Goal: Information Seeking & Learning: Learn about a topic

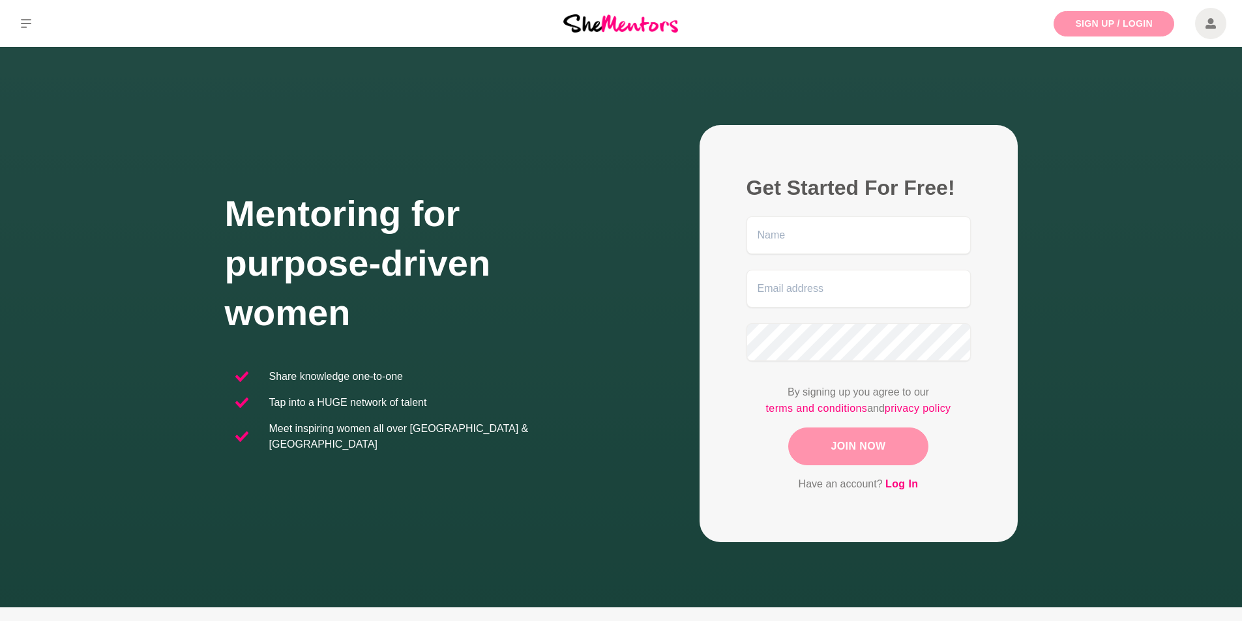
click at [1140, 20] on link "Sign Up / Login" at bounding box center [1113, 23] width 121 height 25
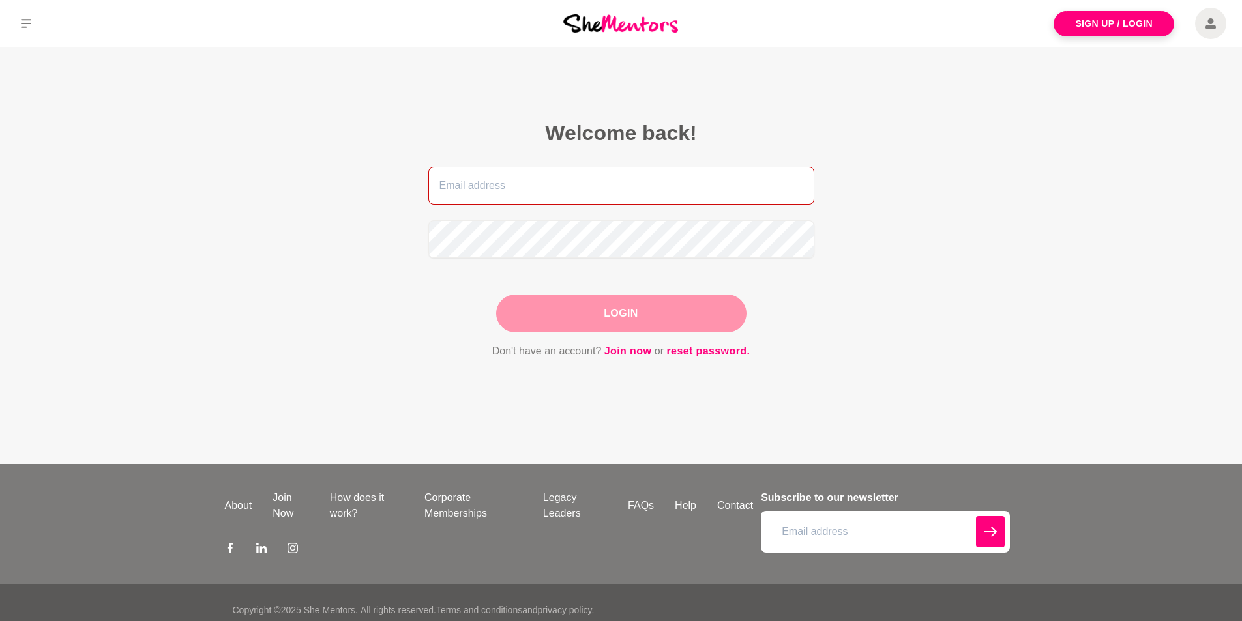
click at [523, 171] on input "email" at bounding box center [621, 186] width 386 height 38
type input "toikupu@gmail.com"
click at [634, 354] on link "Join now" at bounding box center [628, 351] width 48 height 17
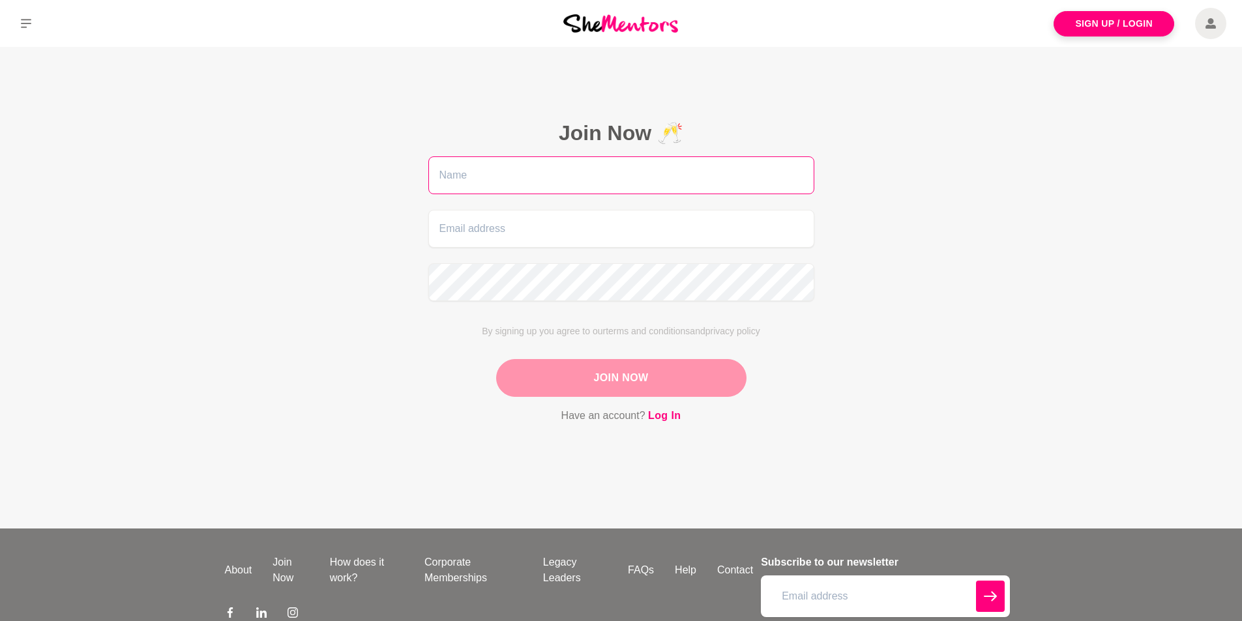
click at [566, 169] on input "text" at bounding box center [621, 175] width 386 height 38
type input "Toi"
click at [514, 232] on input "email" at bounding box center [621, 229] width 386 height 38
type input "toikupu@gmail.com"
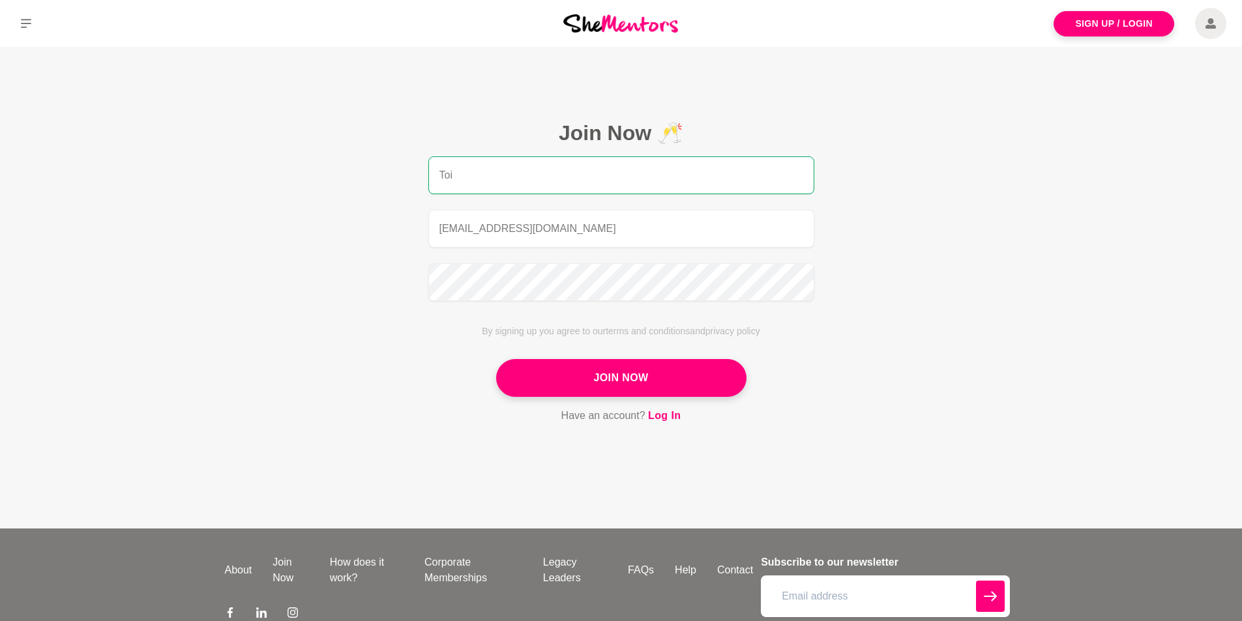
click at [680, 381] on button "Join Now" at bounding box center [621, 378] width 250 height 38
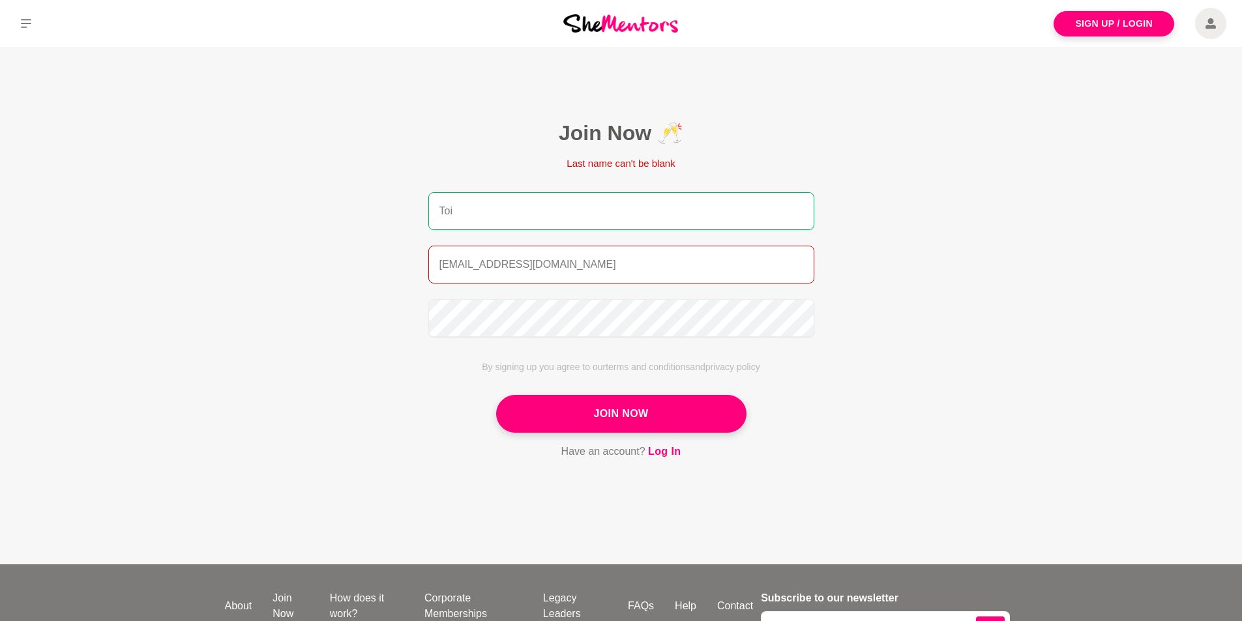
drag, startPoint x: 561, startPoint y: 272, endPoint x: 571, endPoint y: 249, distance: 25.1
click at [561, 271] on input "toikupu@gmail.com" at bounding box center [621, 265] width 386 height 38
click at [584, 214] on input "Toi" at bounding box center [621, 211] width 386 height 38
type input "Toi Kupu"
click at [669, 418] on button "Join Now" at bounding box center [621, 414] width 250 height 38
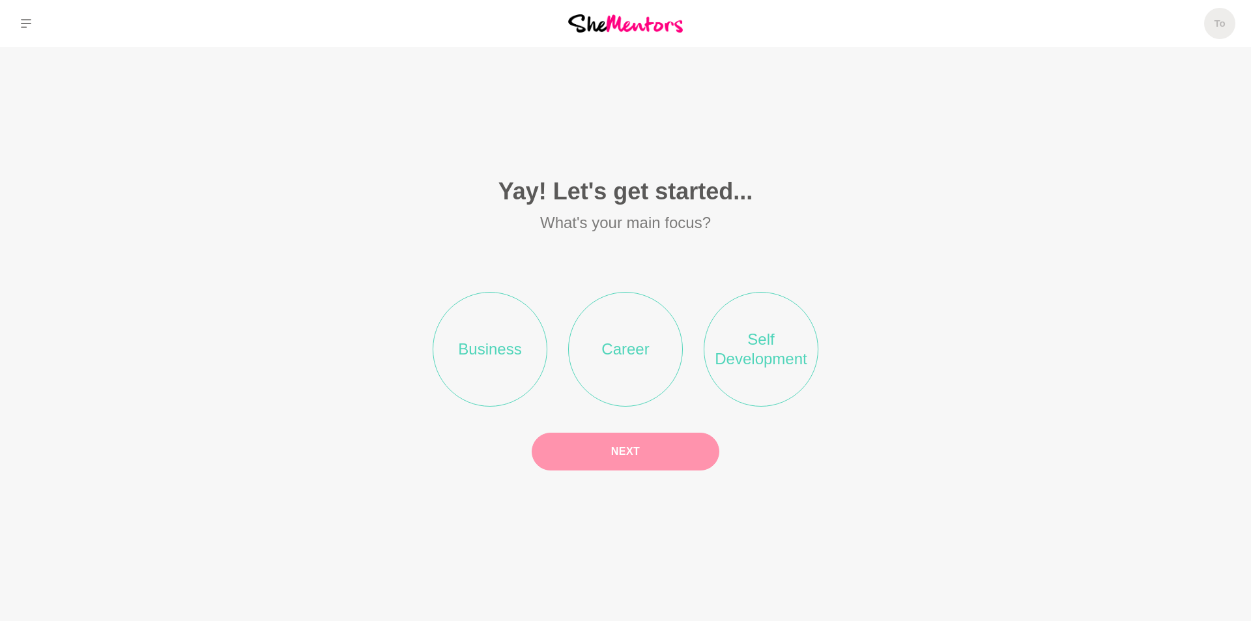
click at [774, 353] on li "Self Development" at bounding box center [761, 349] width 115 height 115
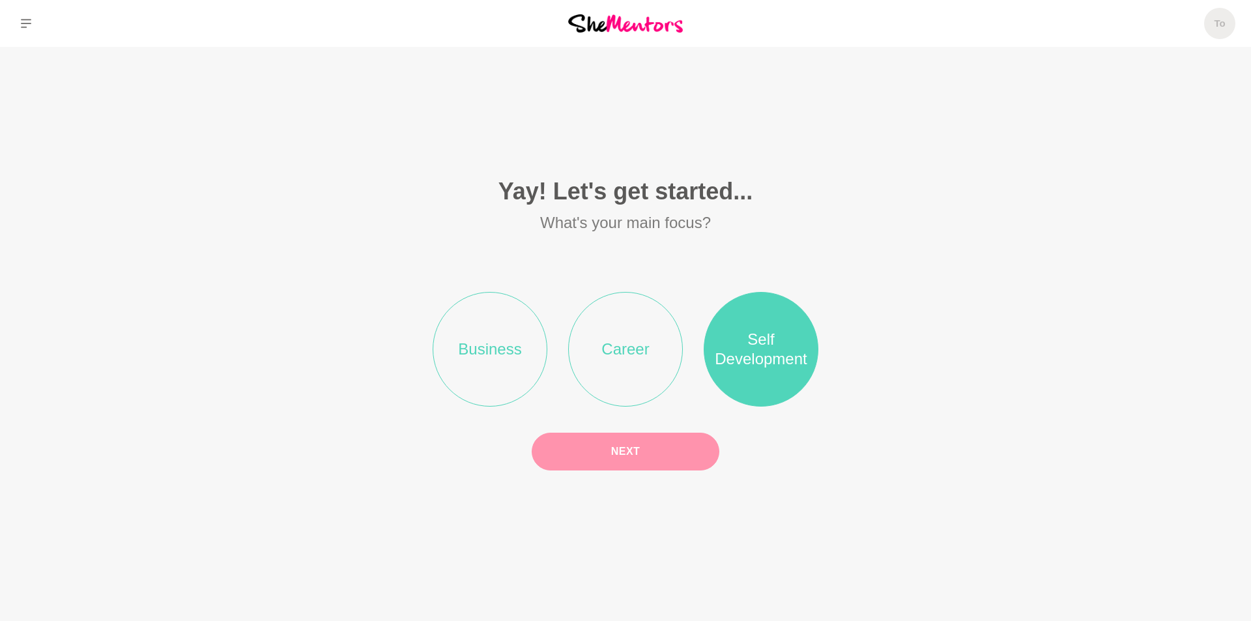
click at [644, 449] on button "Next" at bounding box center [626, 452] width 188 height 38
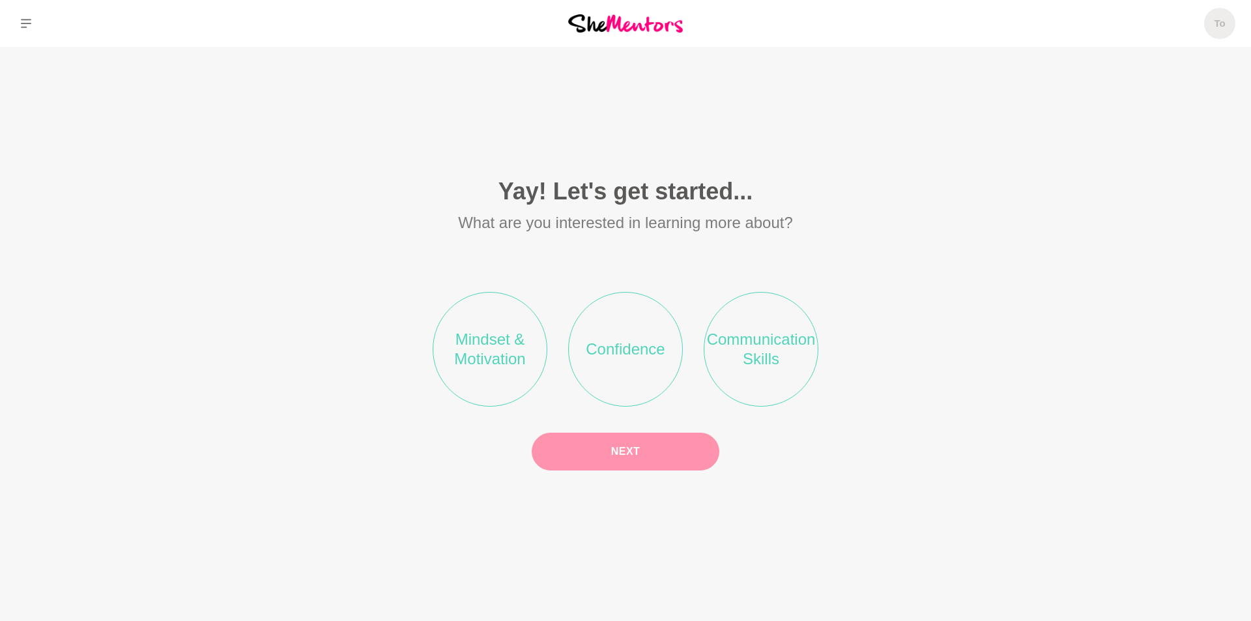
click at [504, 342] on li "Mindset & Motivation" at bounding box center [490, 349] width 115 height 115
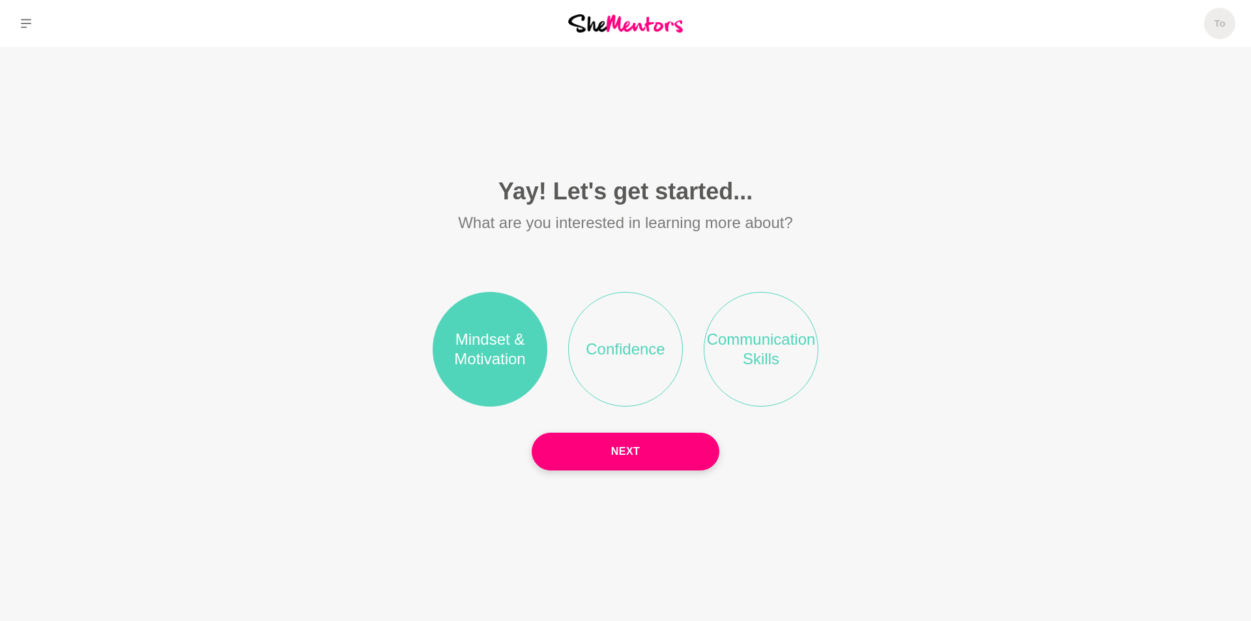
click at [749, 334] on li "Communication Skills" at bounding box center [761, 349] width 115 height 115
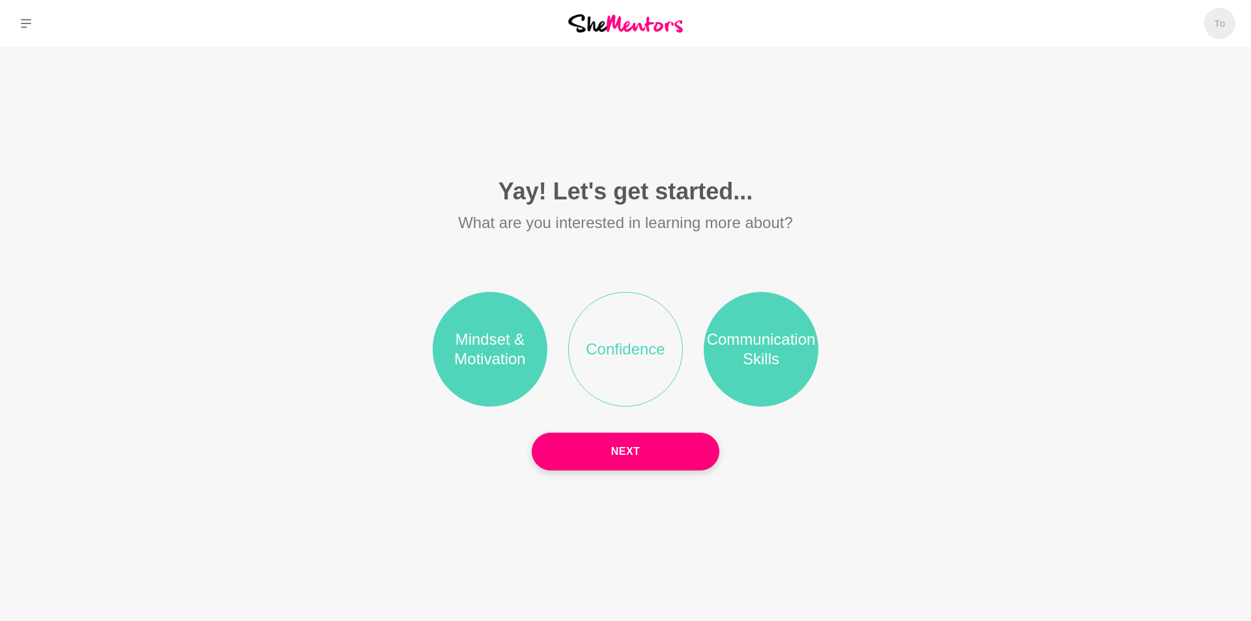
click at [634, 365] on li "Confidence" at bounding box center [625, 349] width 115 height 115
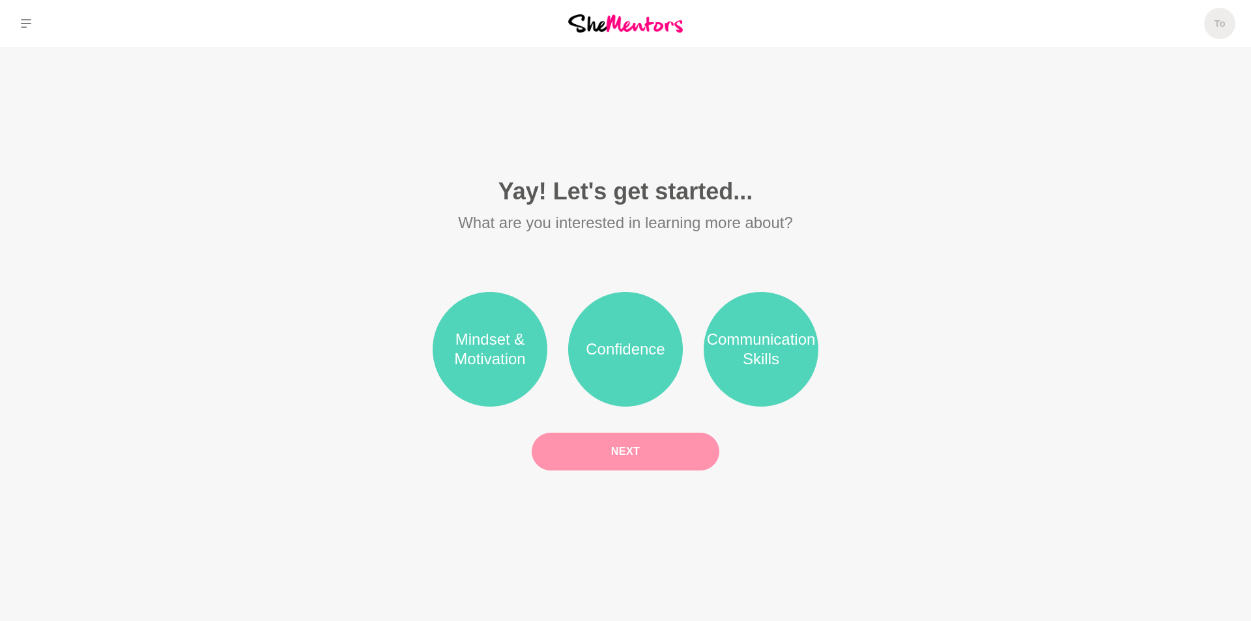
click at [628, 444] on button "Next" at bounding box center [626, 452] width 188 height 38
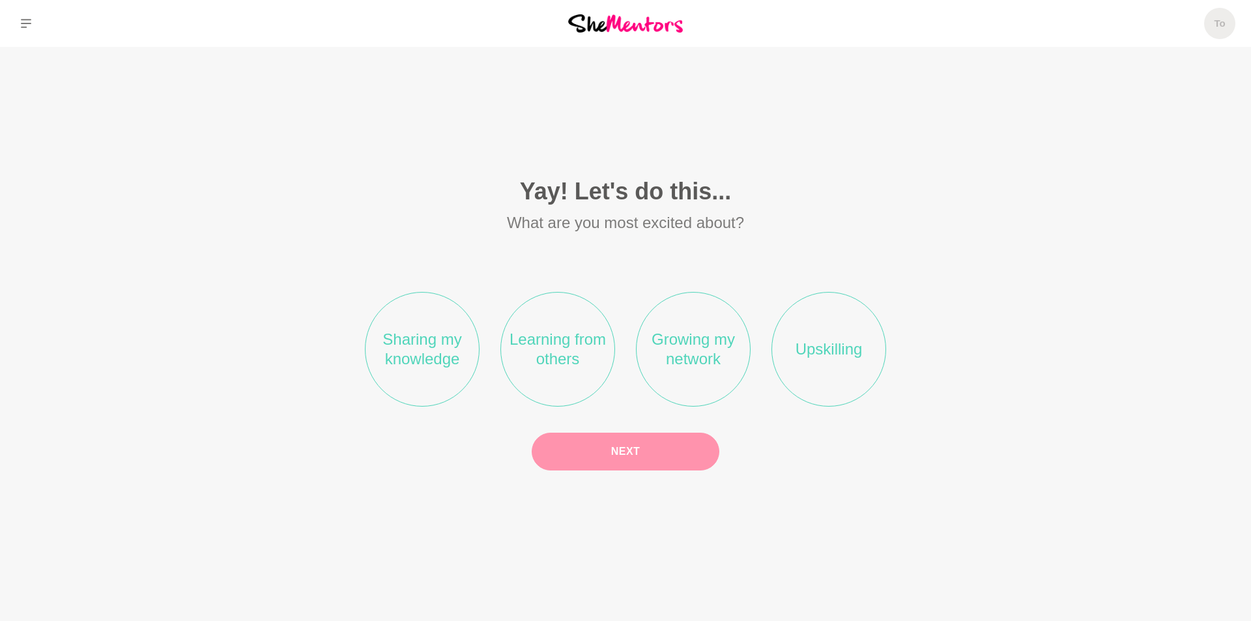
click at [428, 348] on li "Sharing my knowledge" at bounding box center [422, 349] width 115 height 115
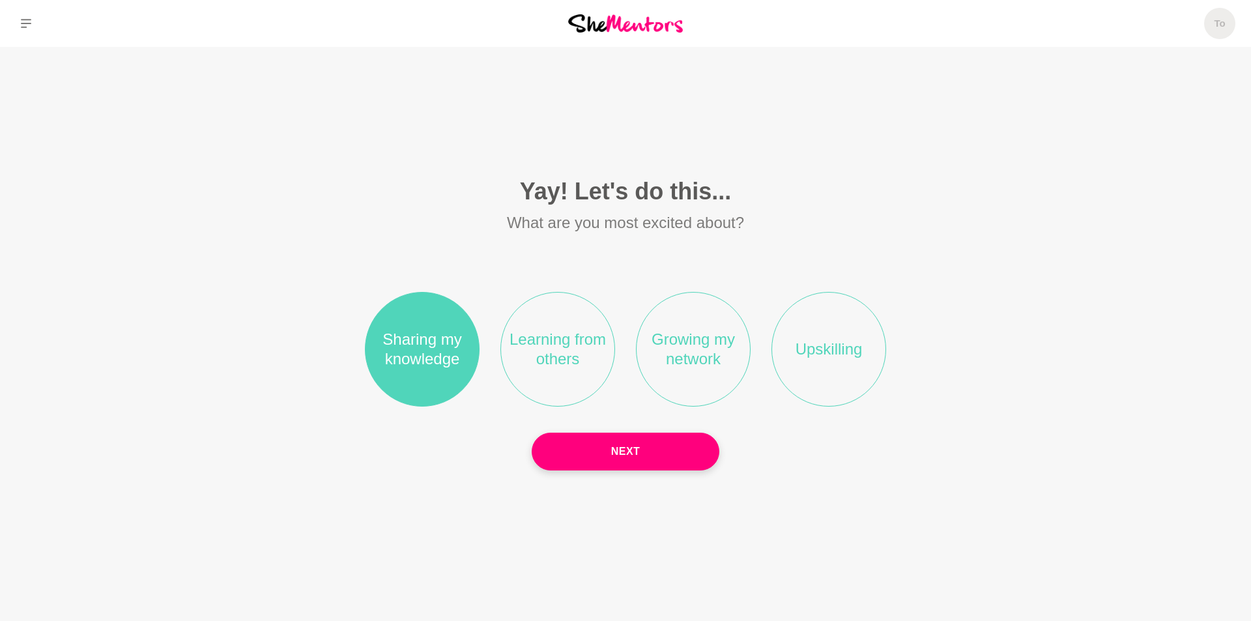
click at [571, 356] on li "Learning from others" at bounding box center [558, 349] width 115 height 115
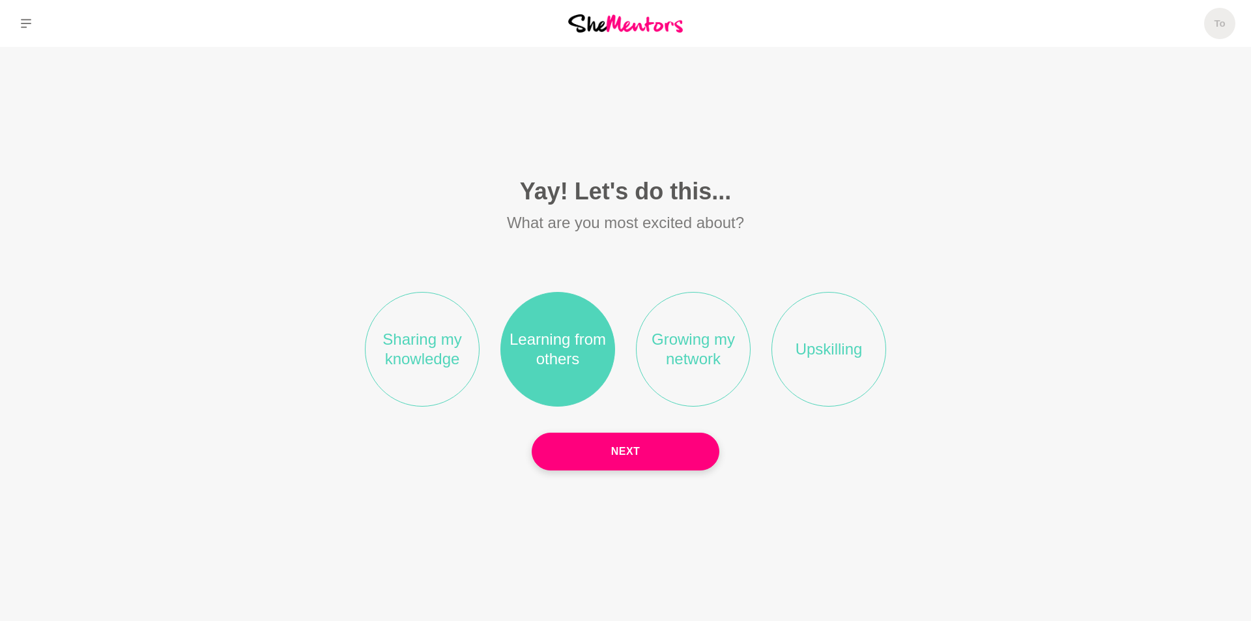
click at [707, 351] on li "Growing my network" at bounding box center [693, 349] width 115 height 115
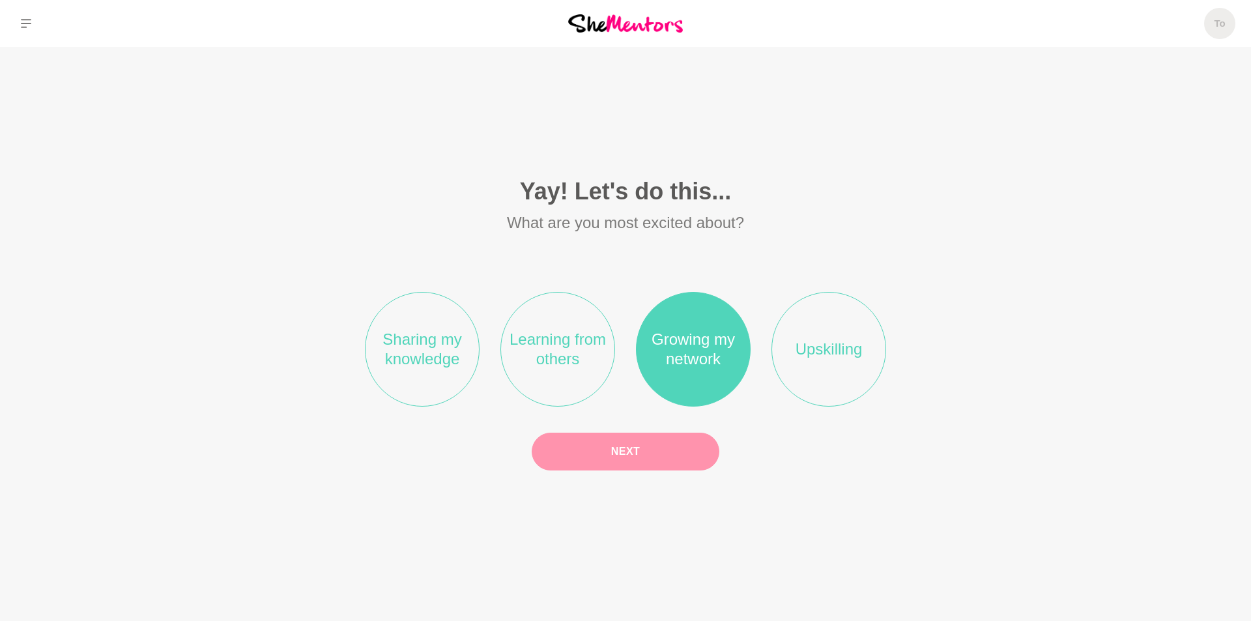
click at [678, 447] on button "Next" at bounding box center [626, 452] width 188 height 38
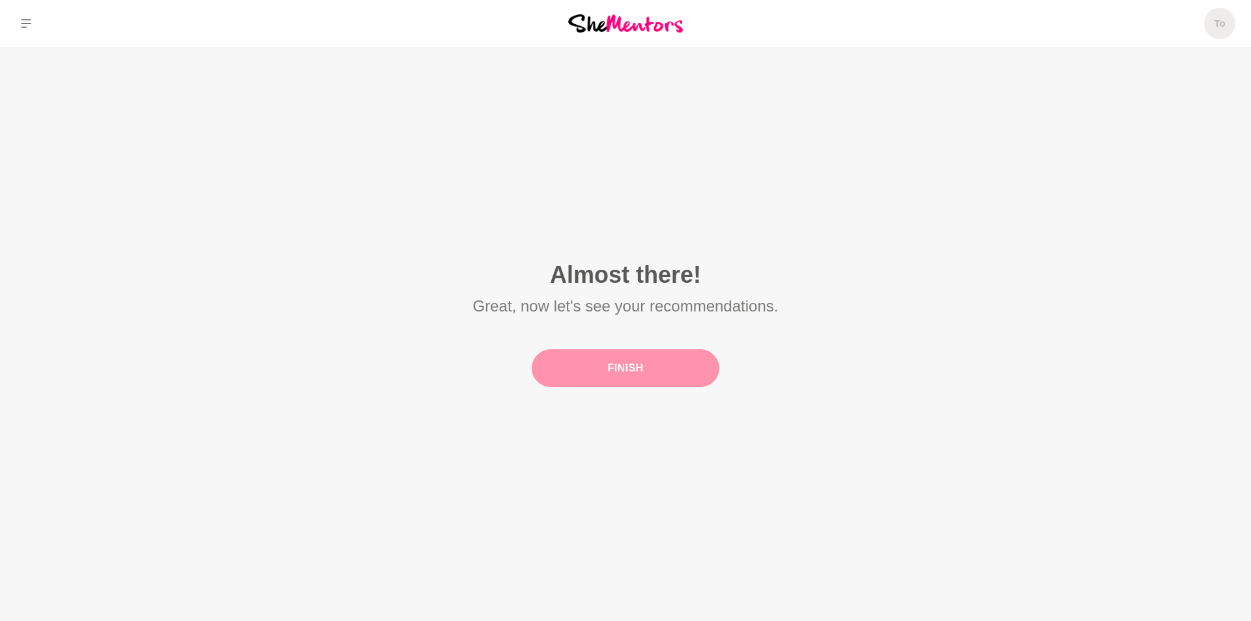
click at [647, 361] on button "Finish" at bounding box center [626, 368] width 188 height 38
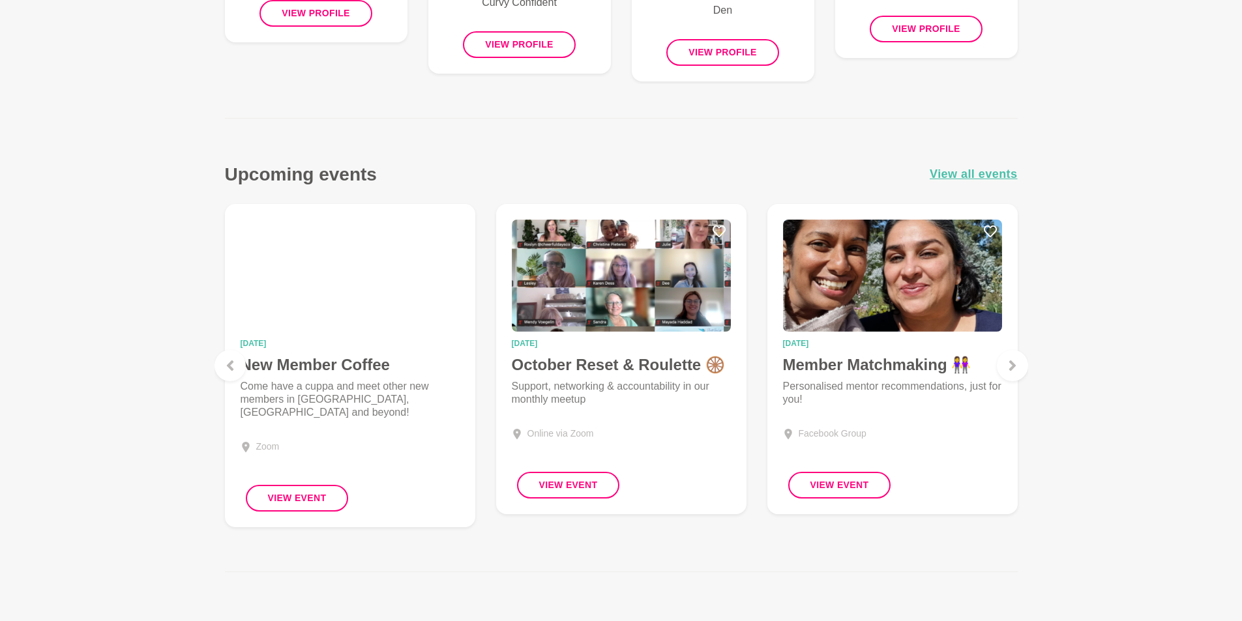
scroll to position [1238, 0]
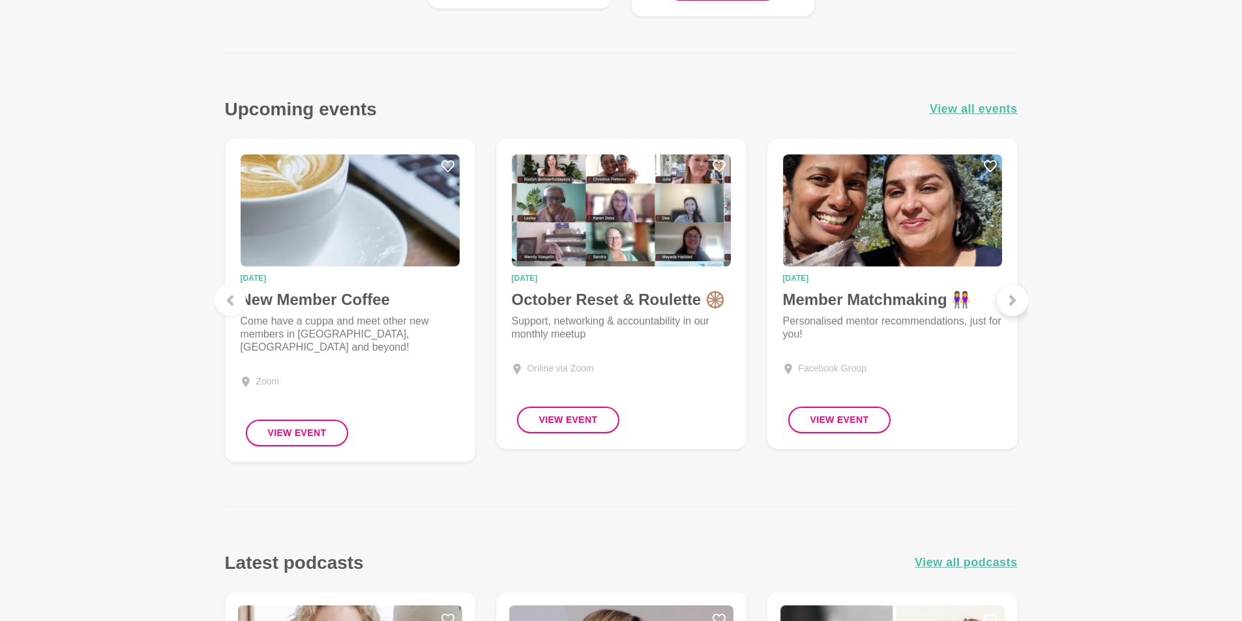
click at [1023, 300] on div at bounding box center [1012, 300] width 31 height 31
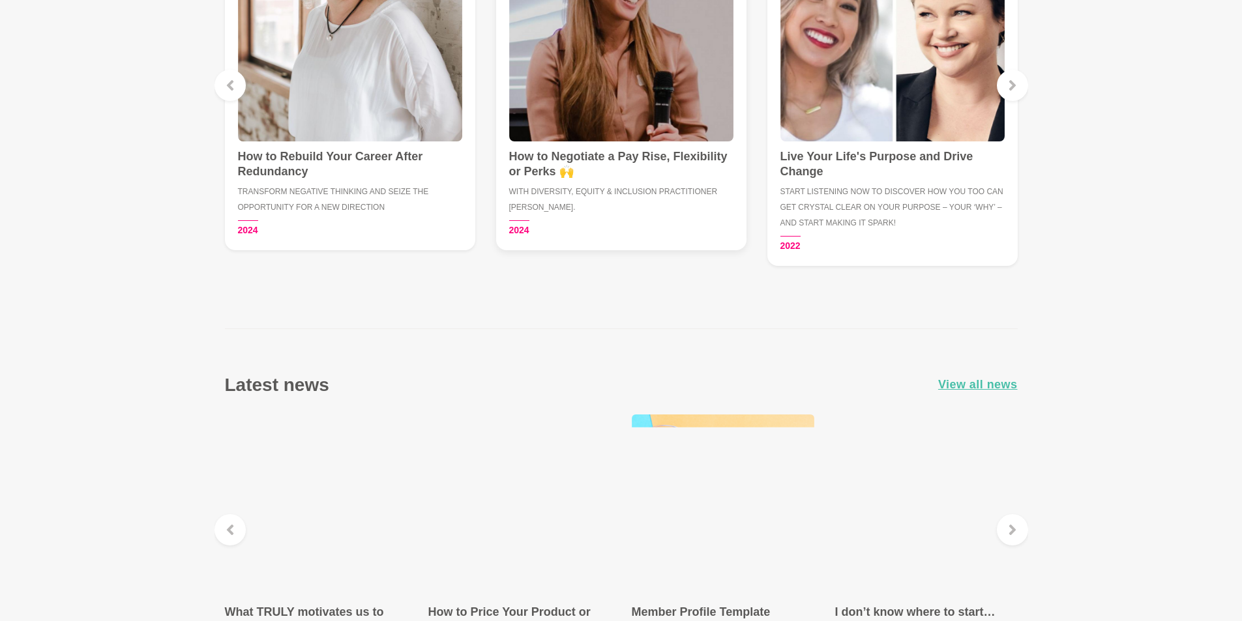
scroll to position [1760, 0]
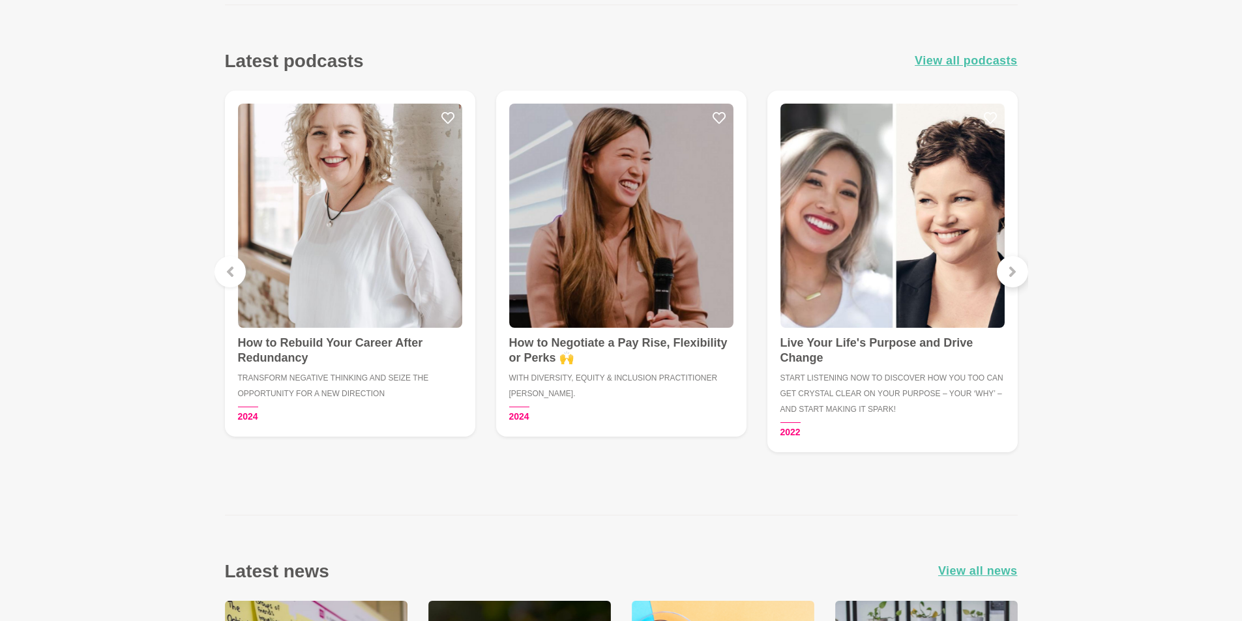
click at [1013, 269] on icon at bounding box center [1012, 272] width 10 height 10
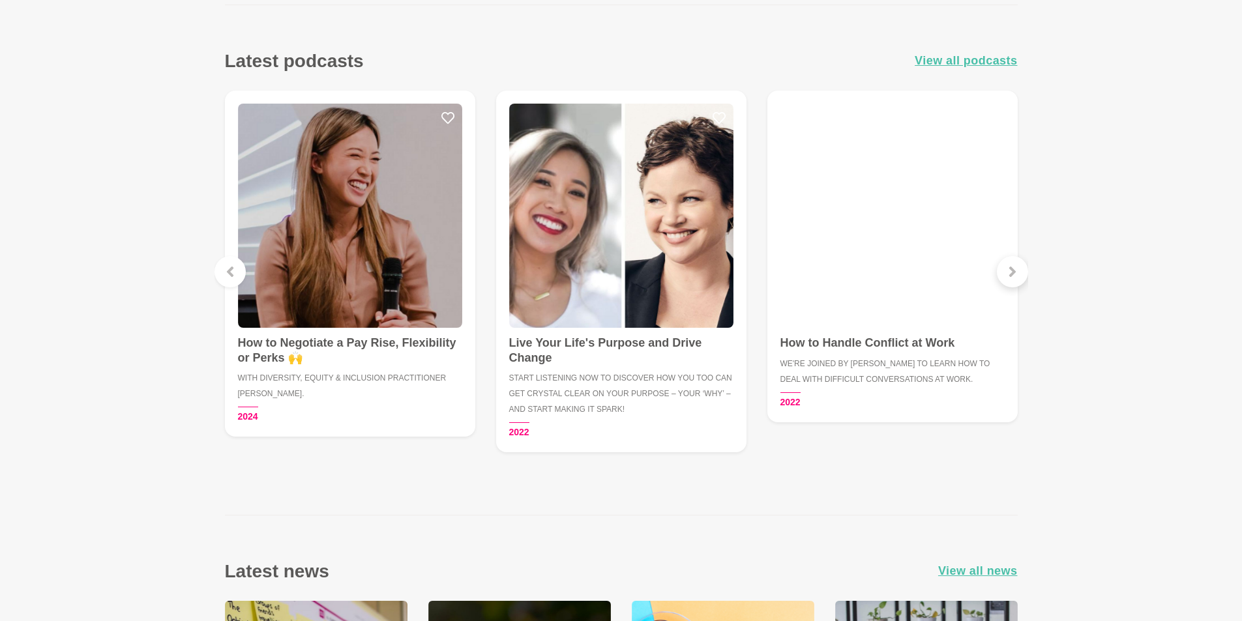
click at [1015, 269] on icon at bounding box center [1012, 272] width 10 height 10
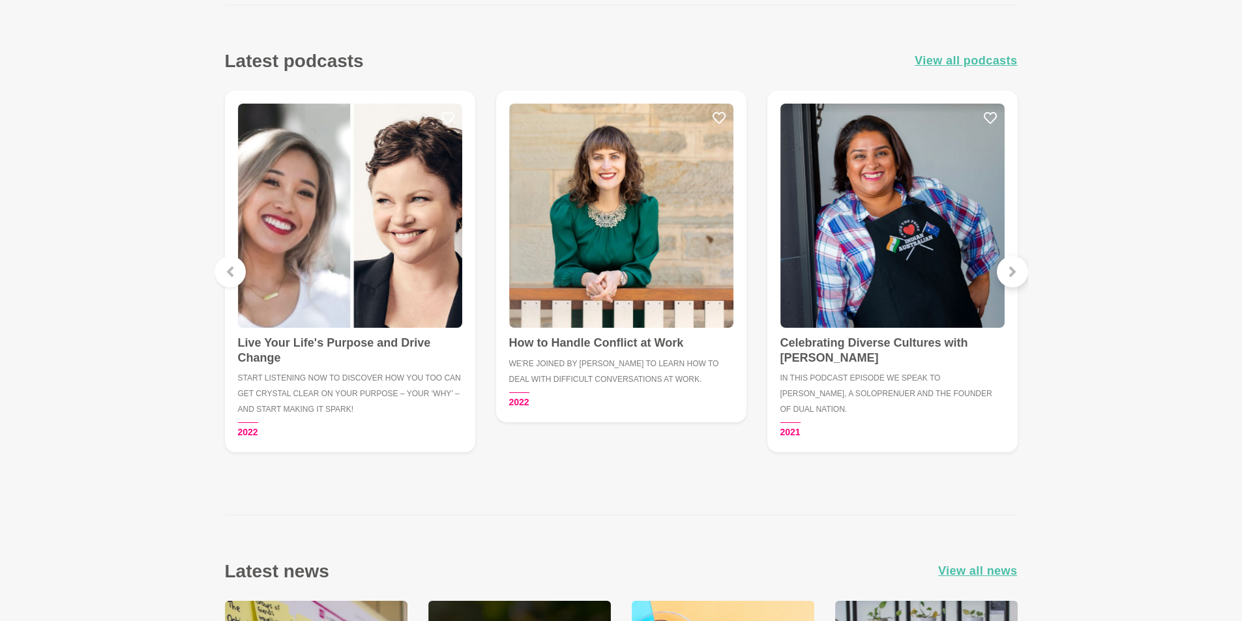
click at [1015, 273] on icon at bounding box center [1012, 272] width 10 height 10
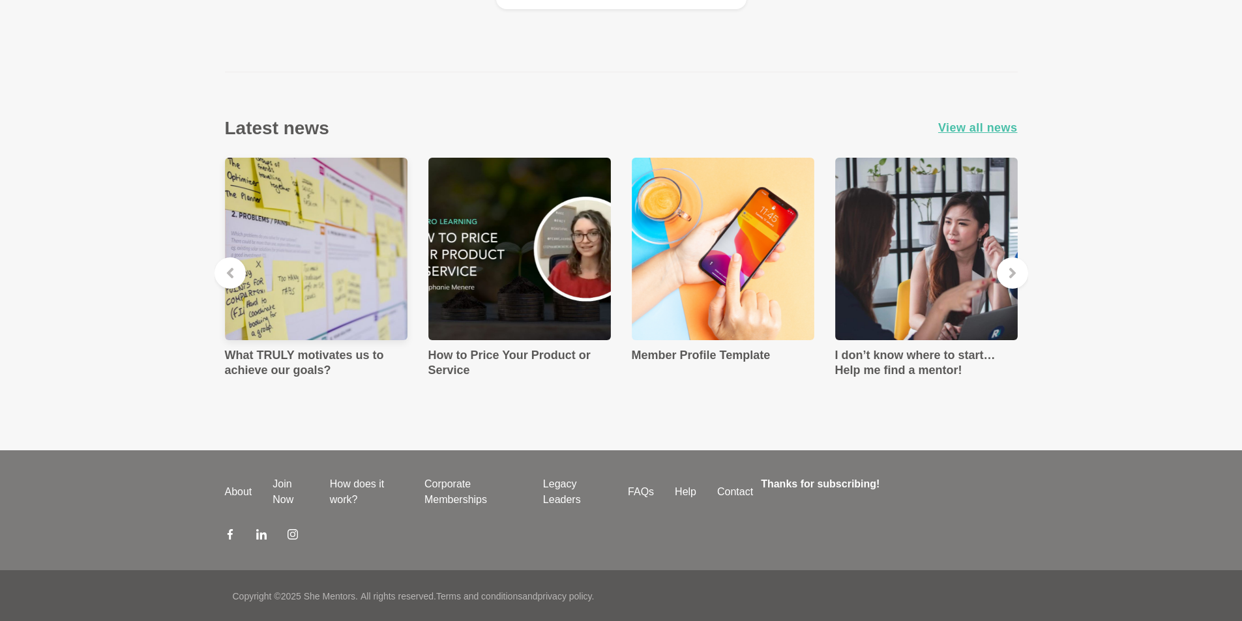
scroll to position [2204, 0]
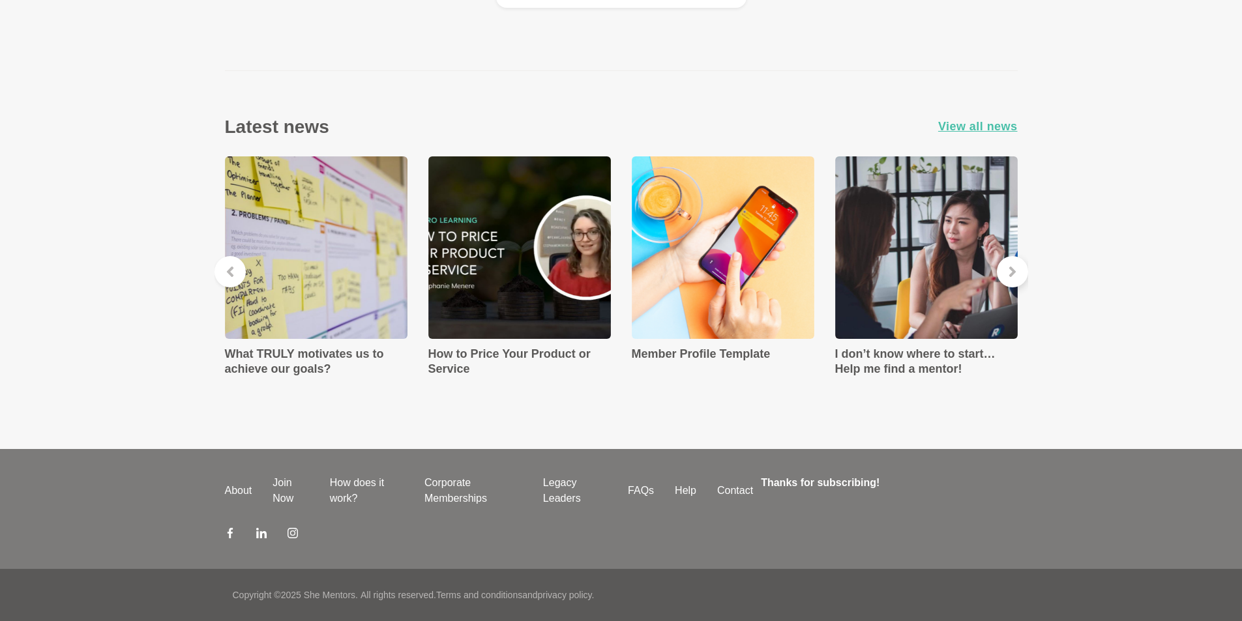
click at [1016, 270] on icon at bounding box center [1012, 272] width 10 height 10
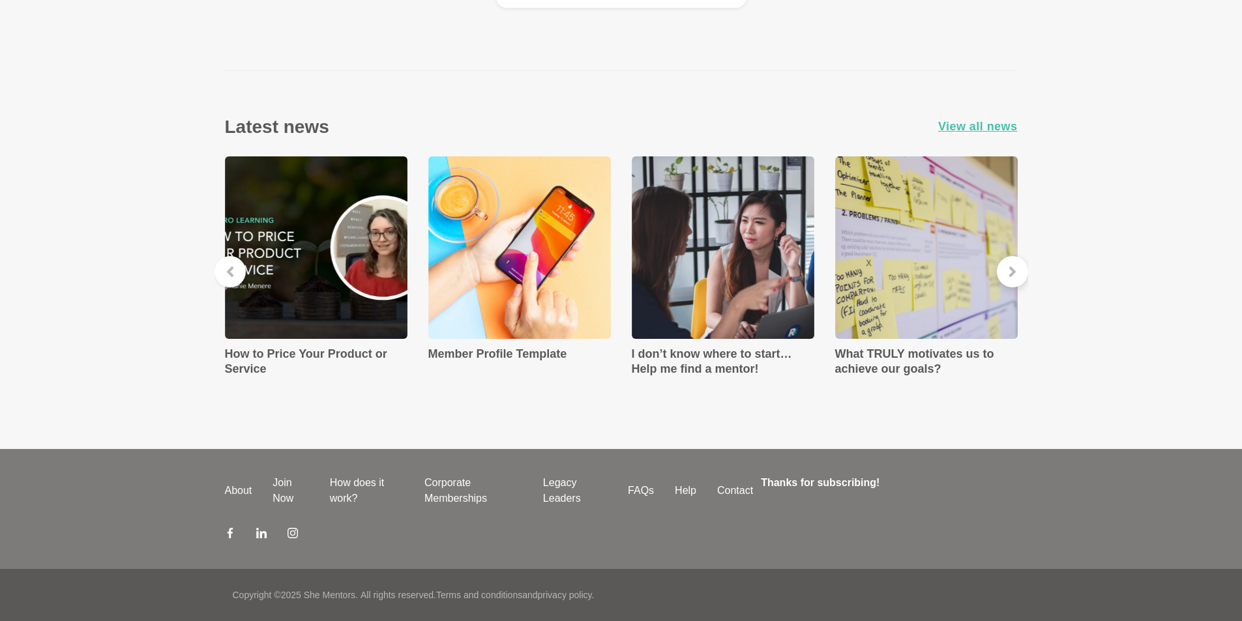
click at [1015, 269] on icon at bounding box center [1012, 272] width 10 height 10
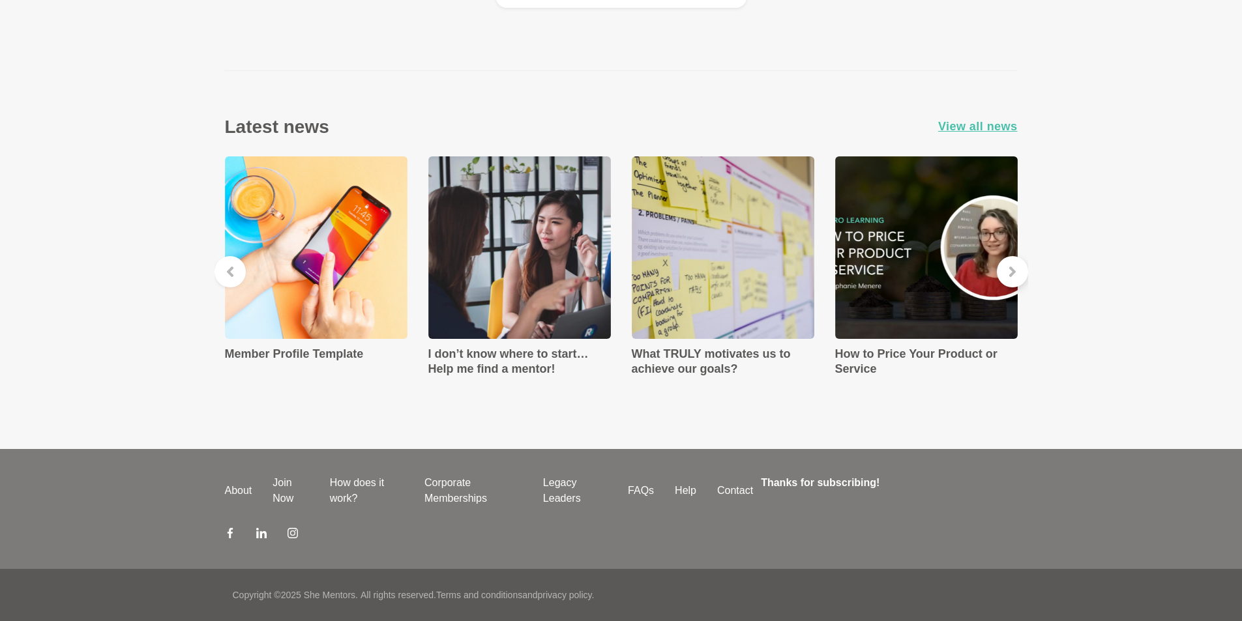
click at [1015, 268] on icon at bounding box center [1012, 272] width 10 height 10
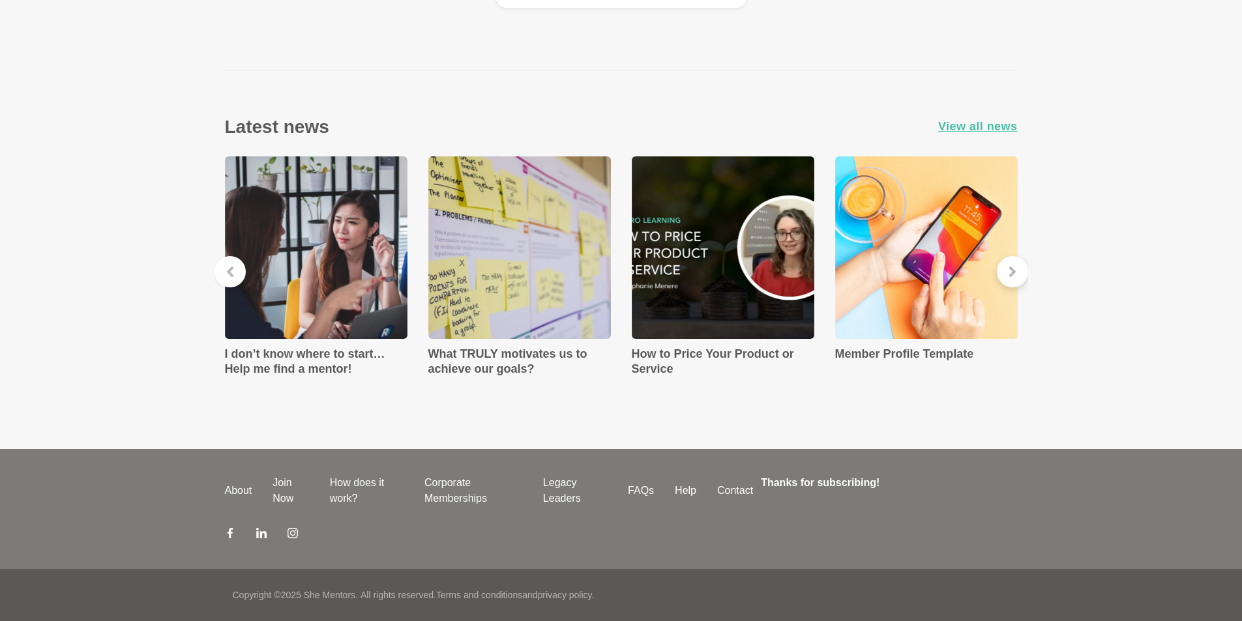
click at [1015, 268] on icon at bounding box center [1012, 272] width 10 height 10
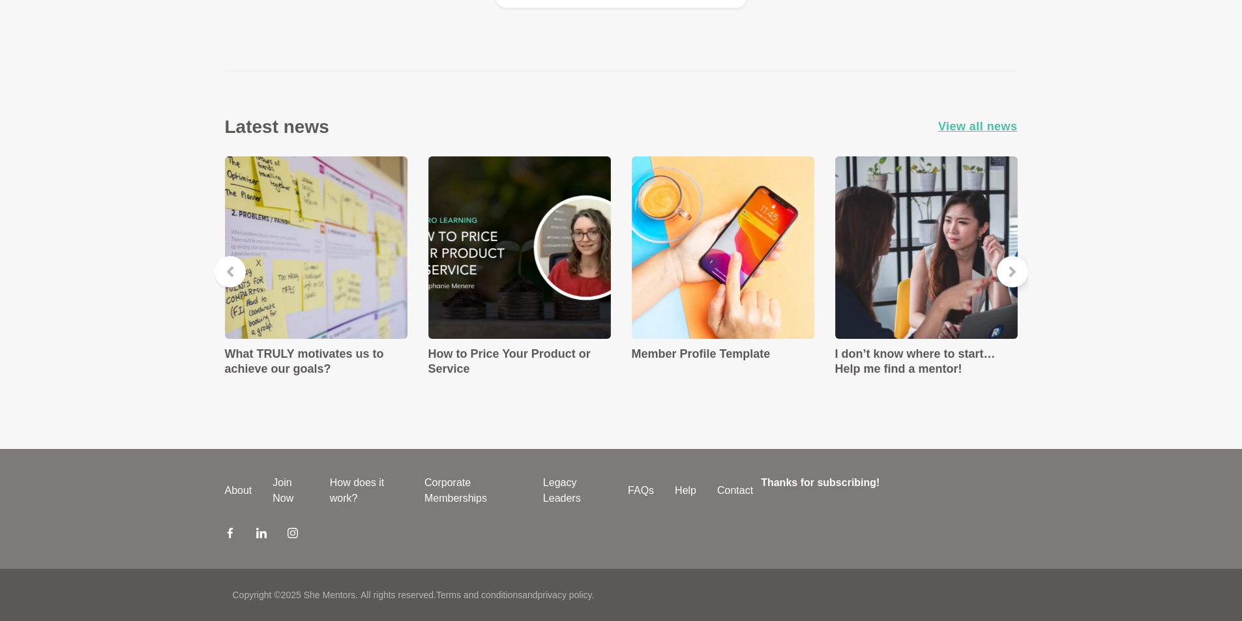
click at [1015, 268] on icon at bounding box center [1012, 272] width 10 height 10
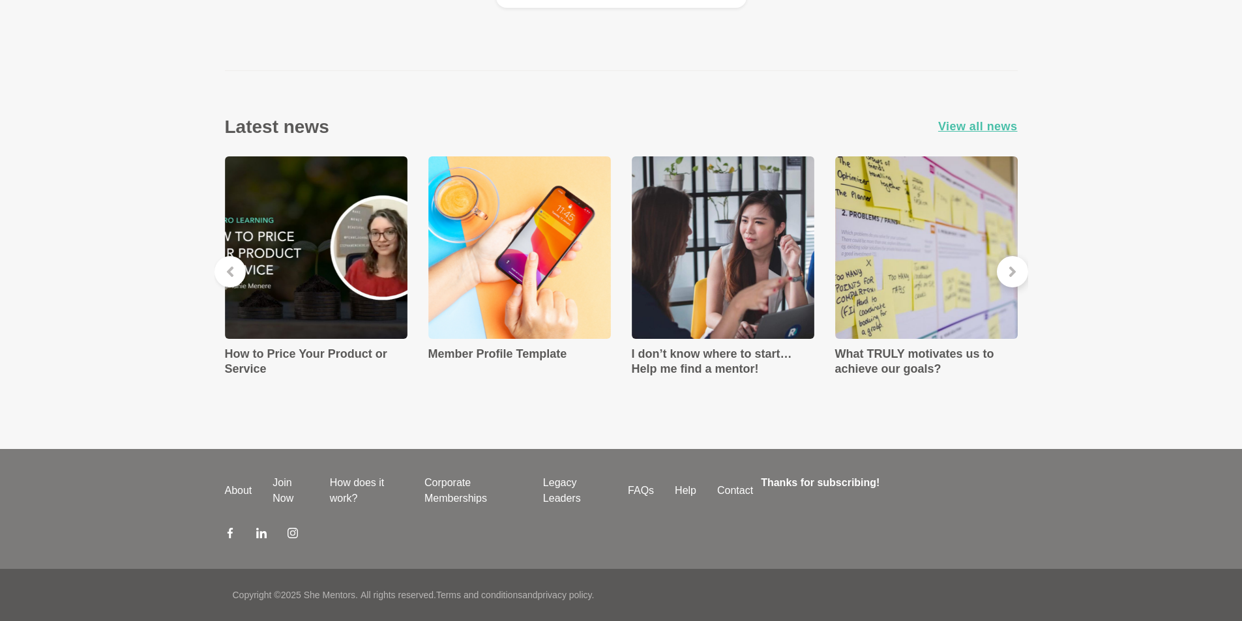
click at [1015, 269] on icon at bounding box center [1012, 272] width 10 height 10
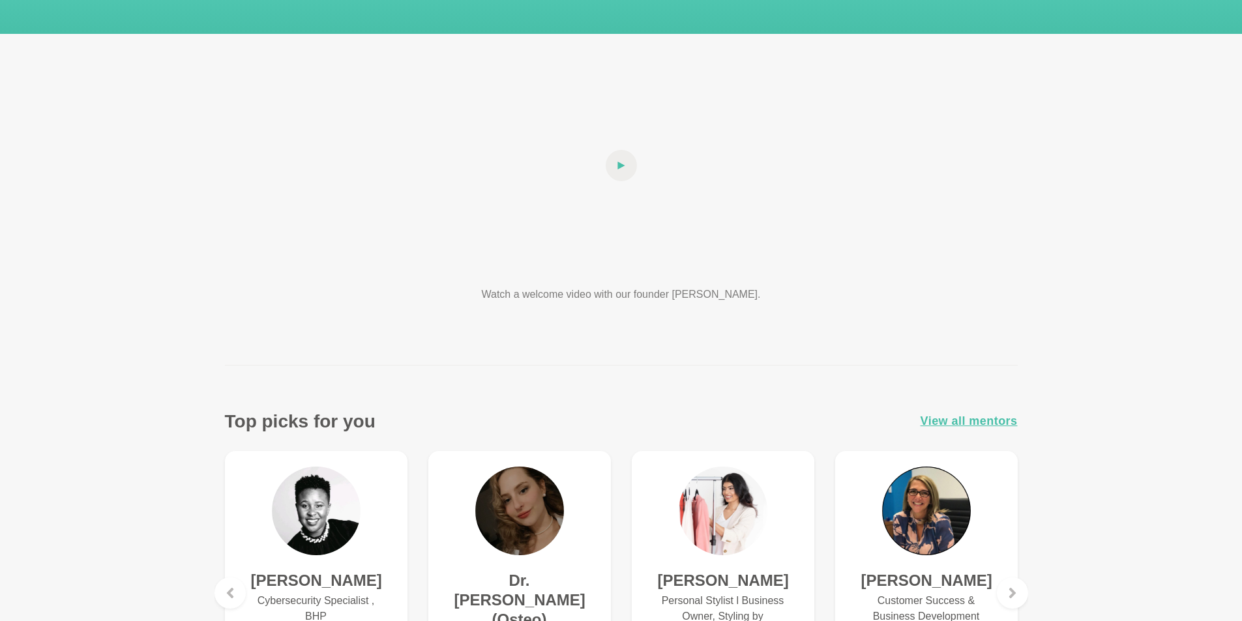
scroll to position [0, 0]
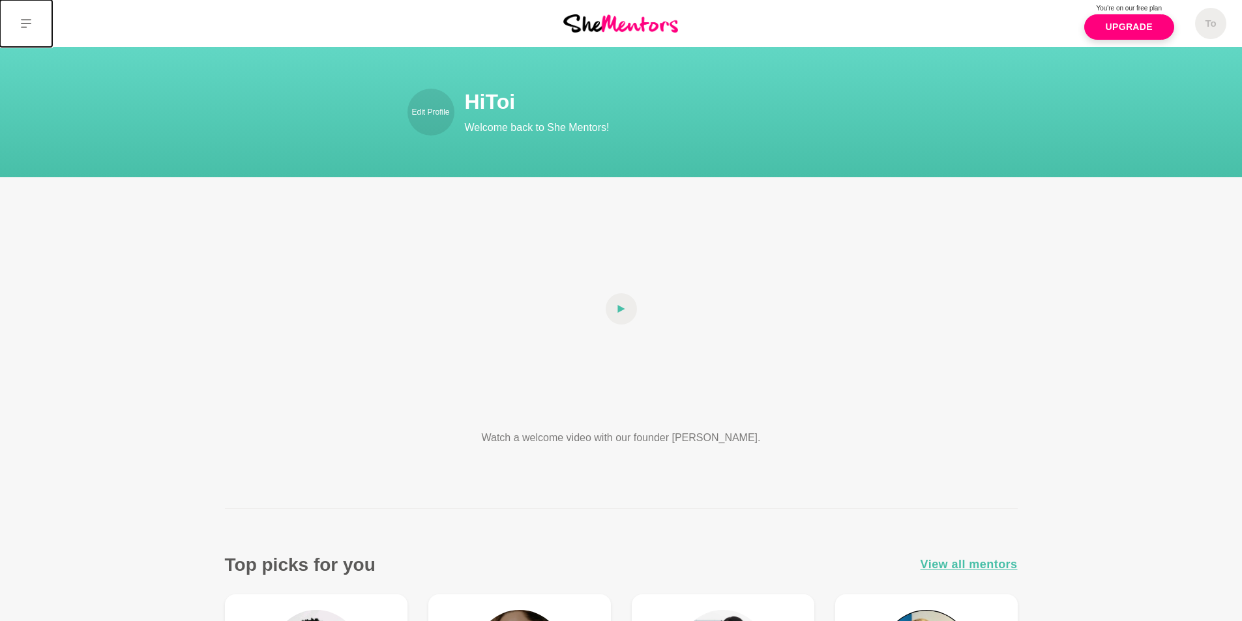
click at [27, 19] on icon at bounding box center [26, 23] width 10 height 10
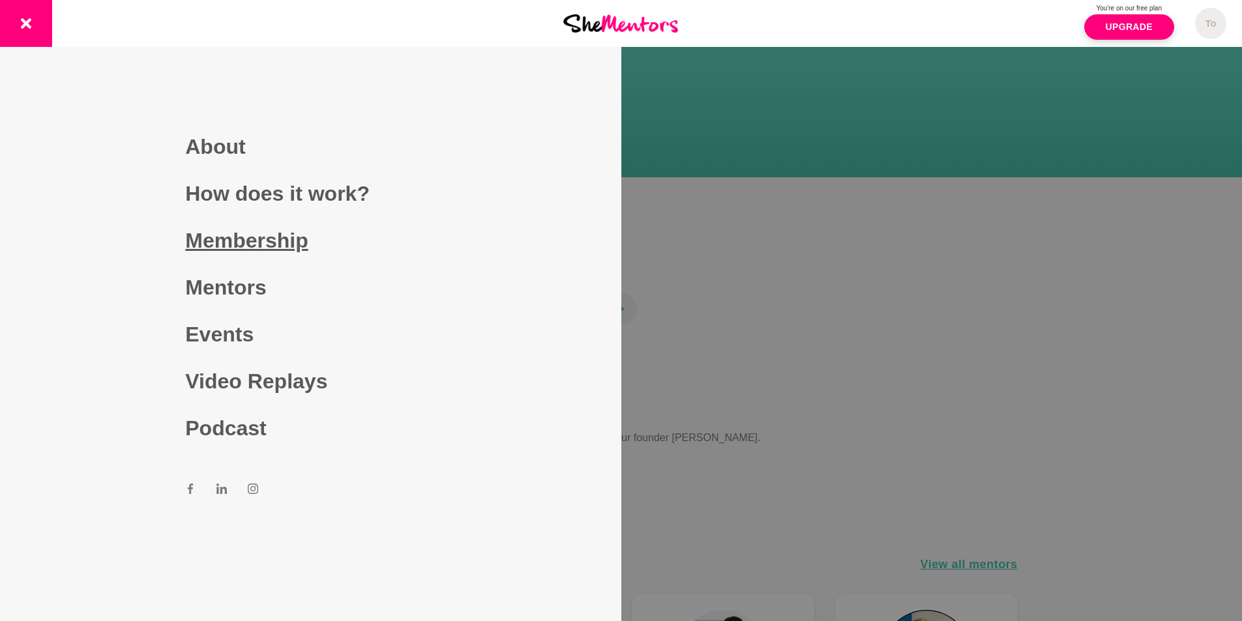
click at [258, 232] on link "Membership" at bounding box center [310, 240] width 250 height 47
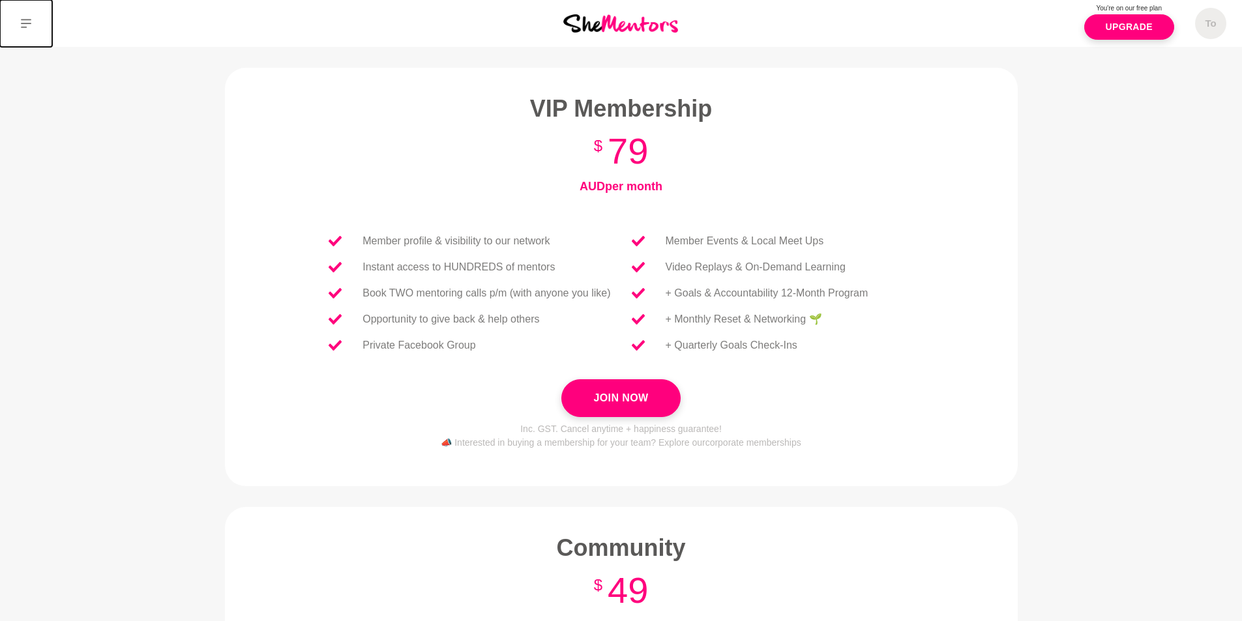
click at [31, 24] on icon at bounding box center [26, 23] width 10 height 9
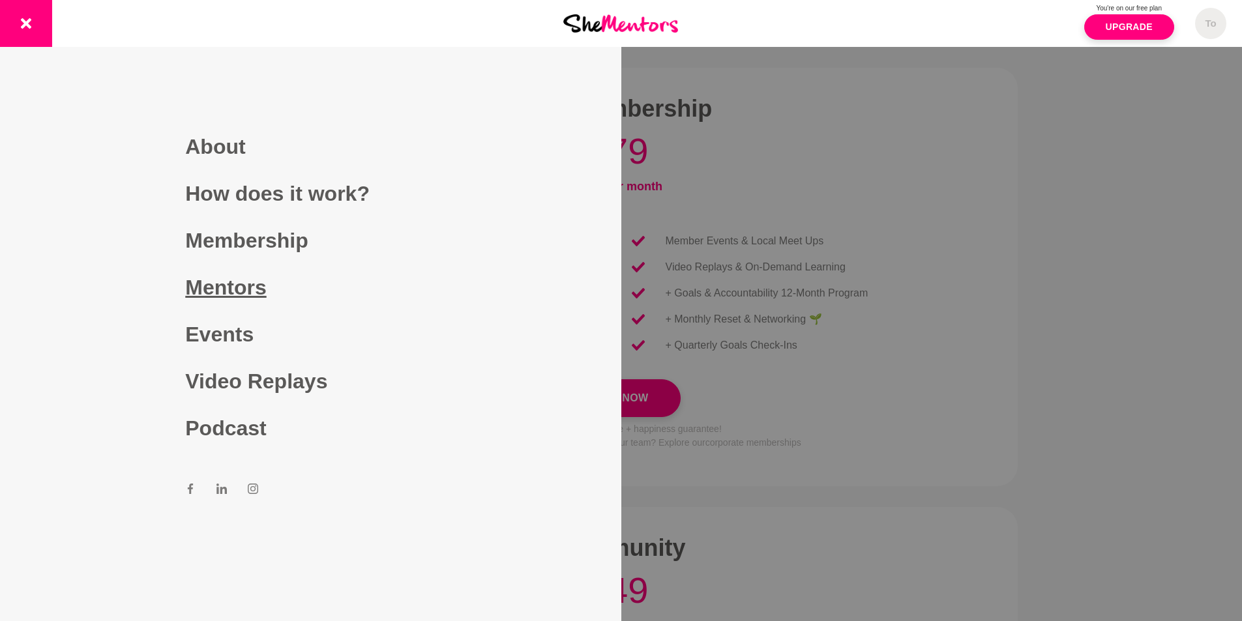
click at [249, 284] on link "Mentors" at bounding box center [310, 287] width 250 height 47
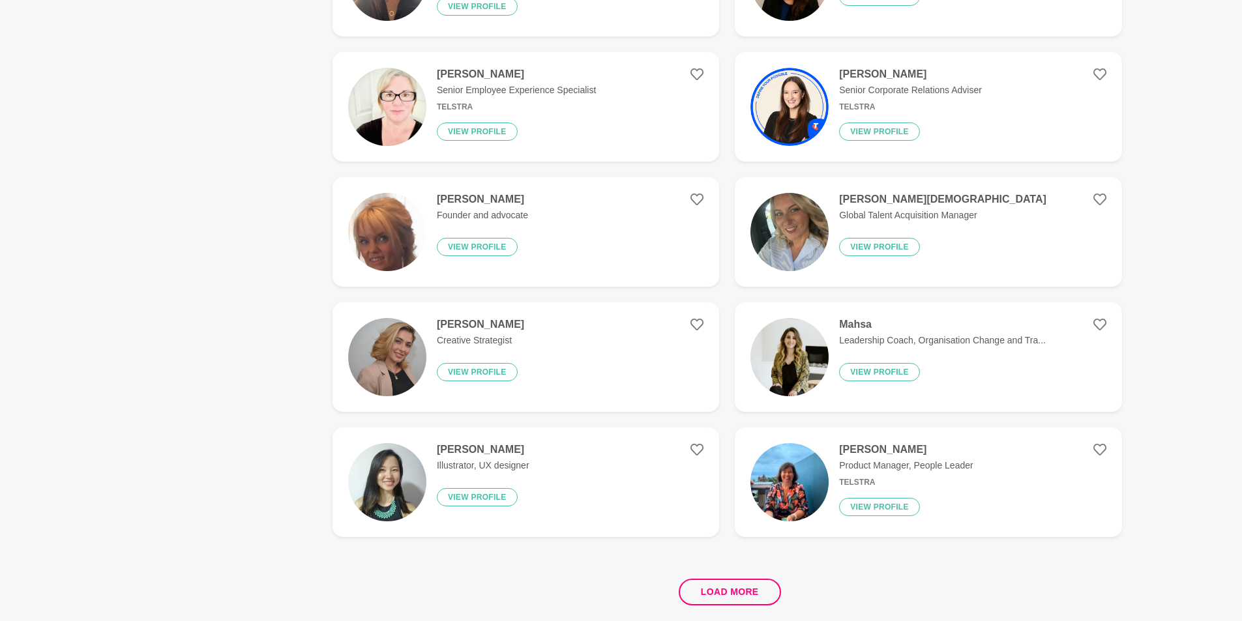
scroll to position [2281, 0]
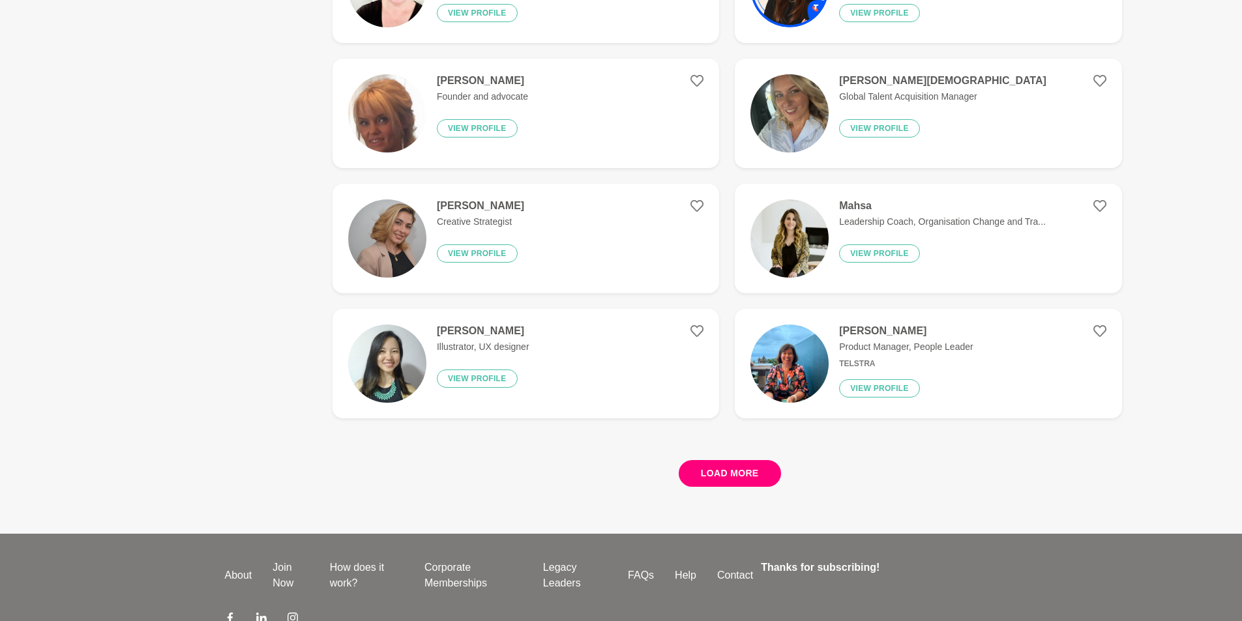
click at [742, 461] on button "Load more" at bounding box center [730, 473] width 102 height 27
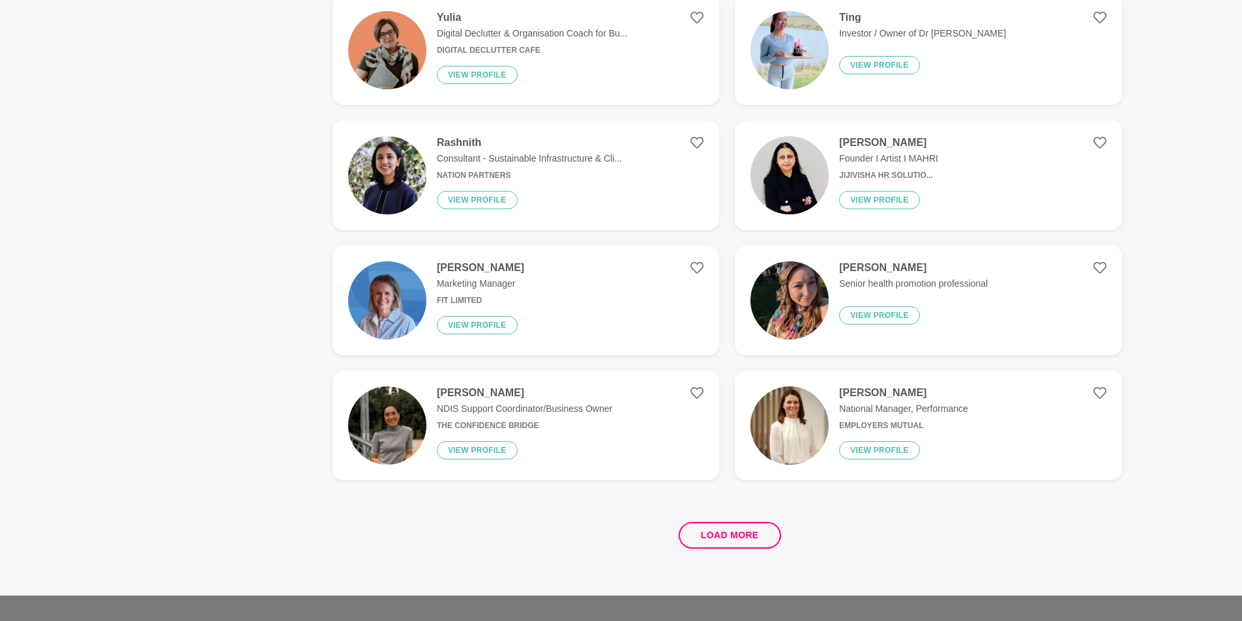
scroll to position [4823, 0]
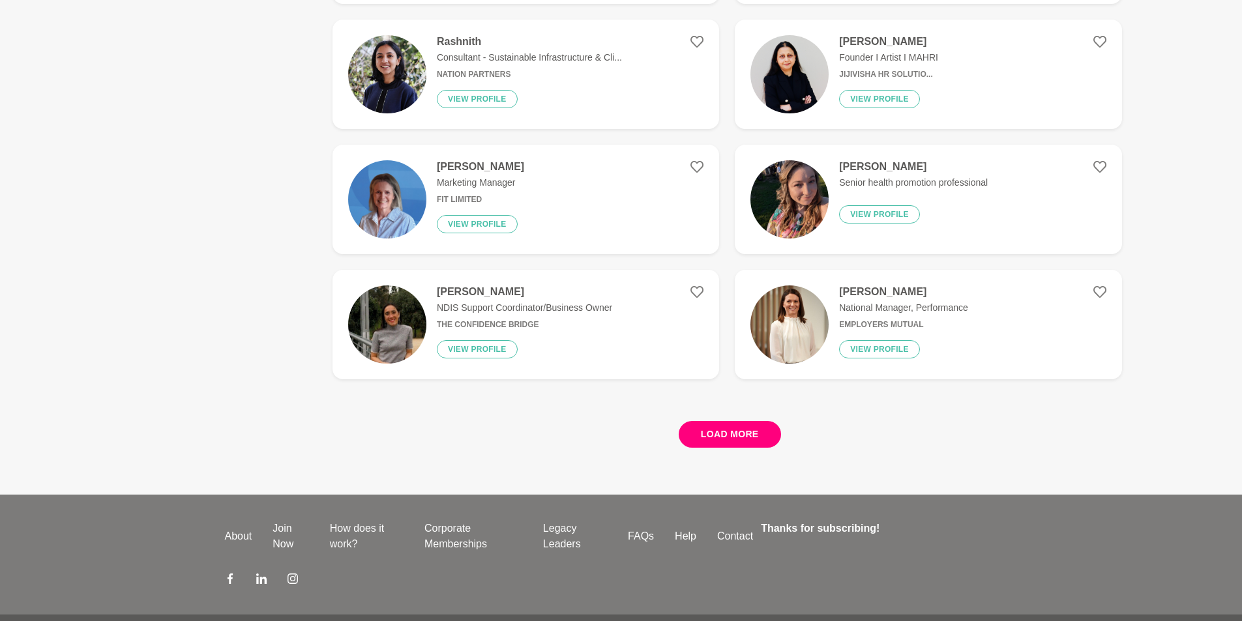
click at [767, 427] on button "Load more" at bounding box center [730, 434] width 102 height 27
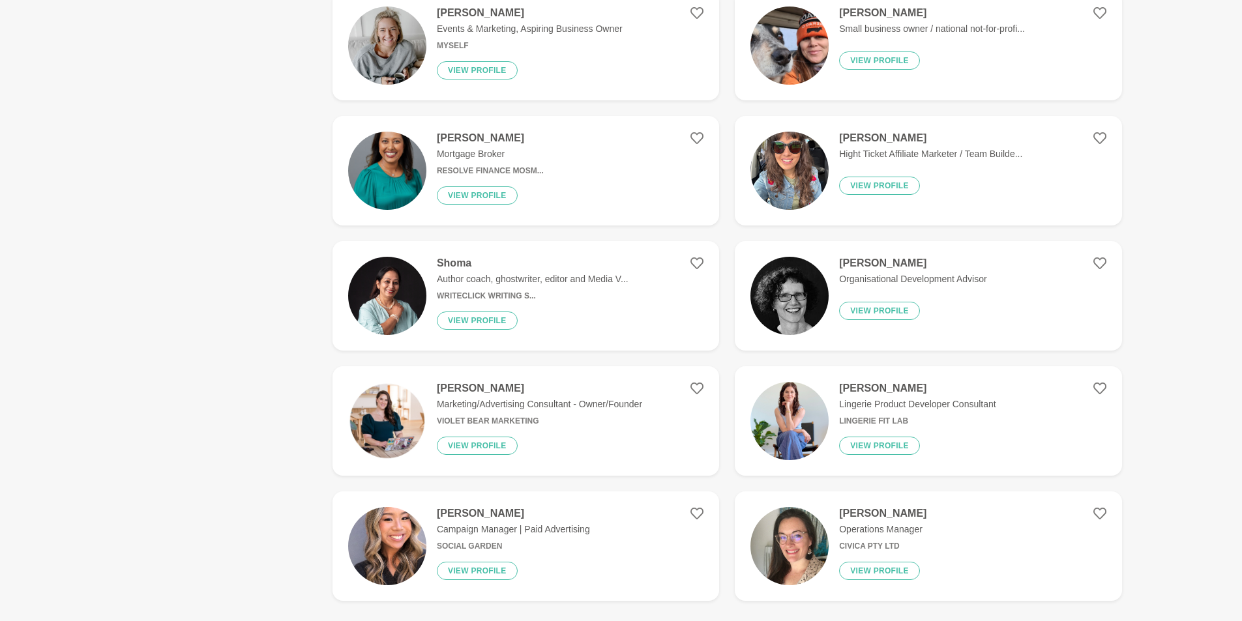
scroll to position [7372, 0]
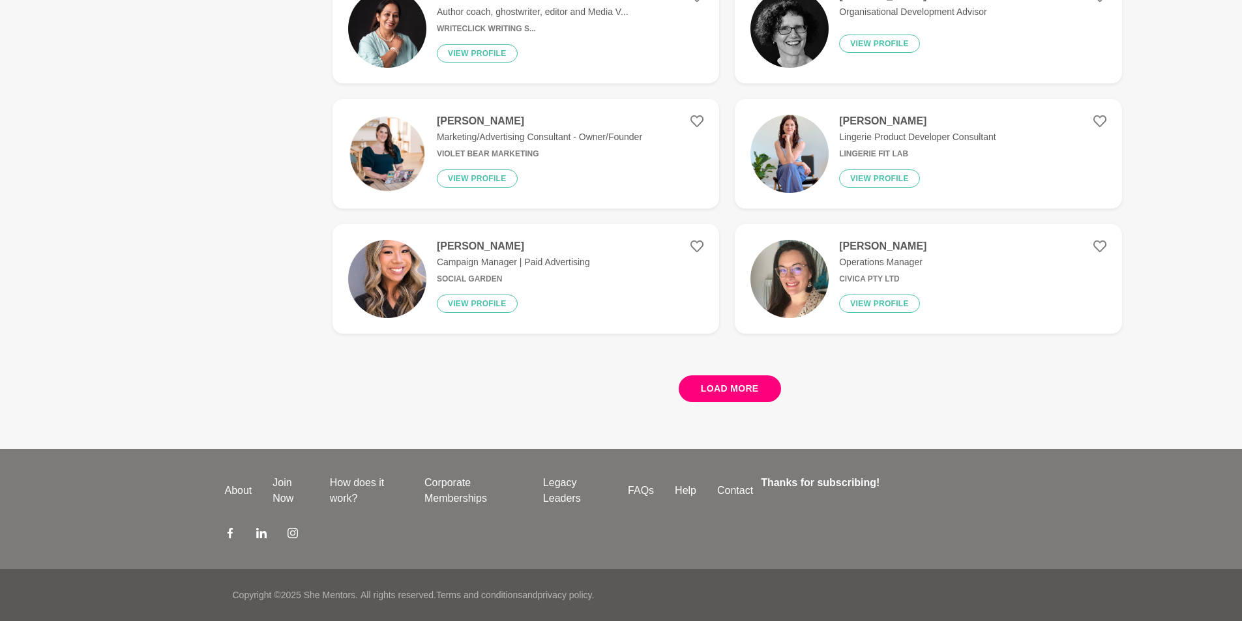
click at [753, 388] on button "Load more" at bounding box center [730, 388] width 102 height 27
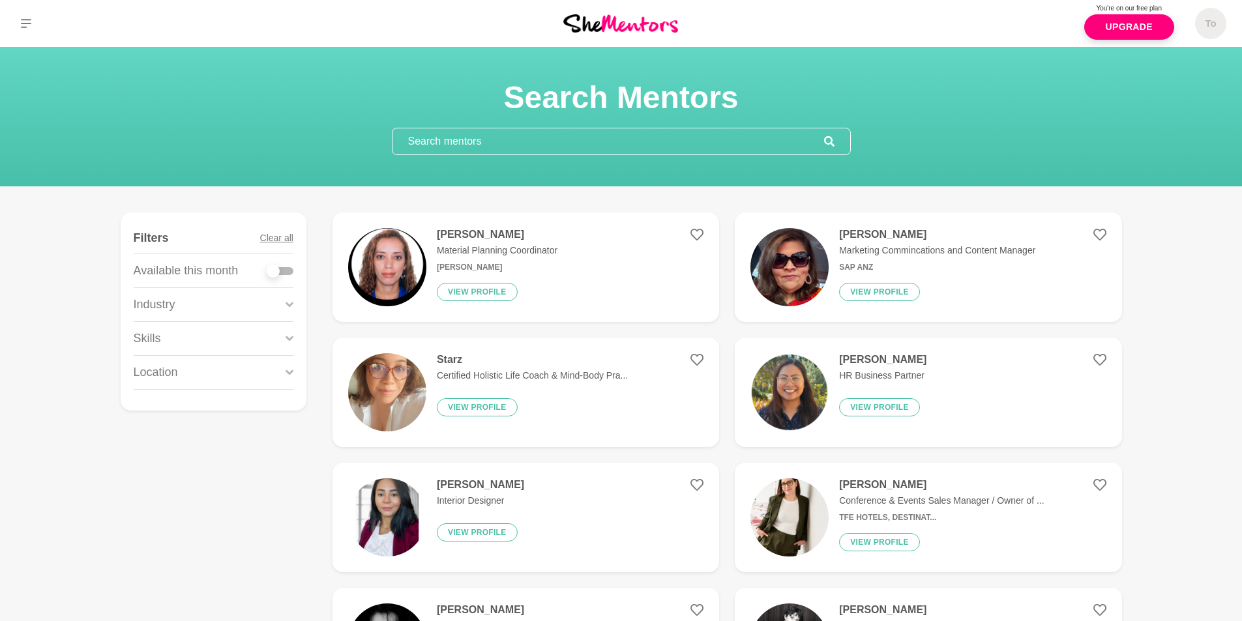
click at [212, 305] on div "Industry" at bounding box center [214, 304] width 160 height 33
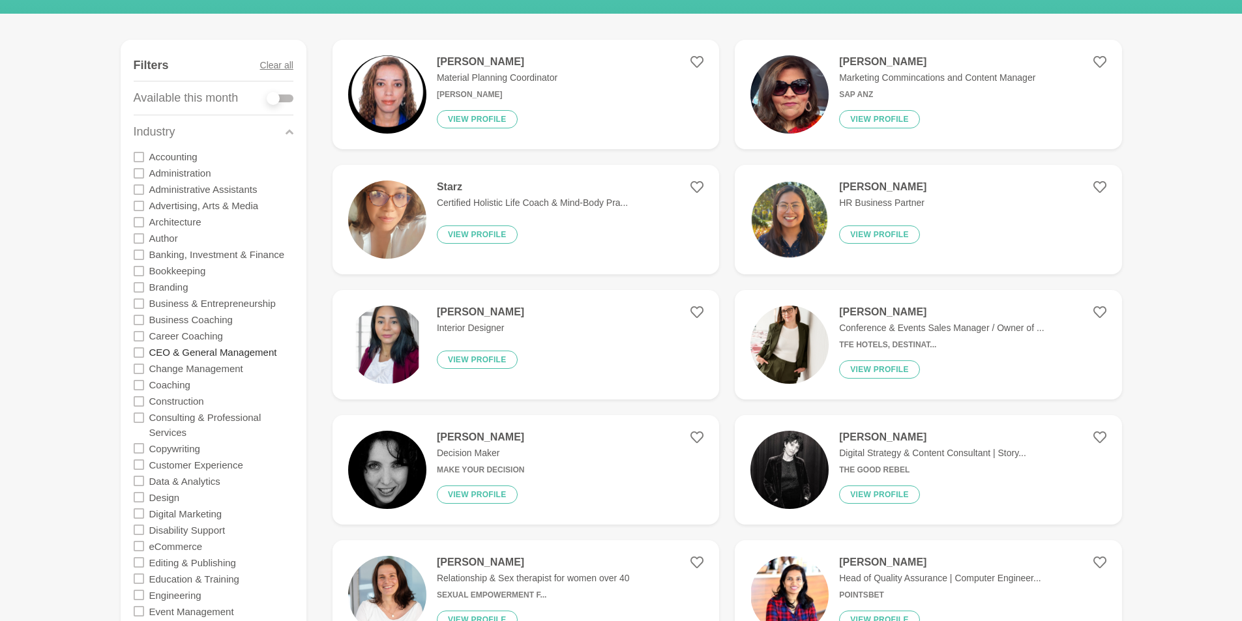
scroll to position [196, 0]
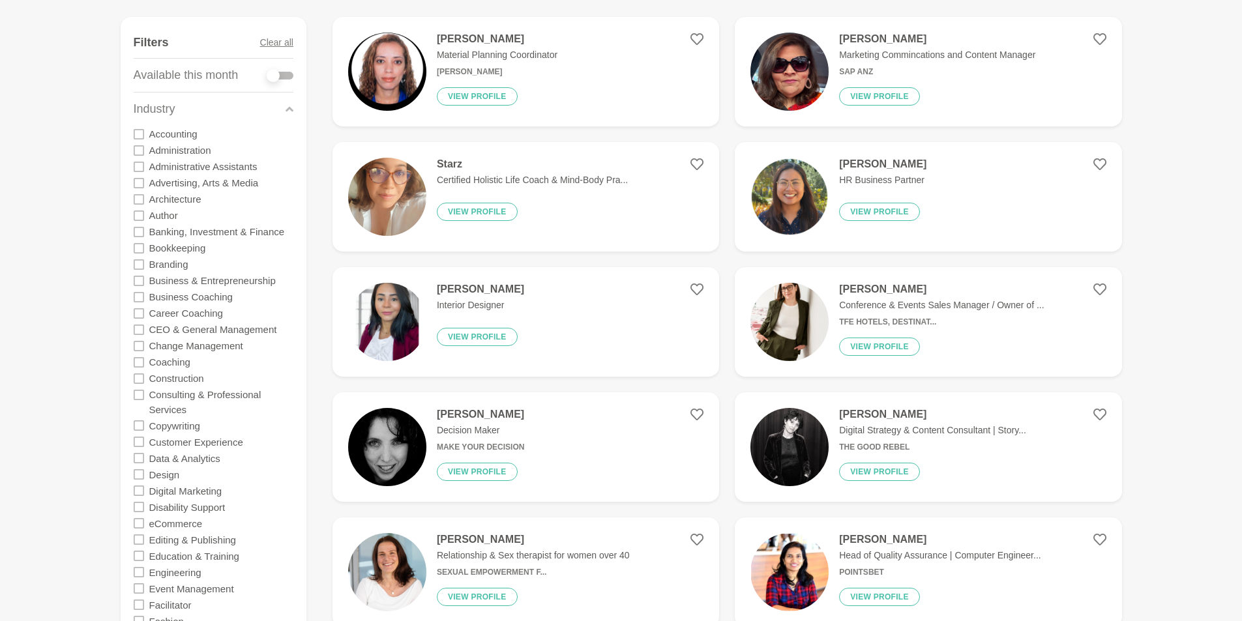
click at [138, 328] on icon at bounding box center [139, 330] width 10 height 10
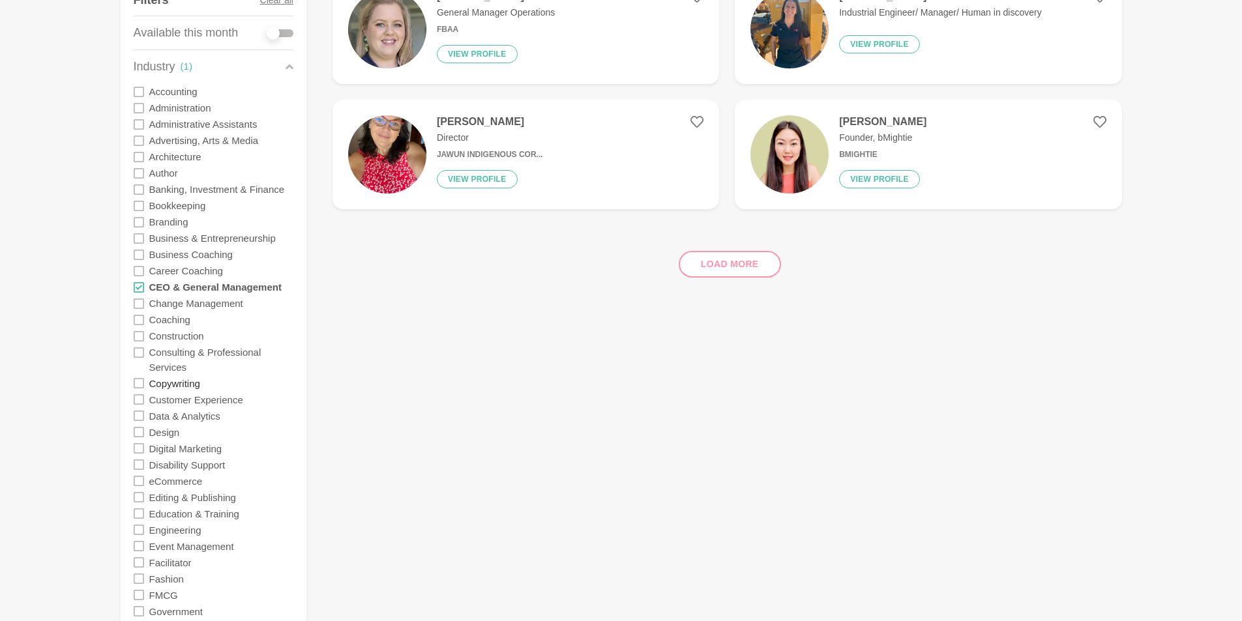
scroll to position [261, 0]
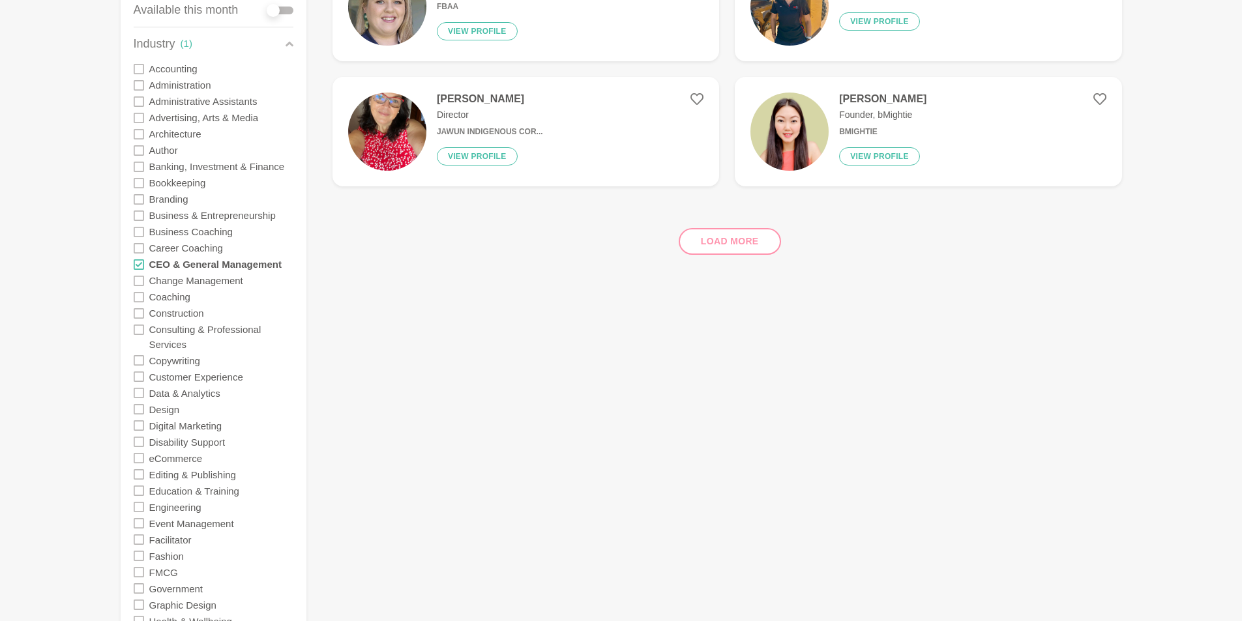
click at [138, 281] on icon at bounding box center [139, 281] width 10 height 10
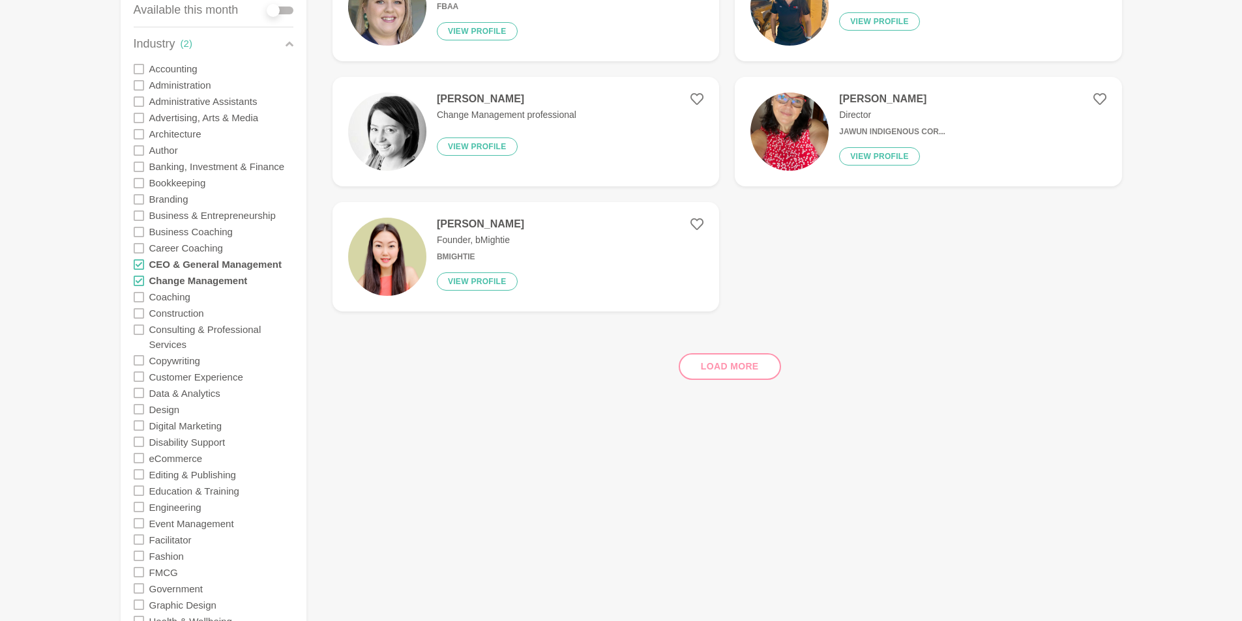
click at [138, 294] on icon at bounding box center [139, 297] width 10 height 10
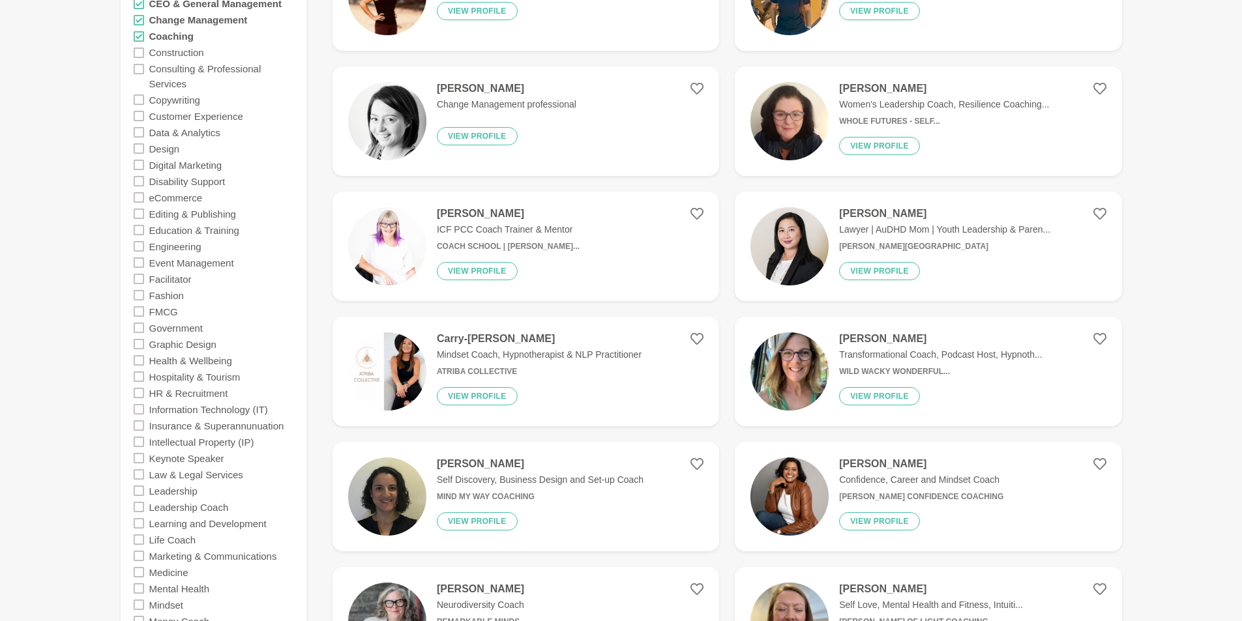
scroll to position [587, 0]
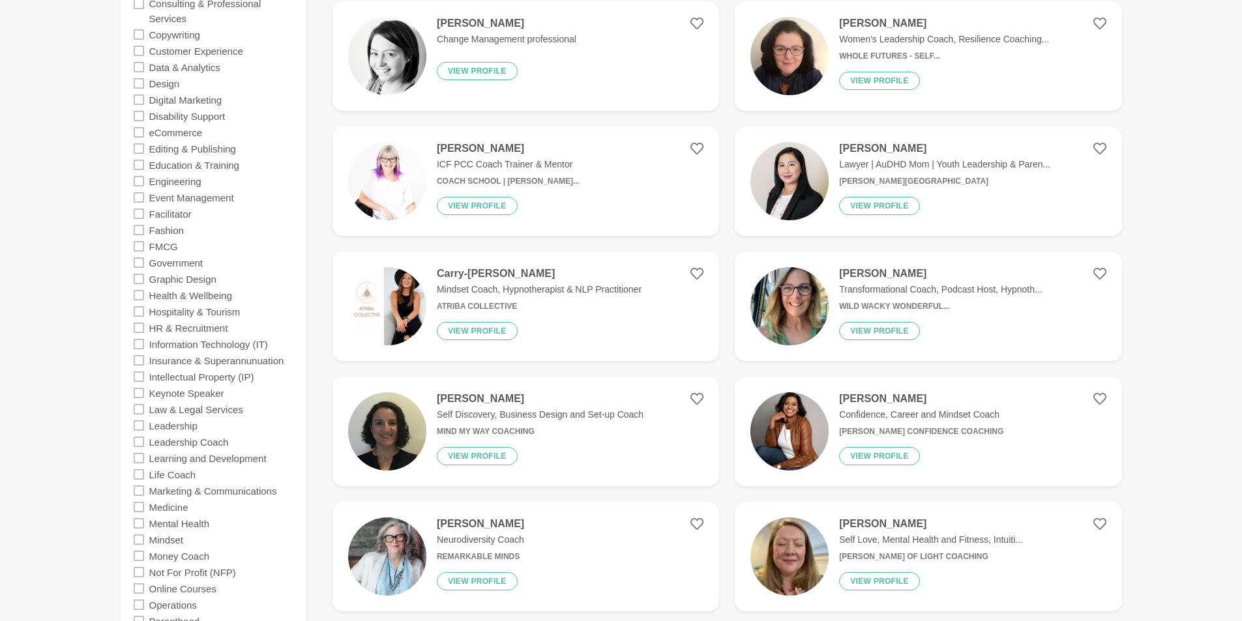
click at [137, 211] on icon at bounding box center [139, 214] width 10 height 10
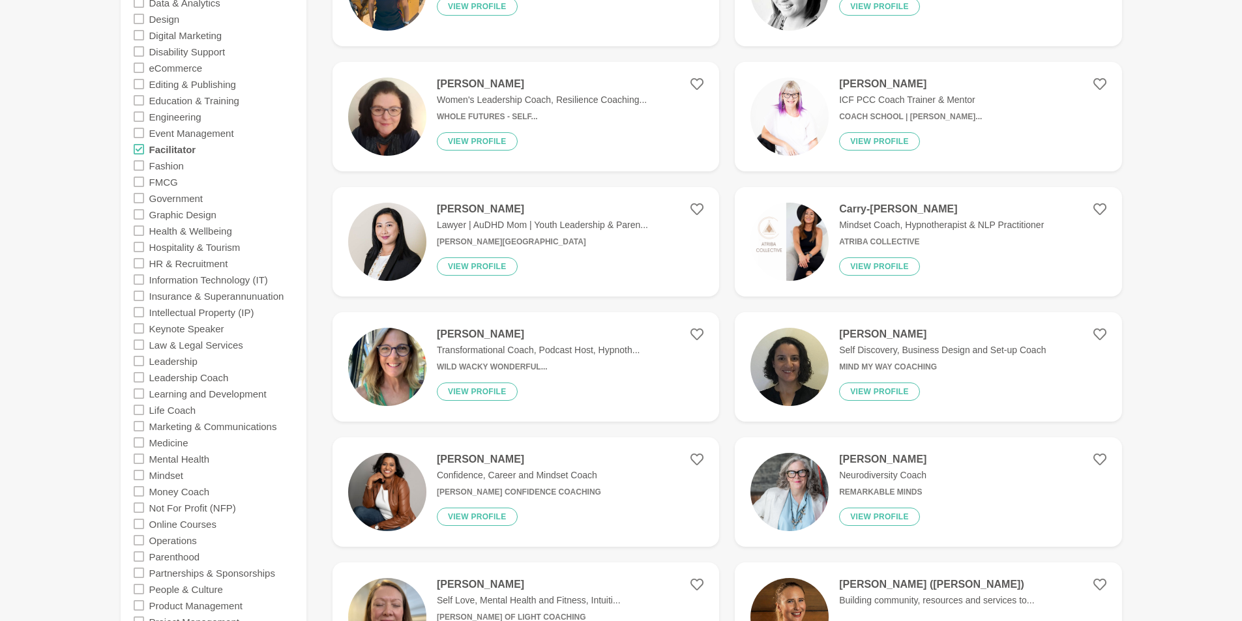
scroll to position [652, 0]
click at [138, 199] on icon at bounding box center [139, 197] width 10 height 10
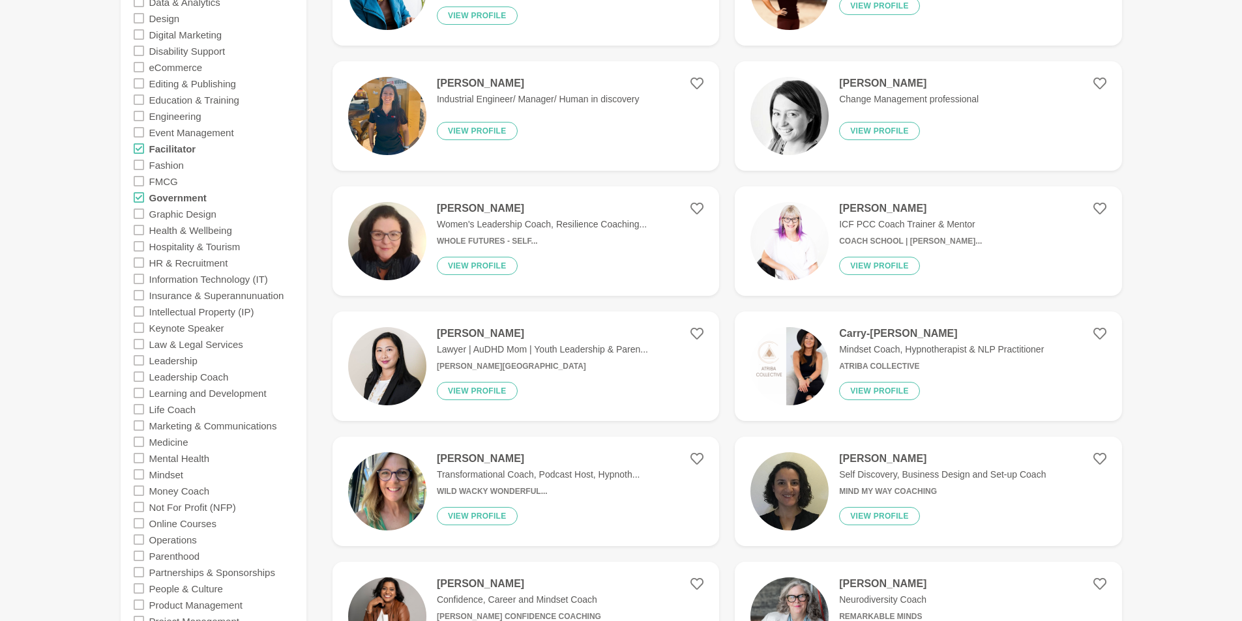
click at [139, 231] on icon at bounding box center [139, 230] width 10 height 10
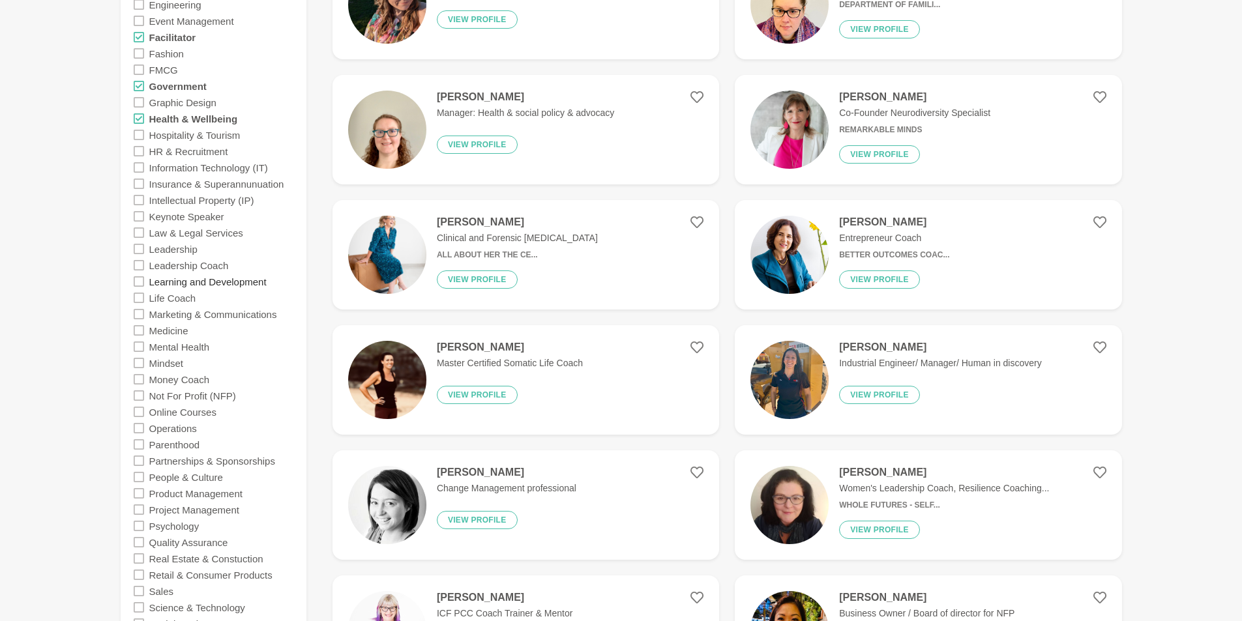
scroll to position [782, 0]
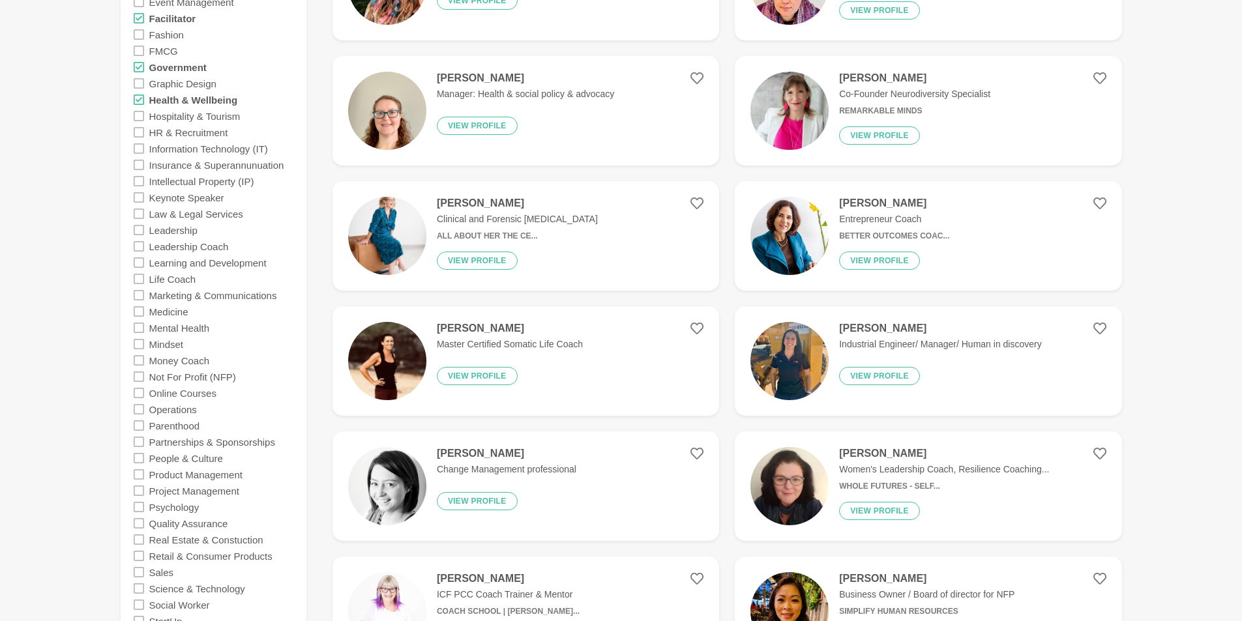
click at [138, 227] on icon at bounding box center [139, 230] width 10 height 10
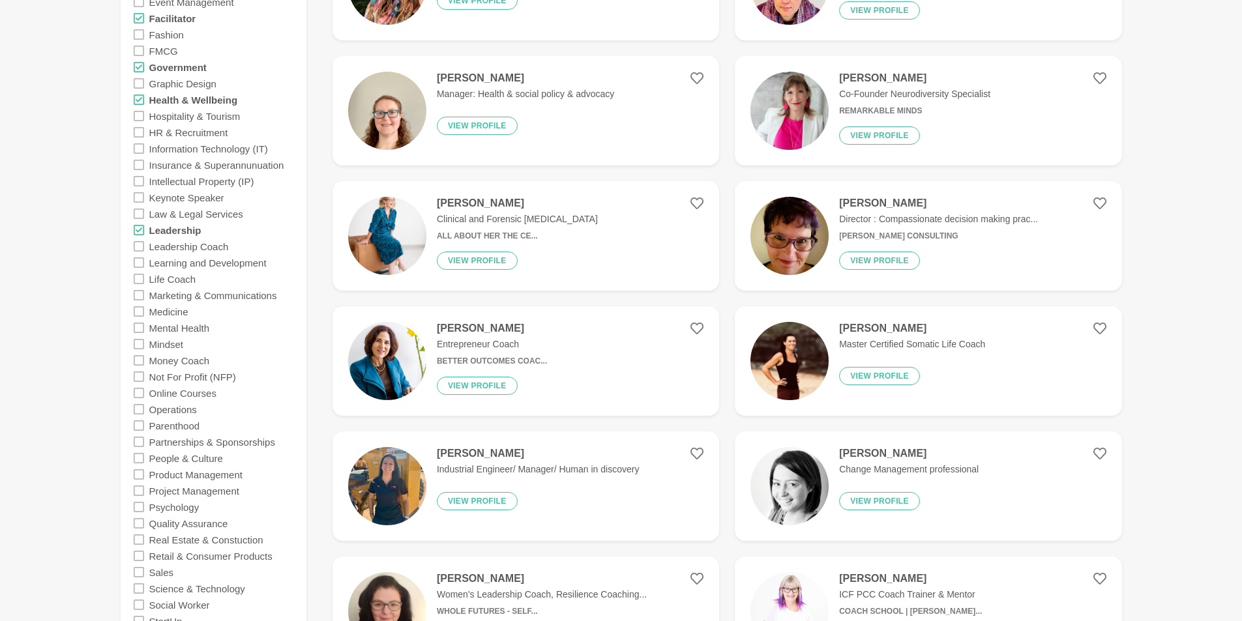
click at [136, 248] on icon at bounding box center [139, 246] width 10 height 10
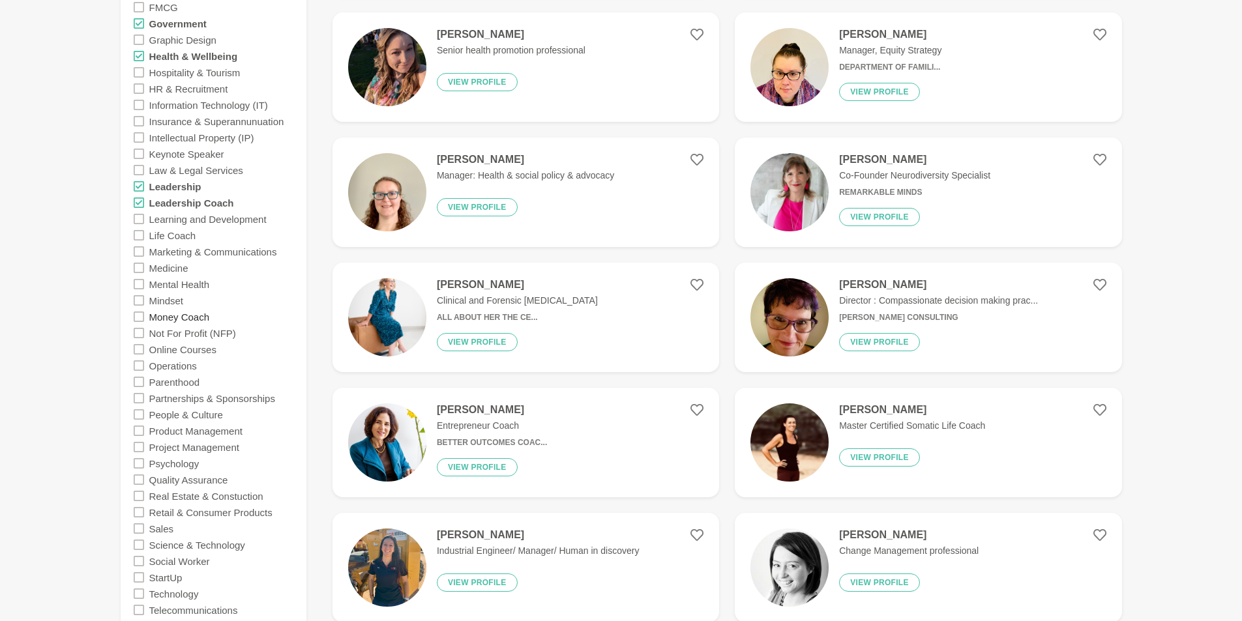
scroll to position [847, 0]
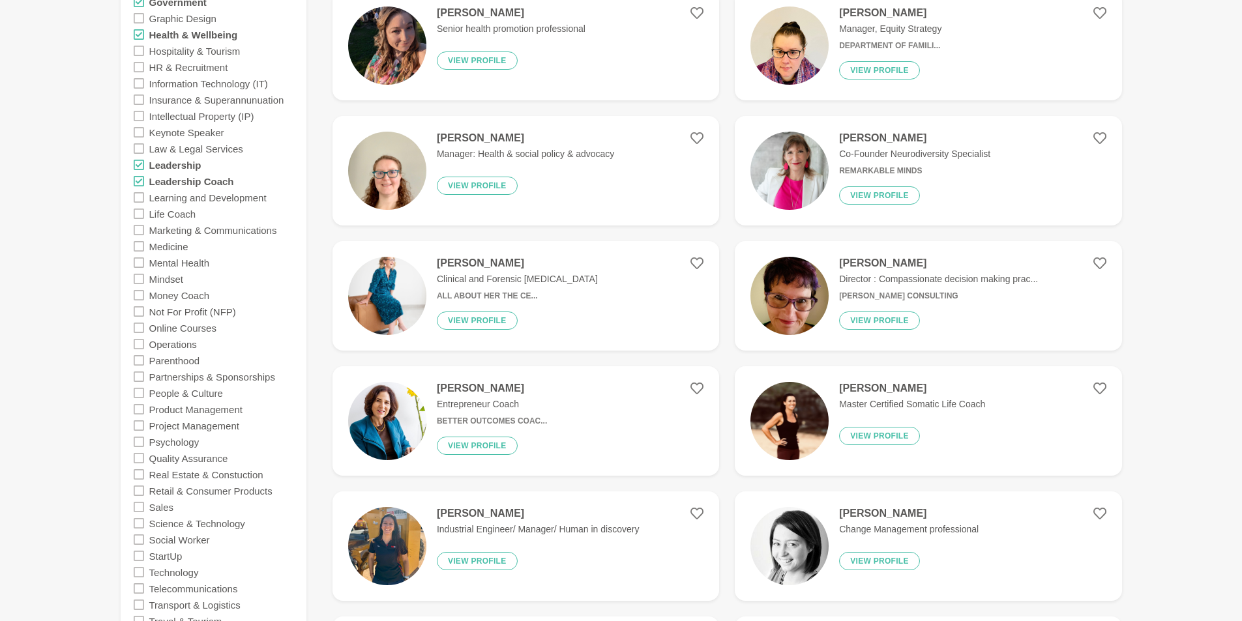
click at [143, 192] on icon at bounding box center [139, 197] width 10 height 10
click at [137, 212] on icon at bounding box center [139, 214] width 10 height 10
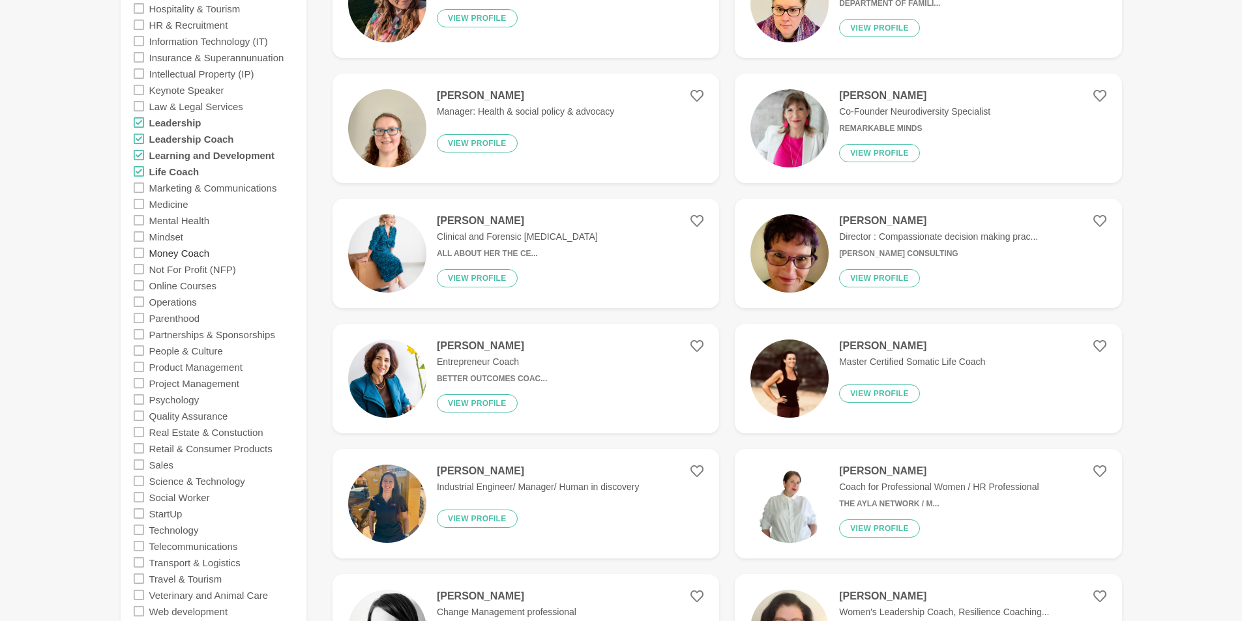
scroll to position [912, 0]
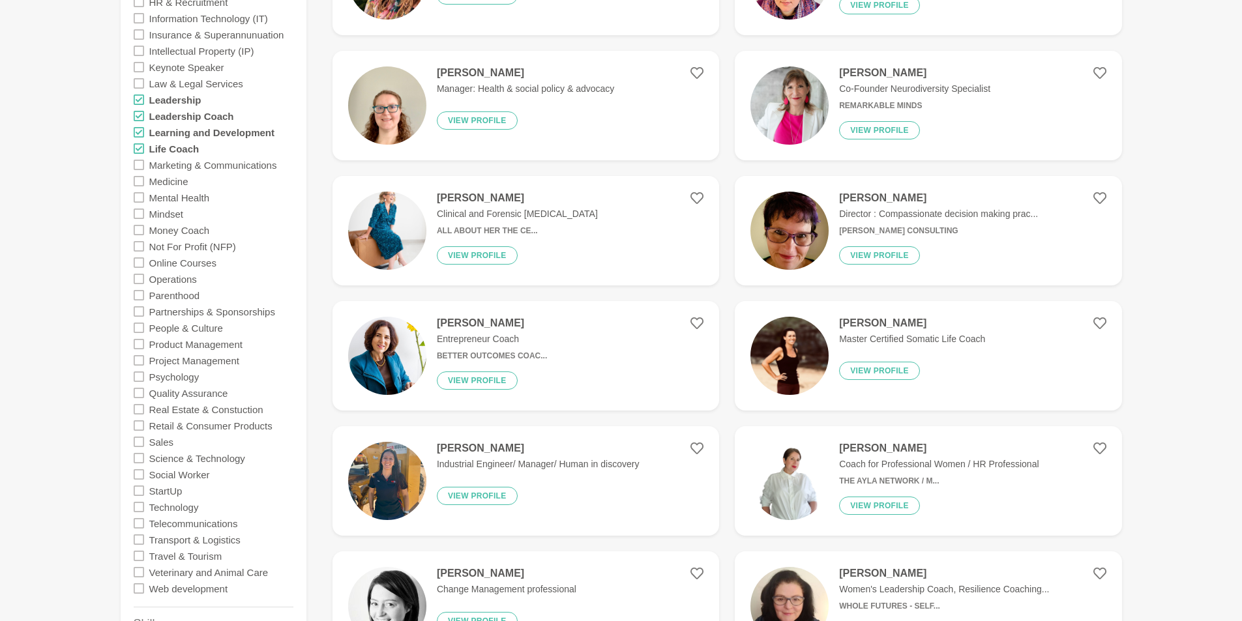
click at [136, 198] on icon at bounding box center [139, 197] width 10 height 10
click at [138, 212] on icon at bounding box center [139, 214] width 10 height 10
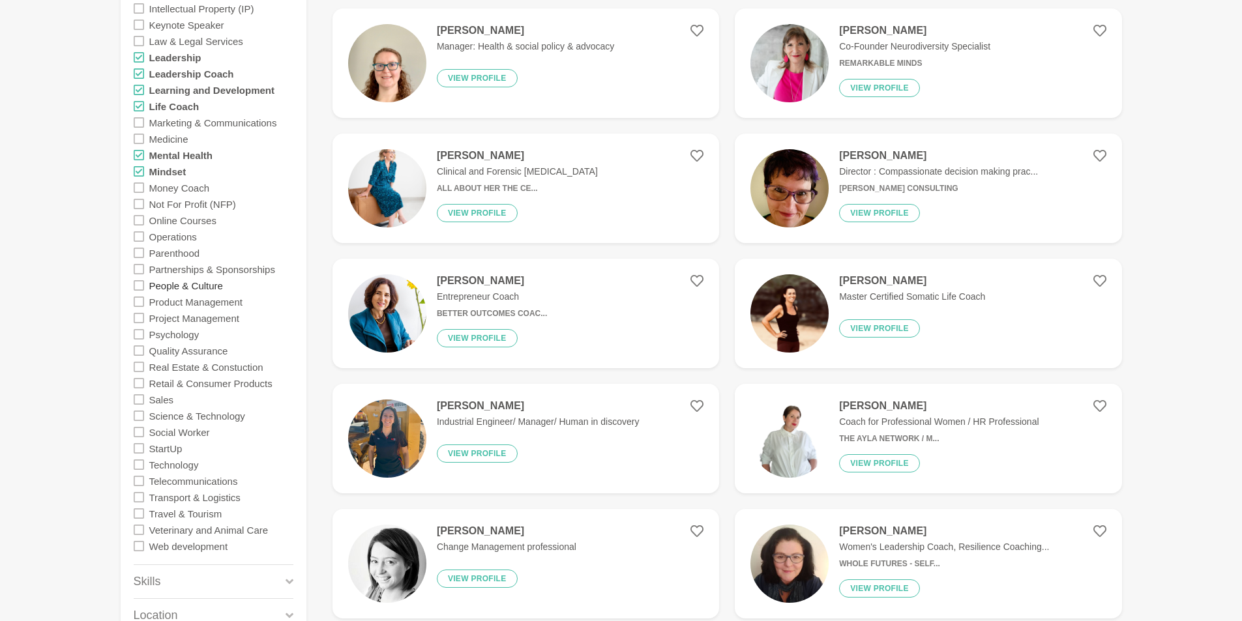
scroll to position [978, 0]
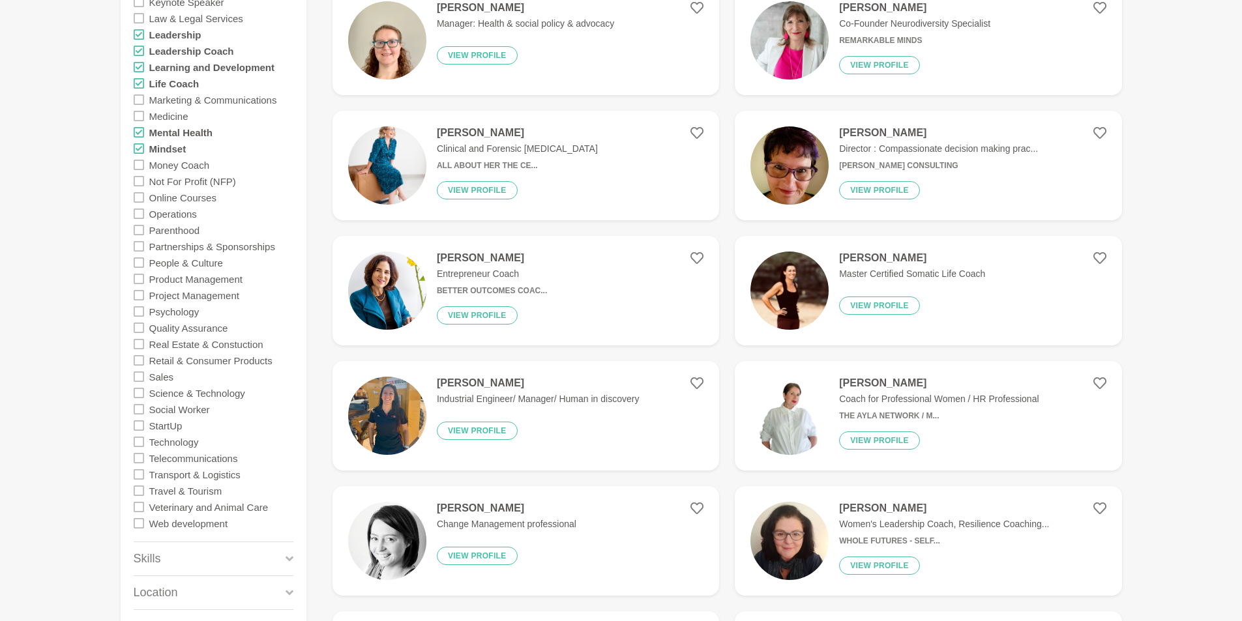
click at [139, 181] on icon at bounding box center [139, 181] width 10 height 10
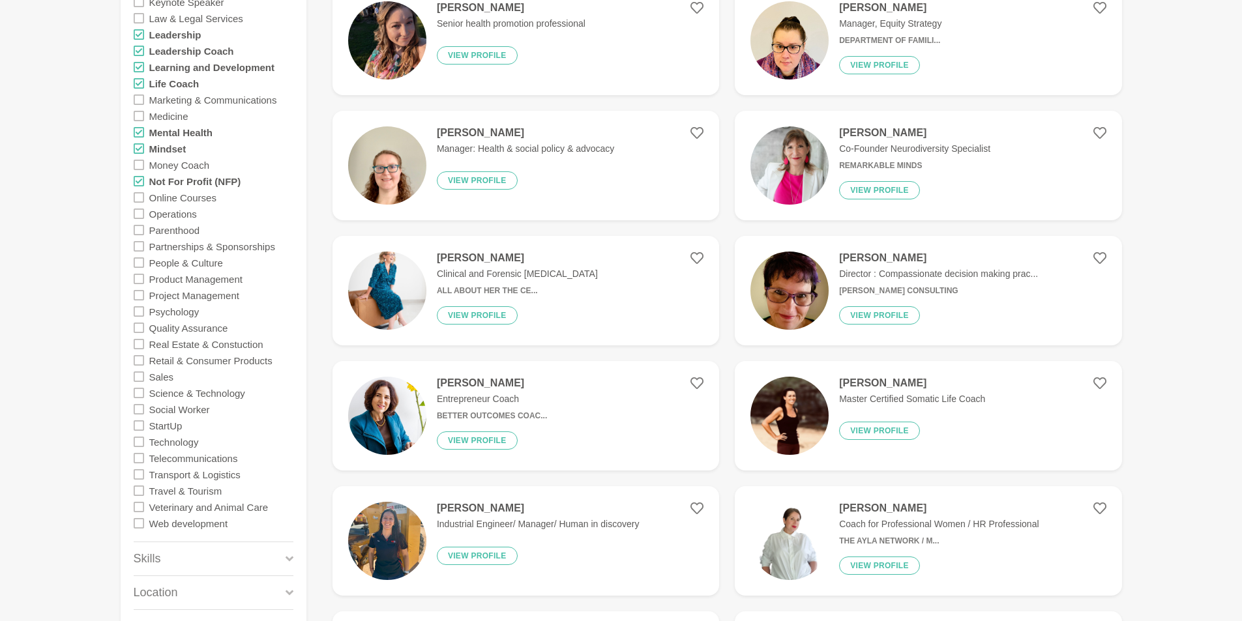
click at [140, 228] on icon at bounding box center [139, 230] width 10 height 10
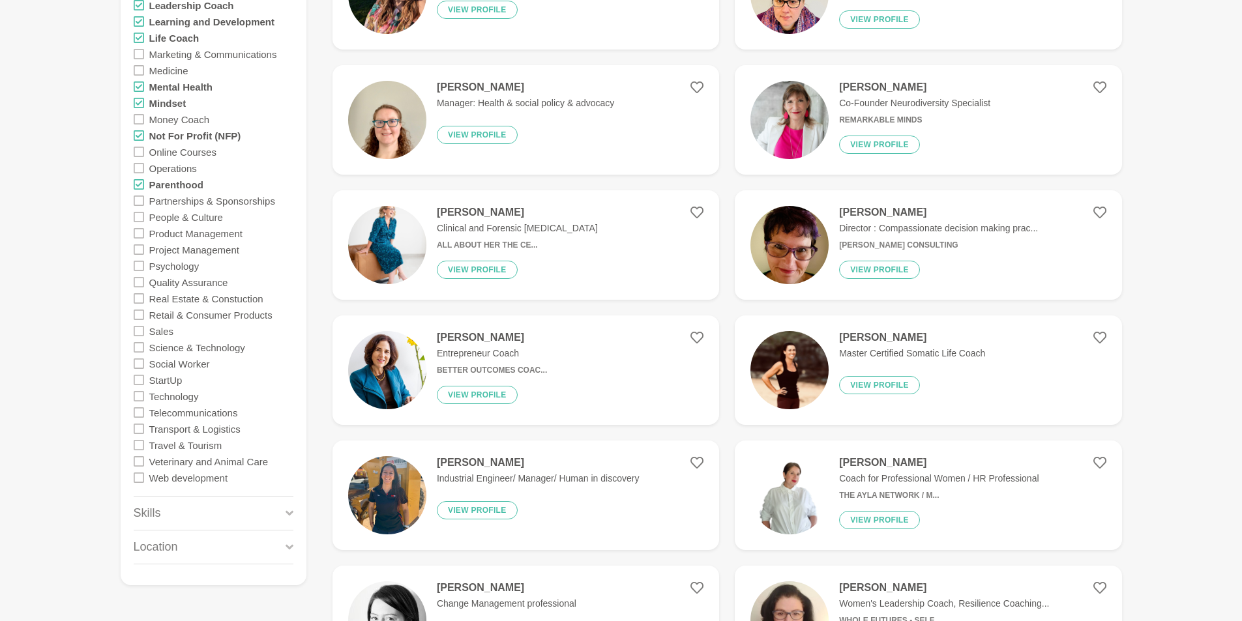
scroll to position [1043, 0]
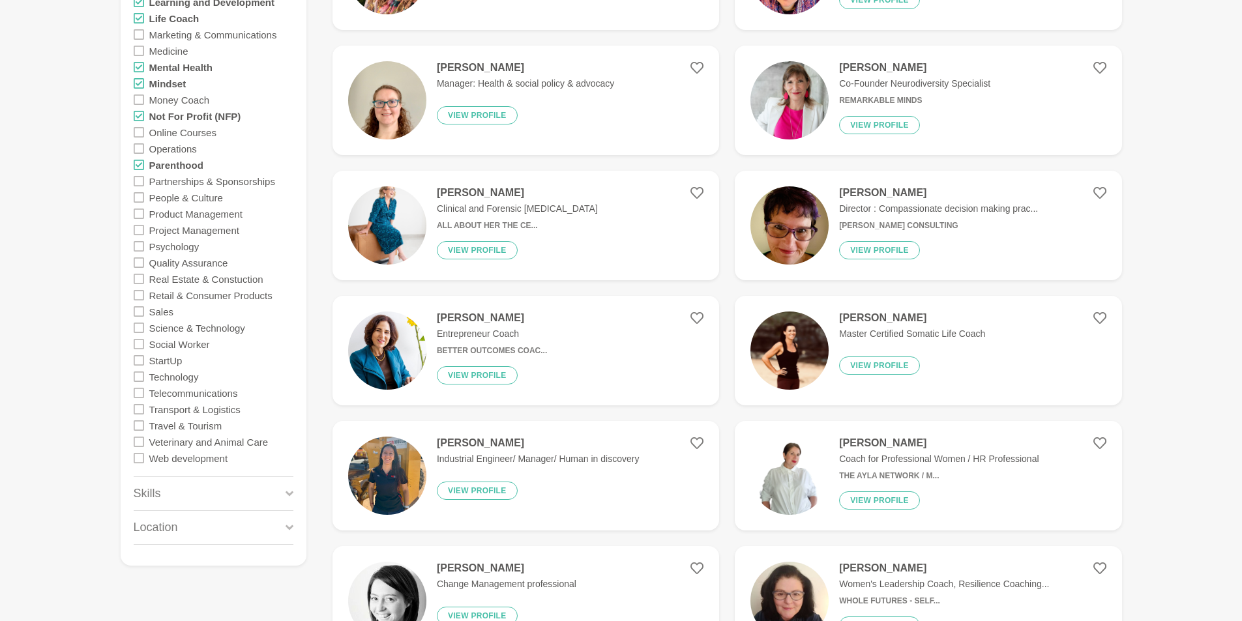
click at [139, 196] on icon at bounding box center [139, 197] width 10 height 10
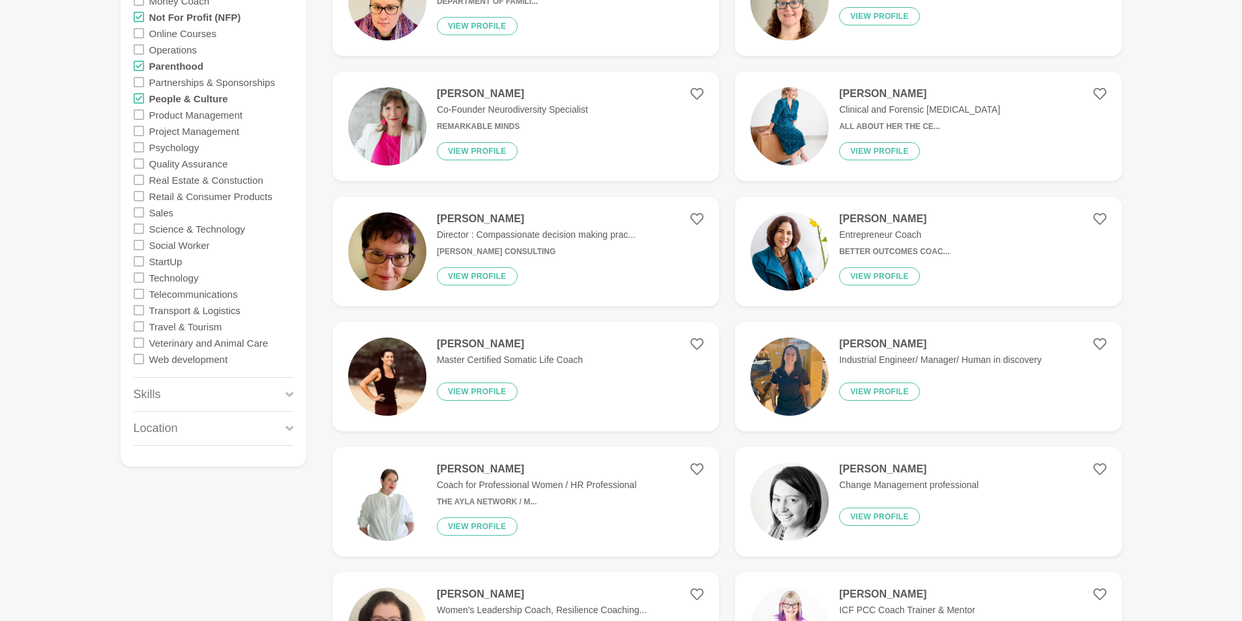
scroll to position [1173, 0]
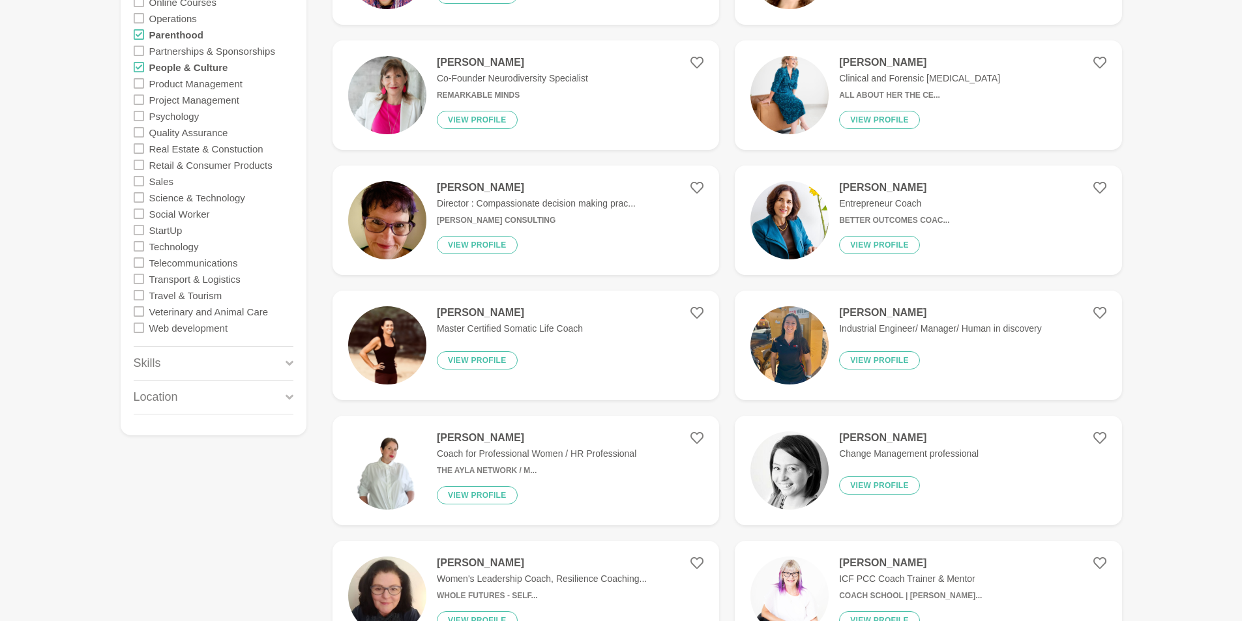
click at [141, 213] on icon at bounding box center [139, 214] width 10 height 10
click at [139, 213] on icon at bounding box center [139, 214] width 10 height 10
click at [214, 361] on div "Skills" at bounding box center [214, 363] width 160 height 33
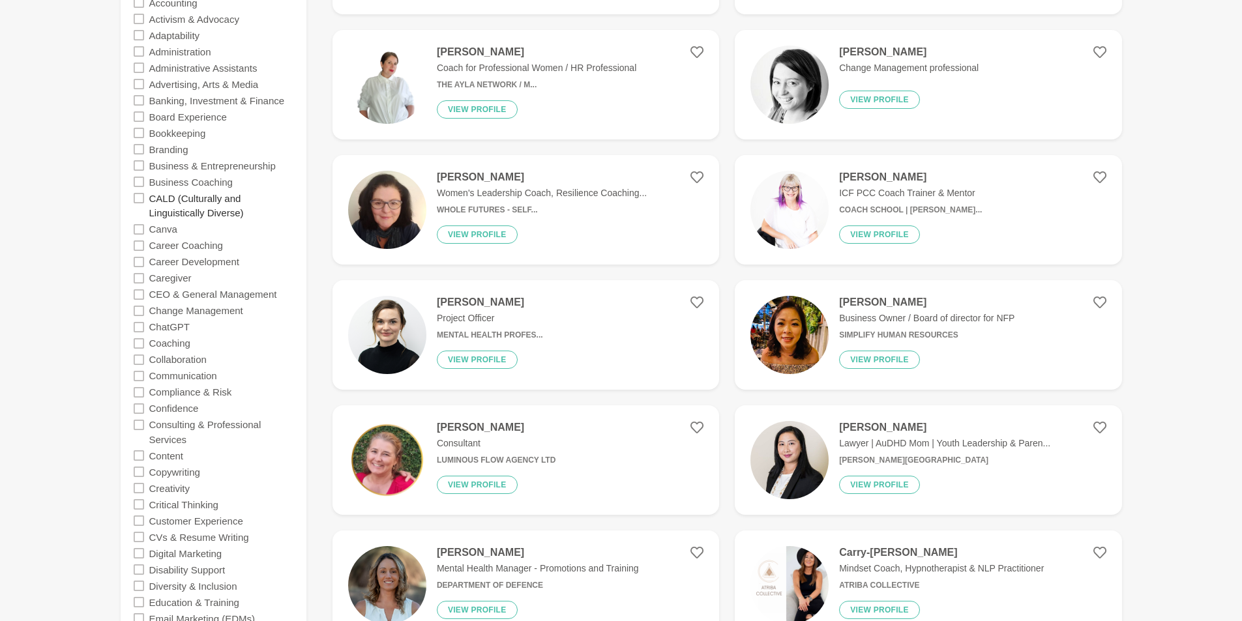
scroll to position [1564, 0]
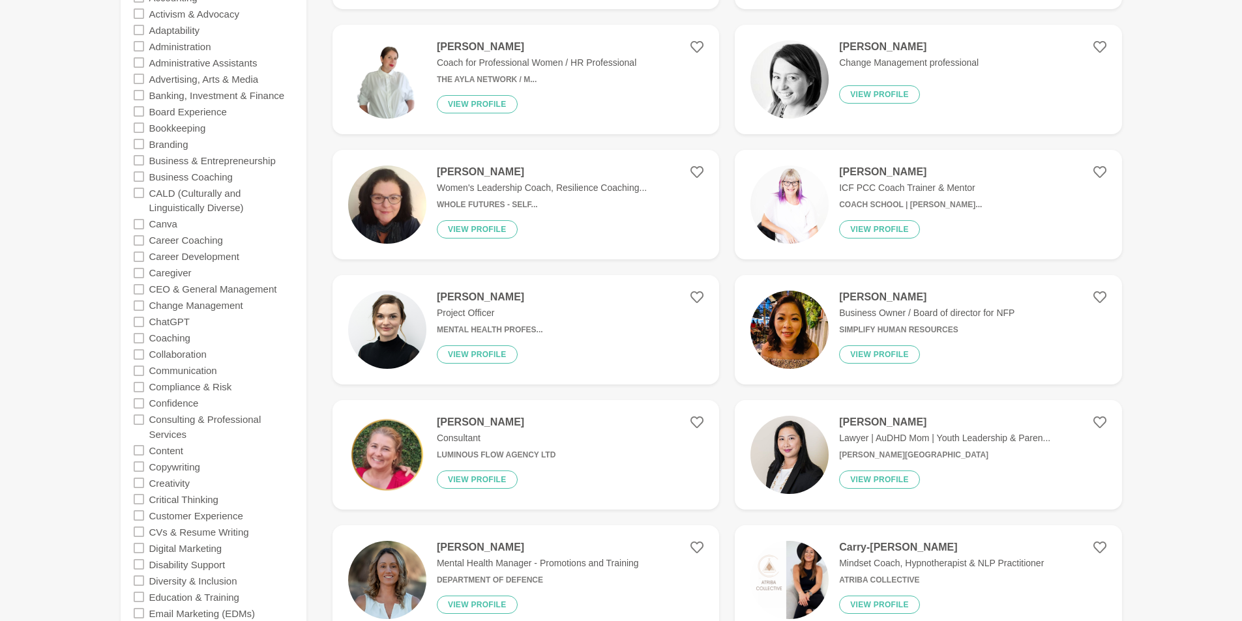
click at [135, 259] on icon at bounding box center [139, 257] width 10 height 10
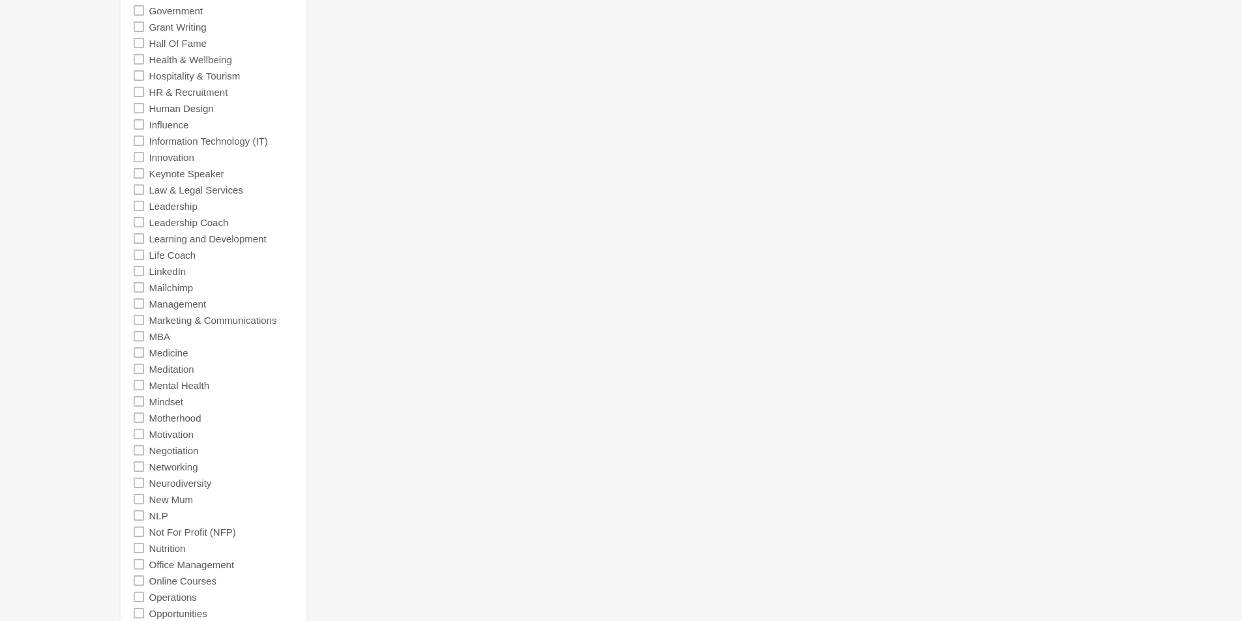
scroll to position [831, 0]
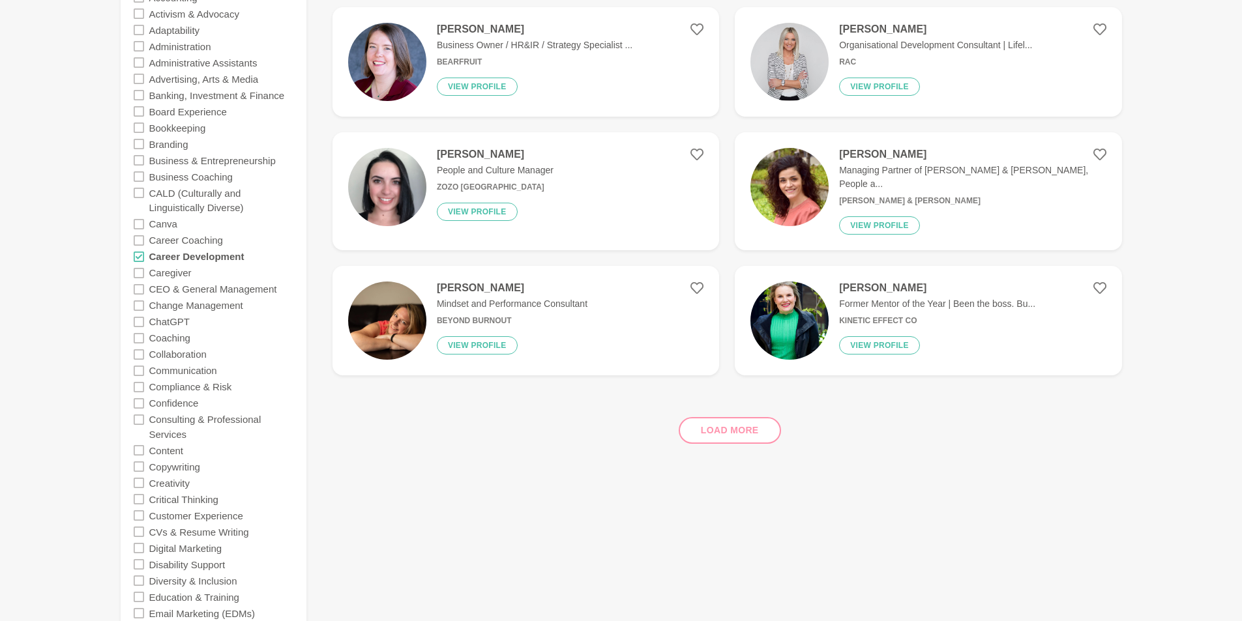
click at [140, 257] on icon at bounding box center [139, 257] width 10 height 10
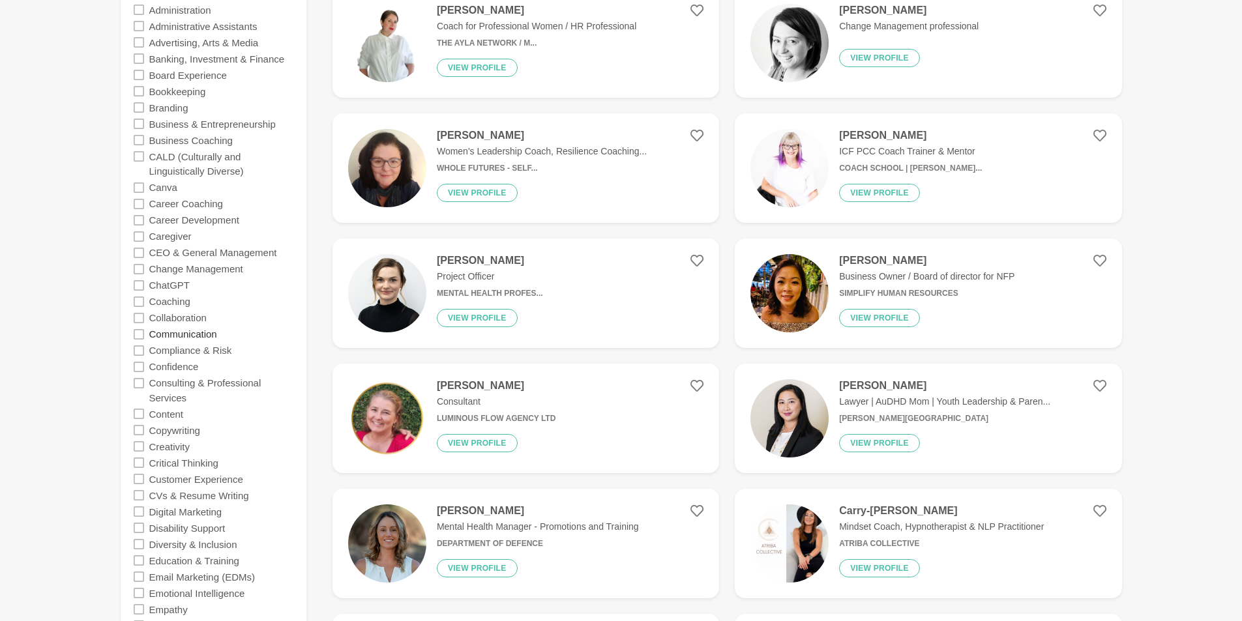
scroll to position [1629, 0]
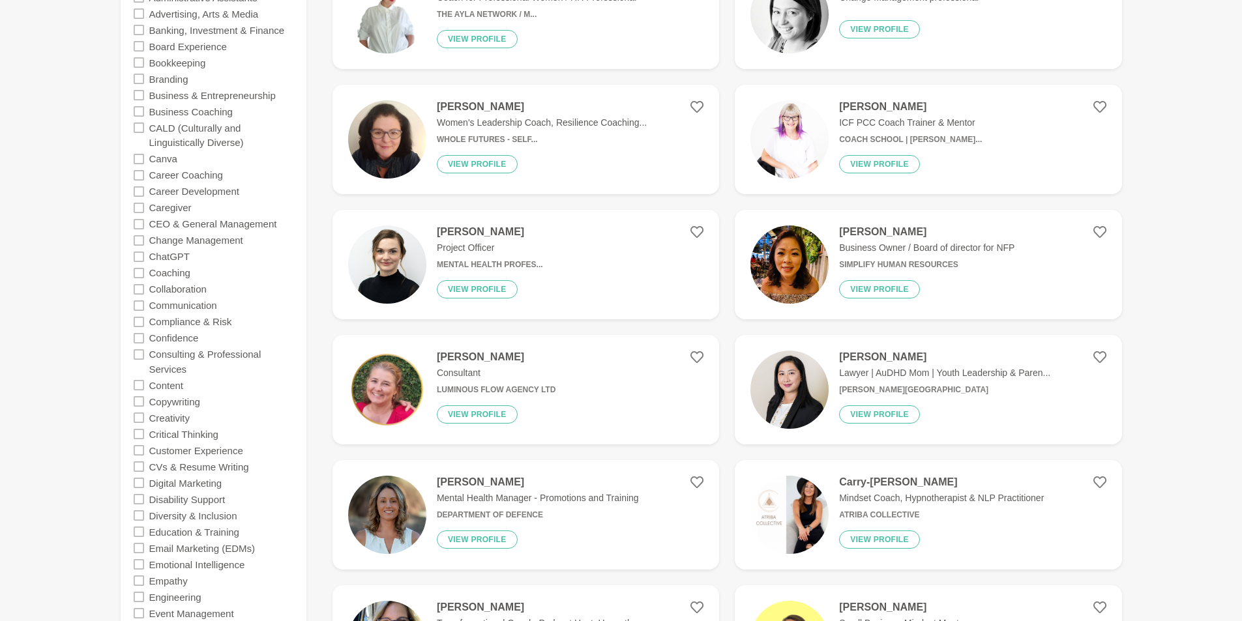
click at [138, 257] on icon at bounding box center [139, 257] width 10 height 10
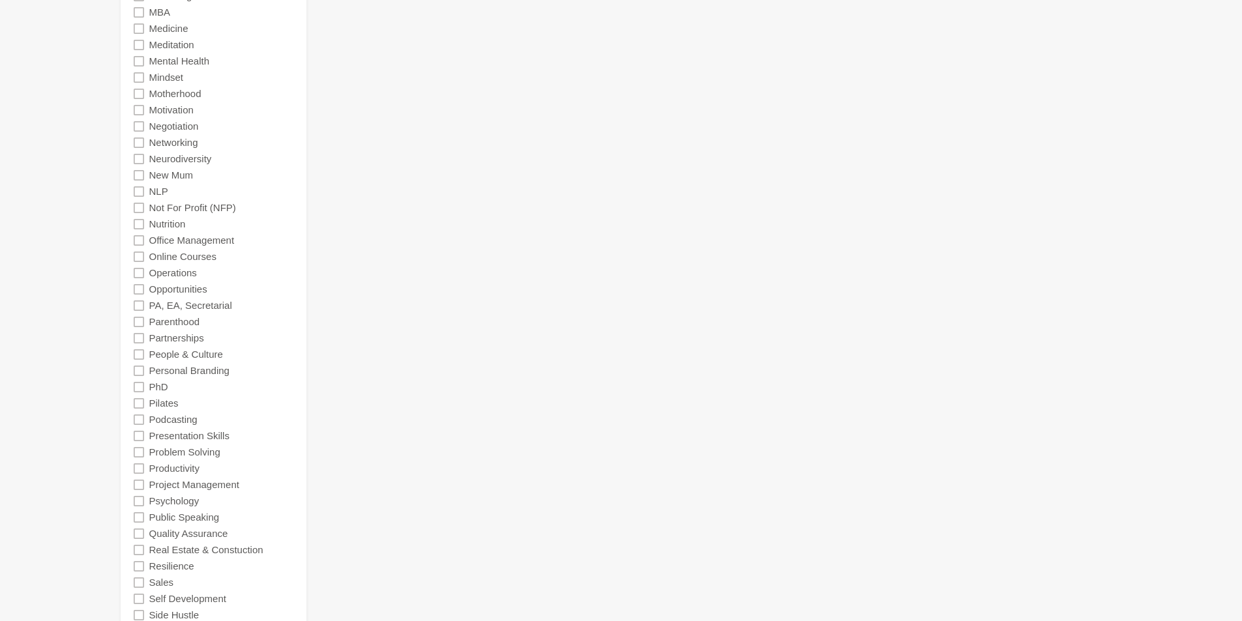
scroll to position [637, 0]
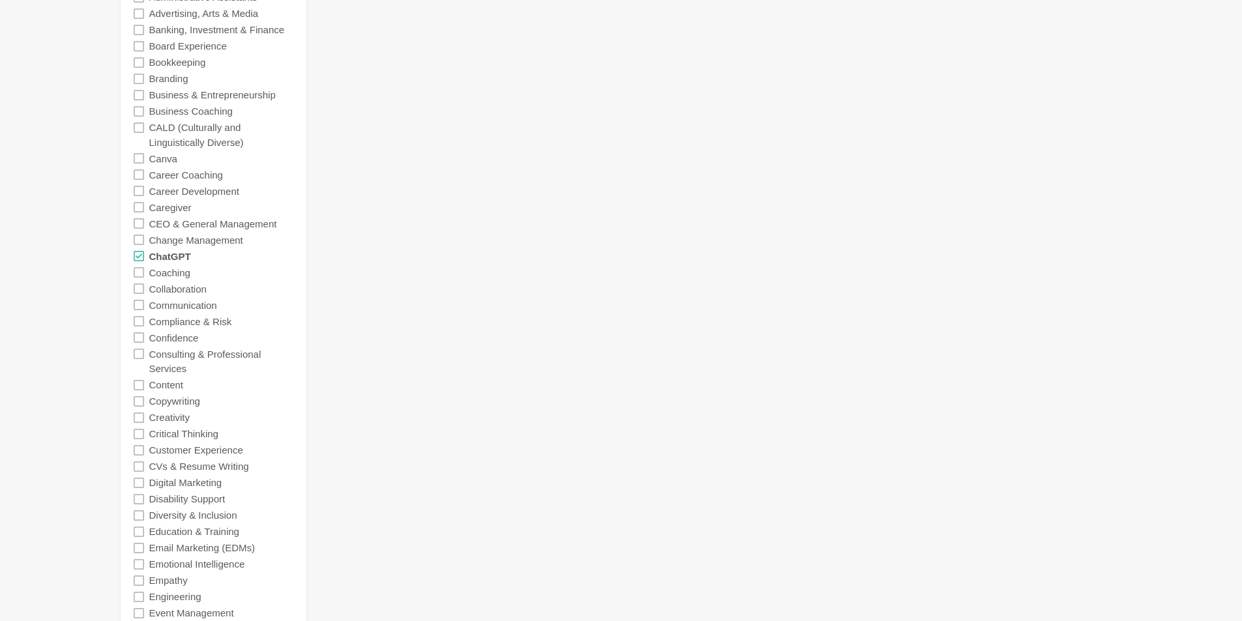
click at [138, 272] on icon at bounding box center [139, 272] width 10 height 10
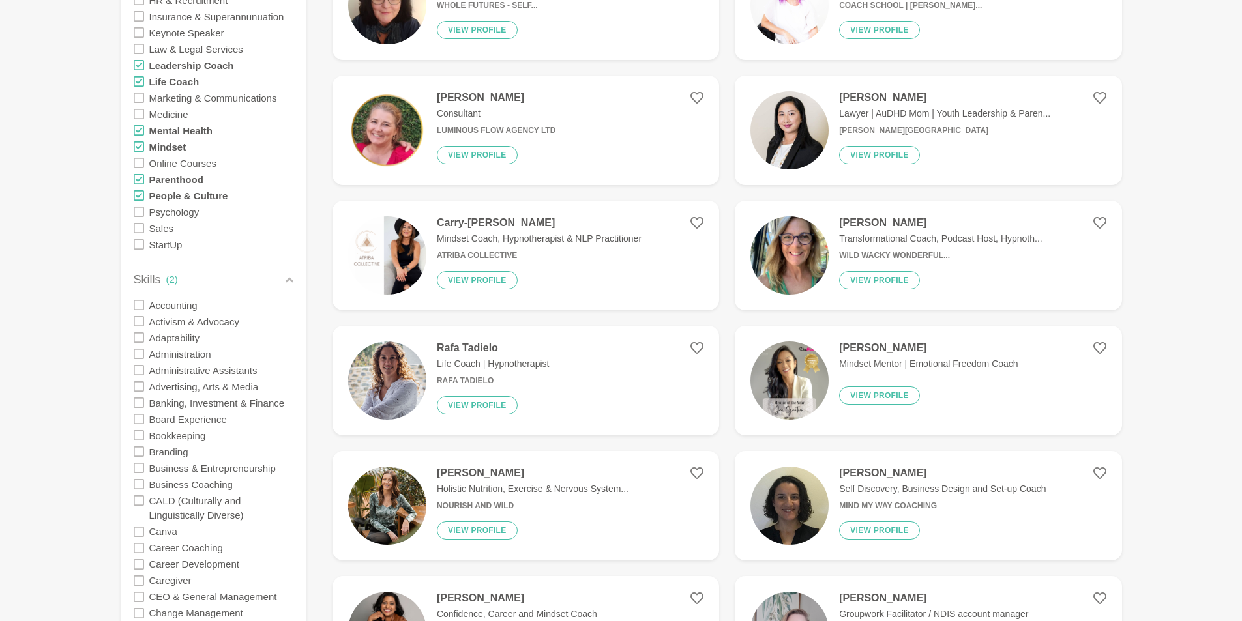
scroll to position [1010, 0]
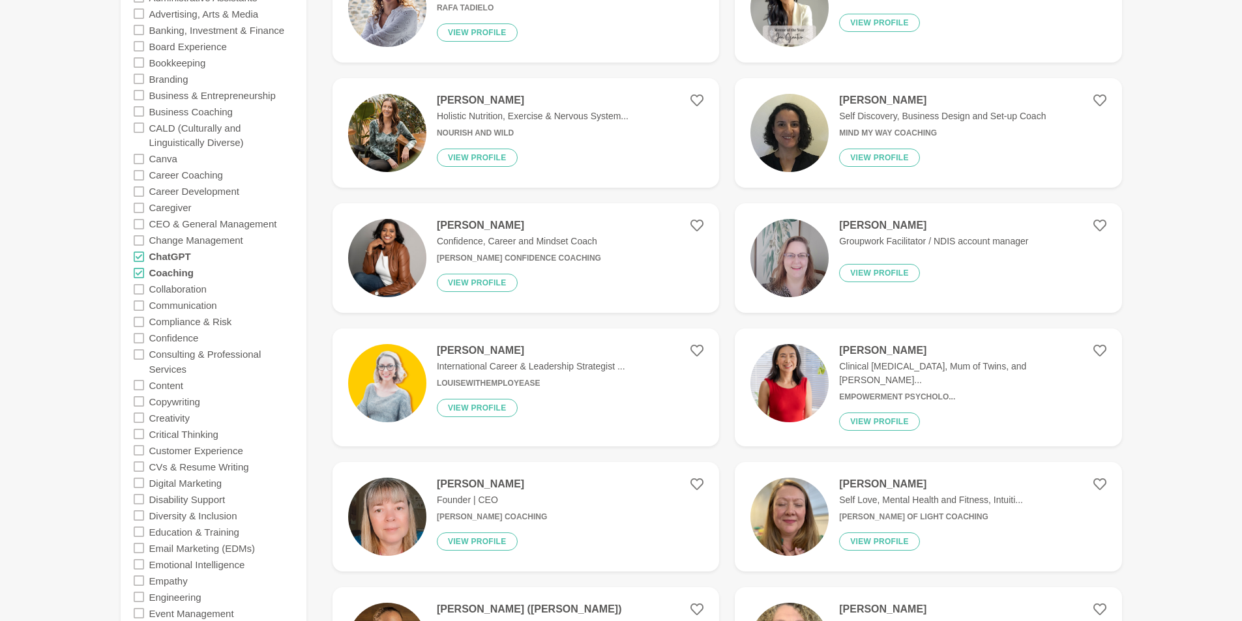
drag, startPoint x: 138, startPoint y: 290, endPoint x: 144, endPoint y: 292, distance: 6.8
click at [140, 290] on icon at bounding box center [139, 289] width 10 height 10
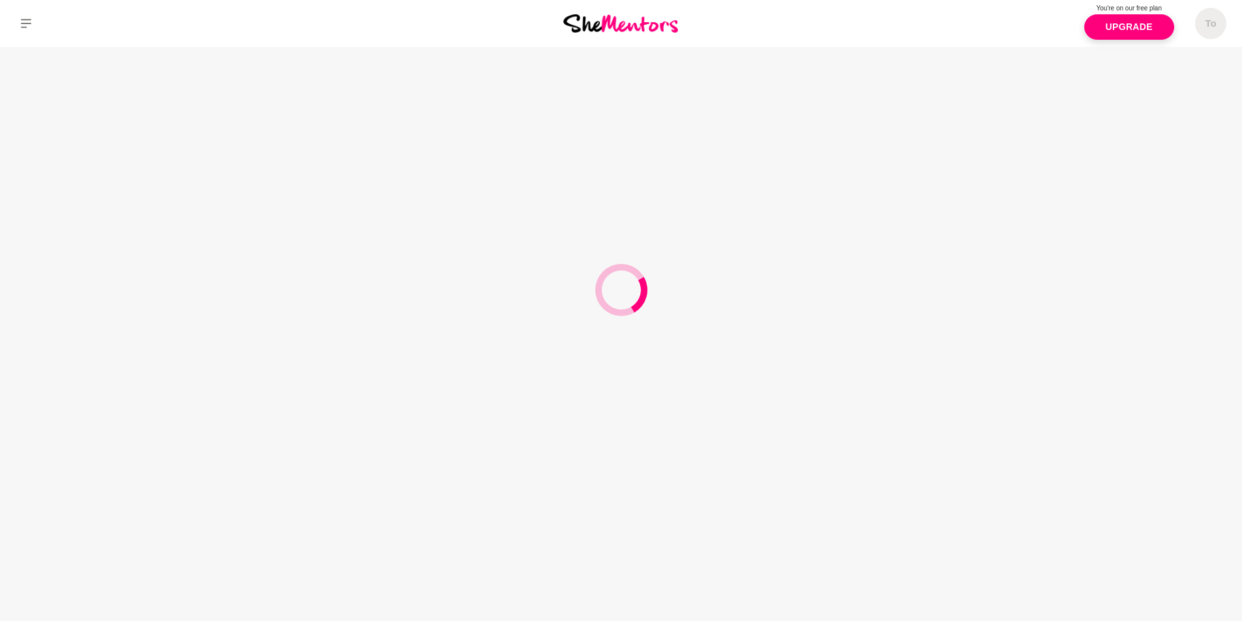
scroll to position [0, 0]
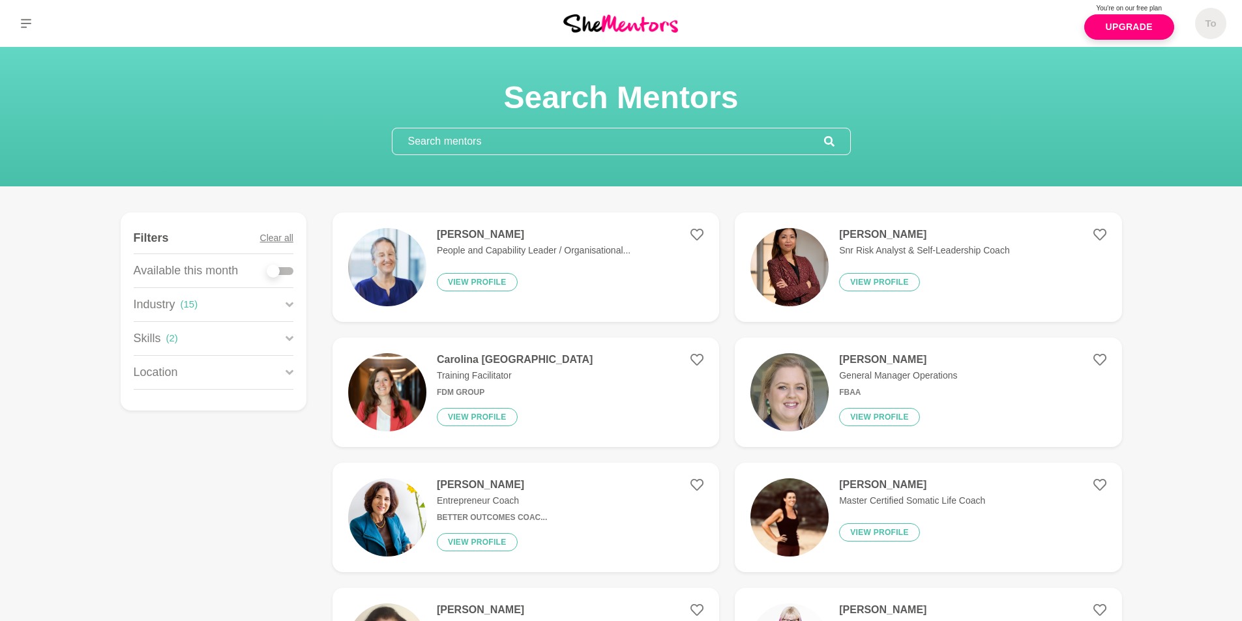
click at [290, 342] on icon at bounding box center [289, 339] width 8 height 18
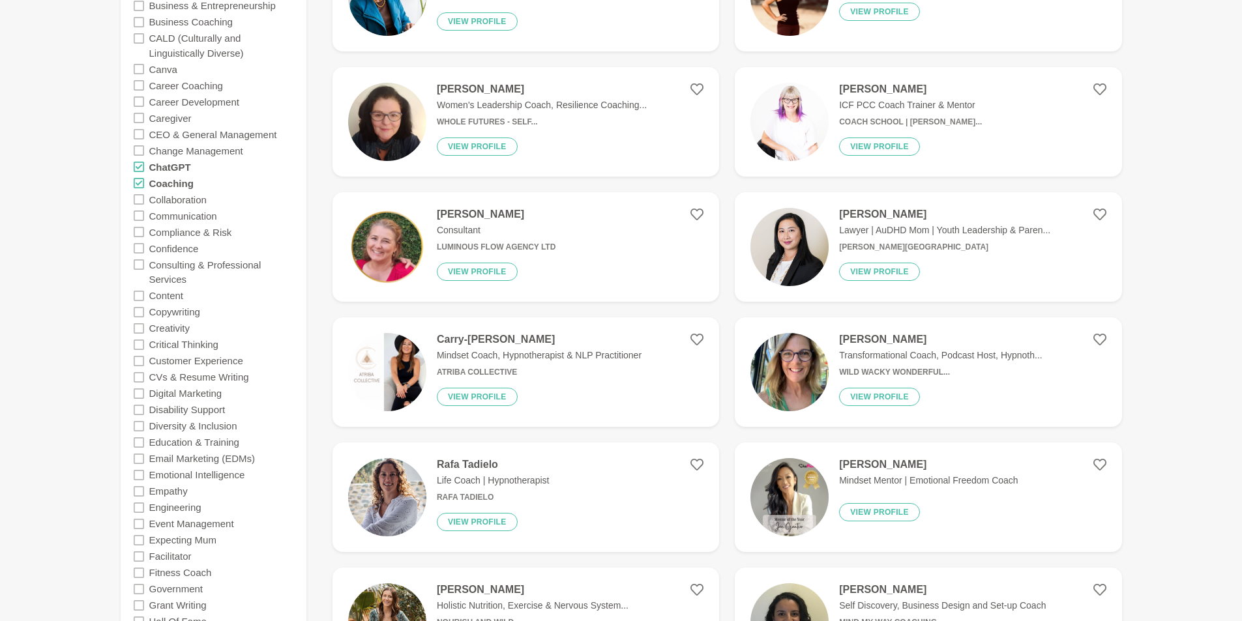
scroll to position [521, 0]
click at [137, 197] on icon at bounding box center [139, 199] width 10 height 10
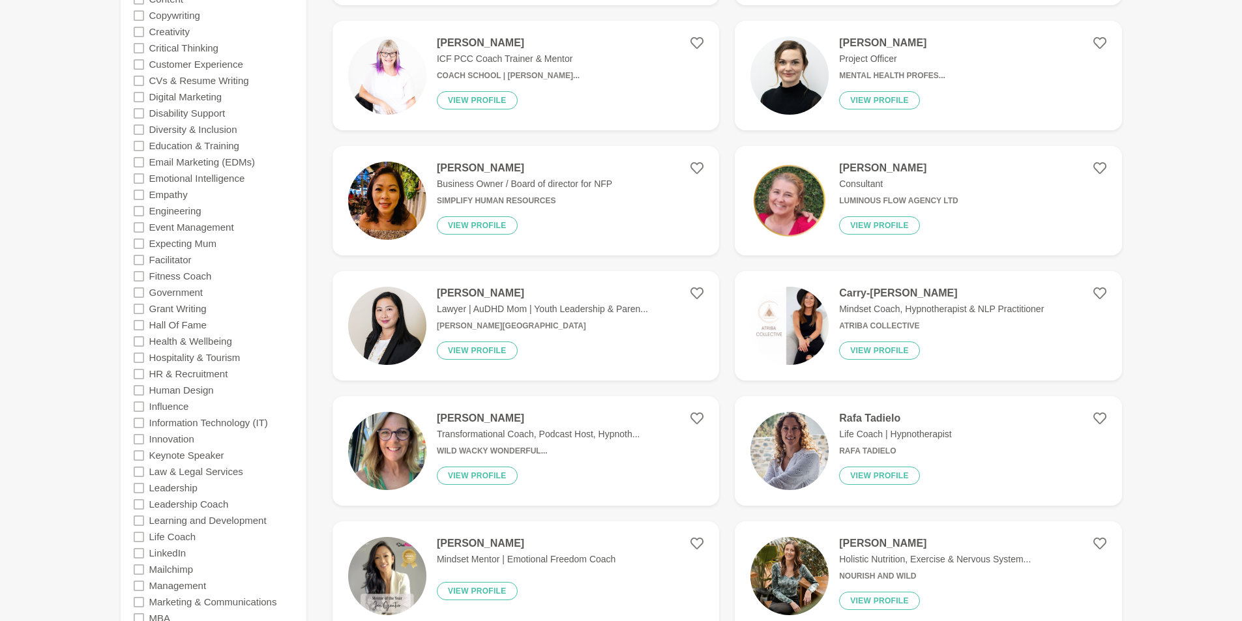
scroll to position [847, 0]
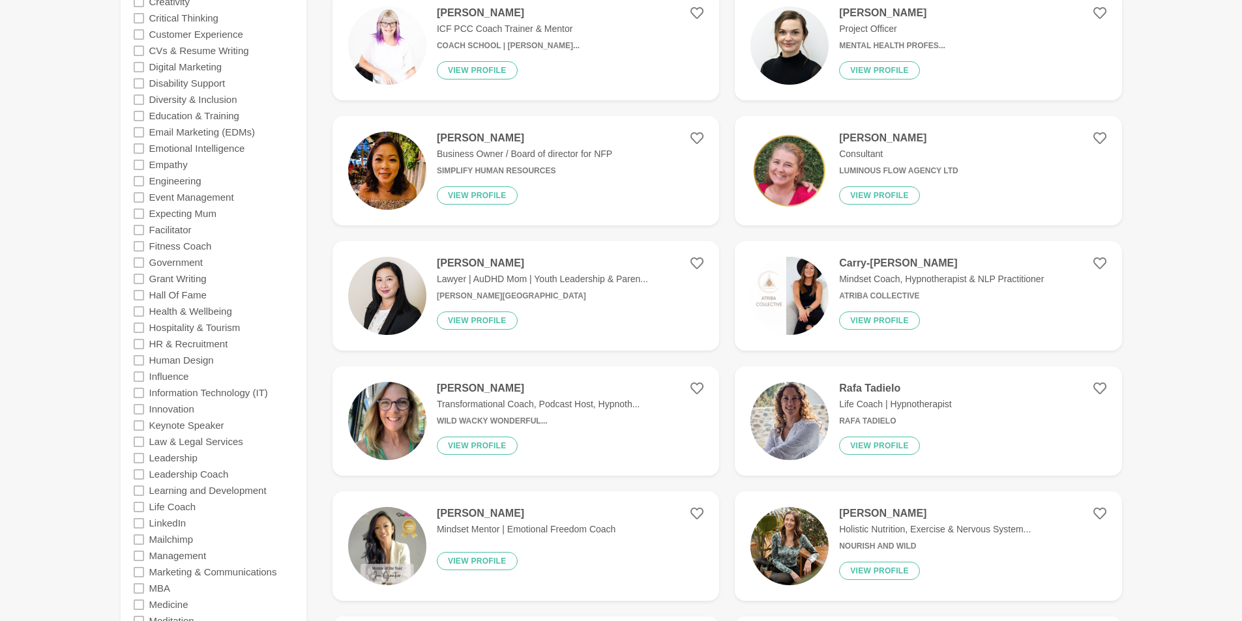
click at [138, 165] on icon at bounding box center [139, 165] width 10 height 10
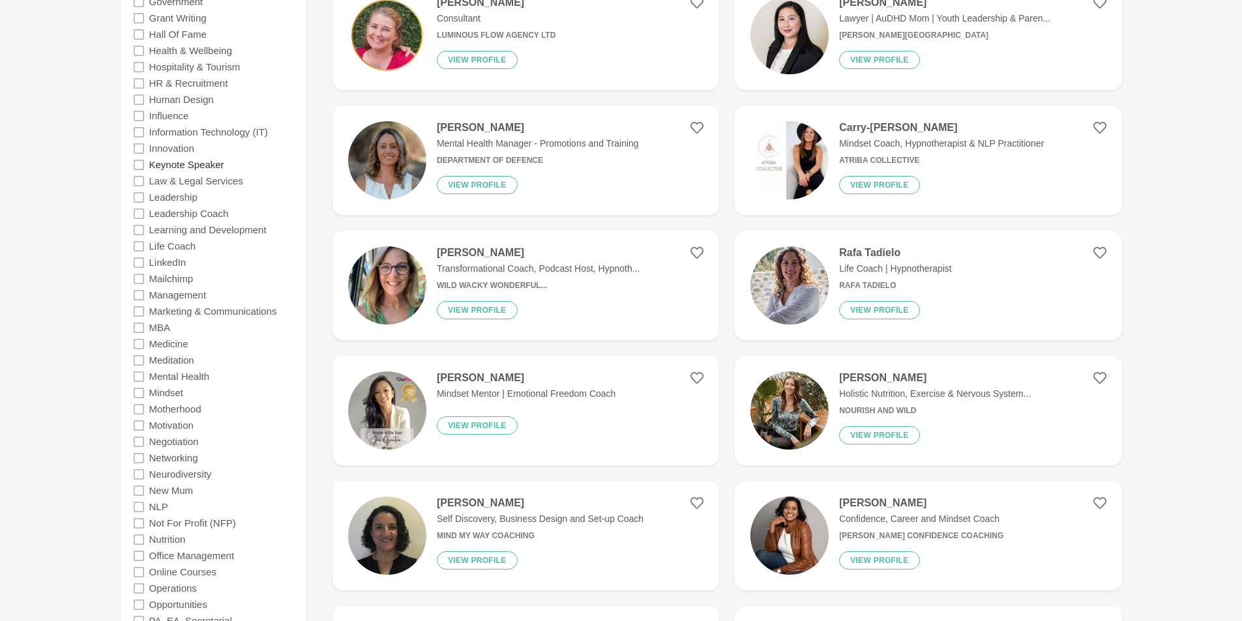
scroll to position [1173, 0]
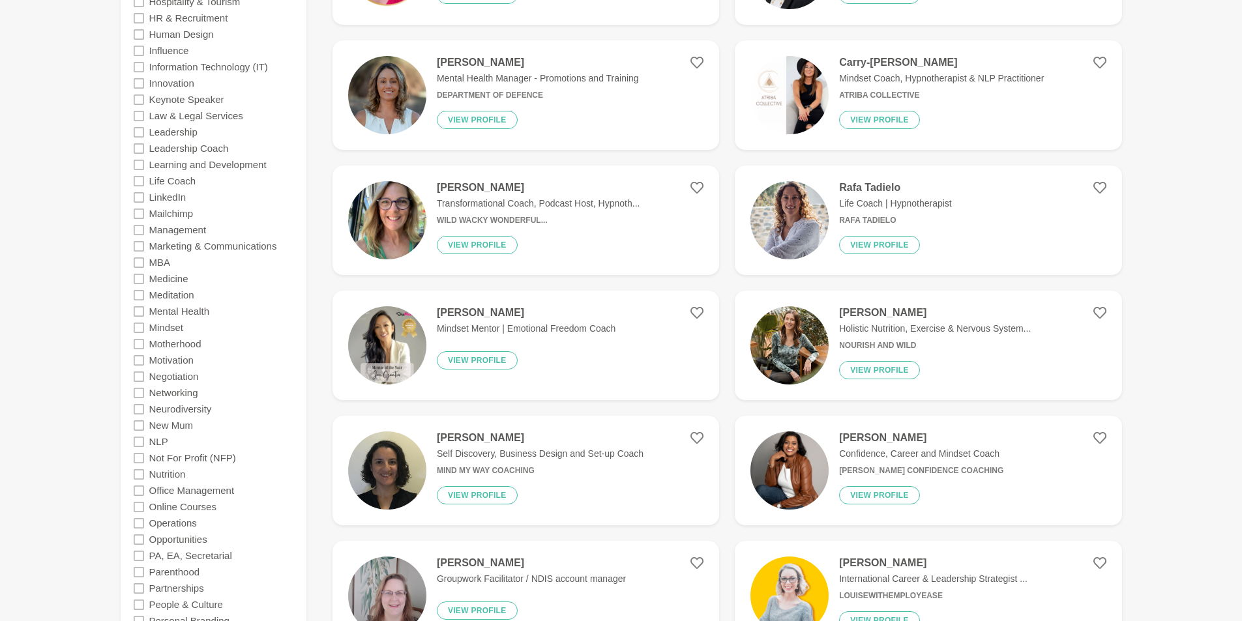
click at [136, 211] on icon at bounding box center [139, 214] width 10 height 10
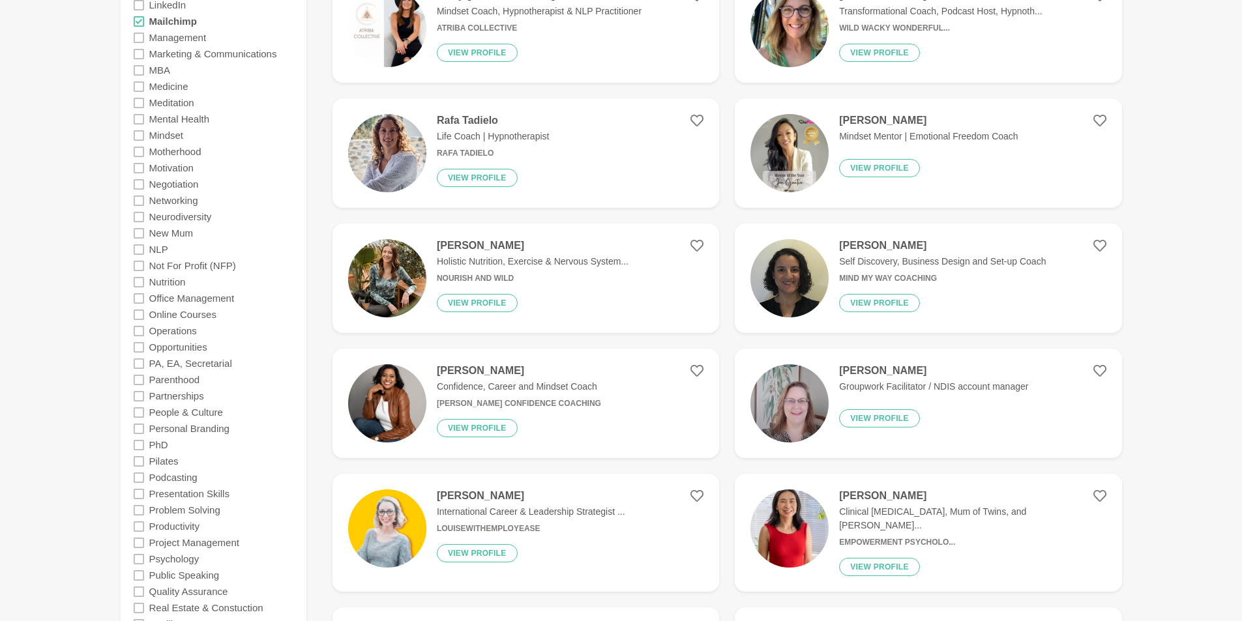
scroll to position [1369, 0]
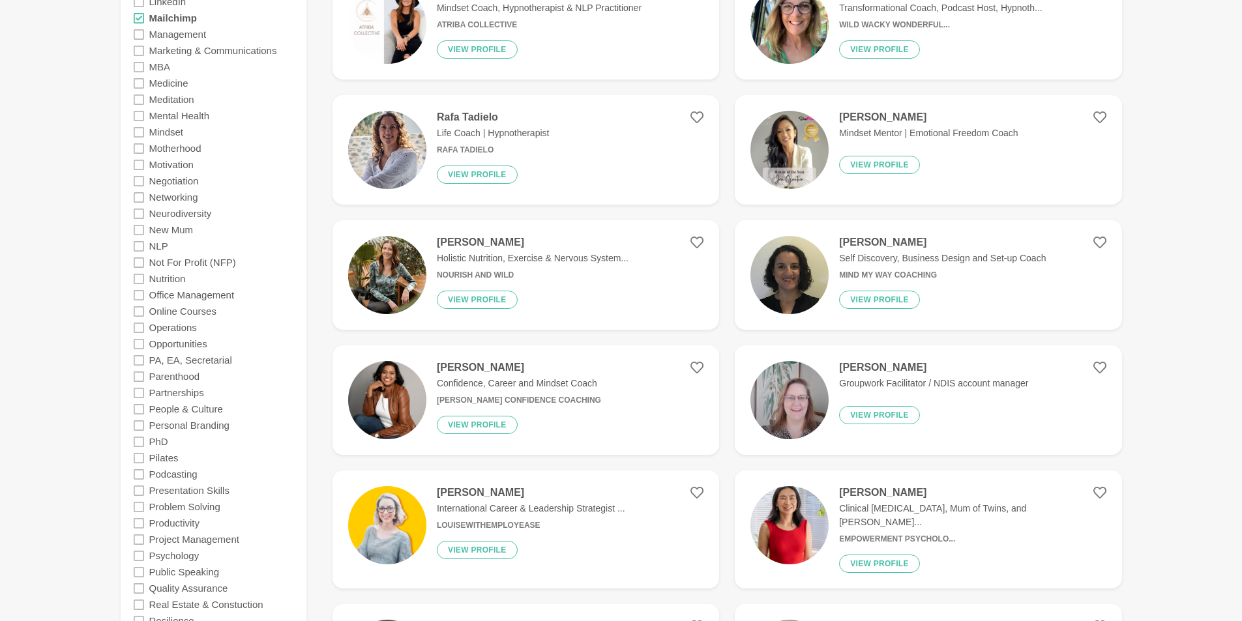
click at [138, 131] on icon at bounding box center [139, 132] width 10 height 10
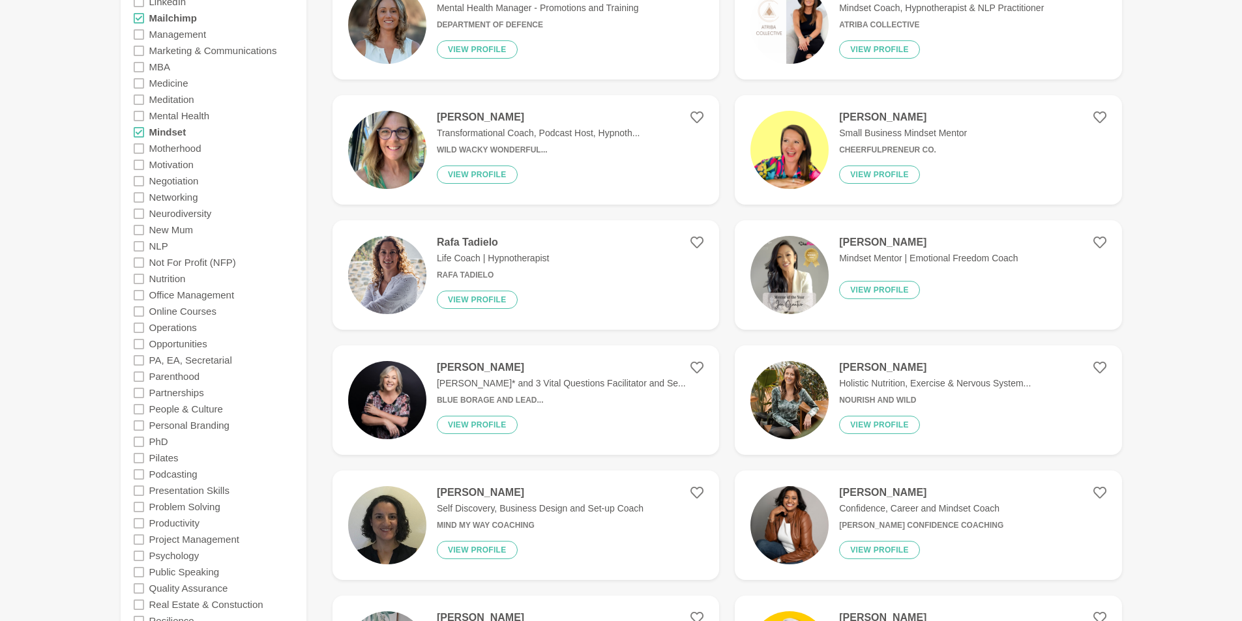
click at [138, 162] on icon at bounding box center [139, 165] width 10 height 10
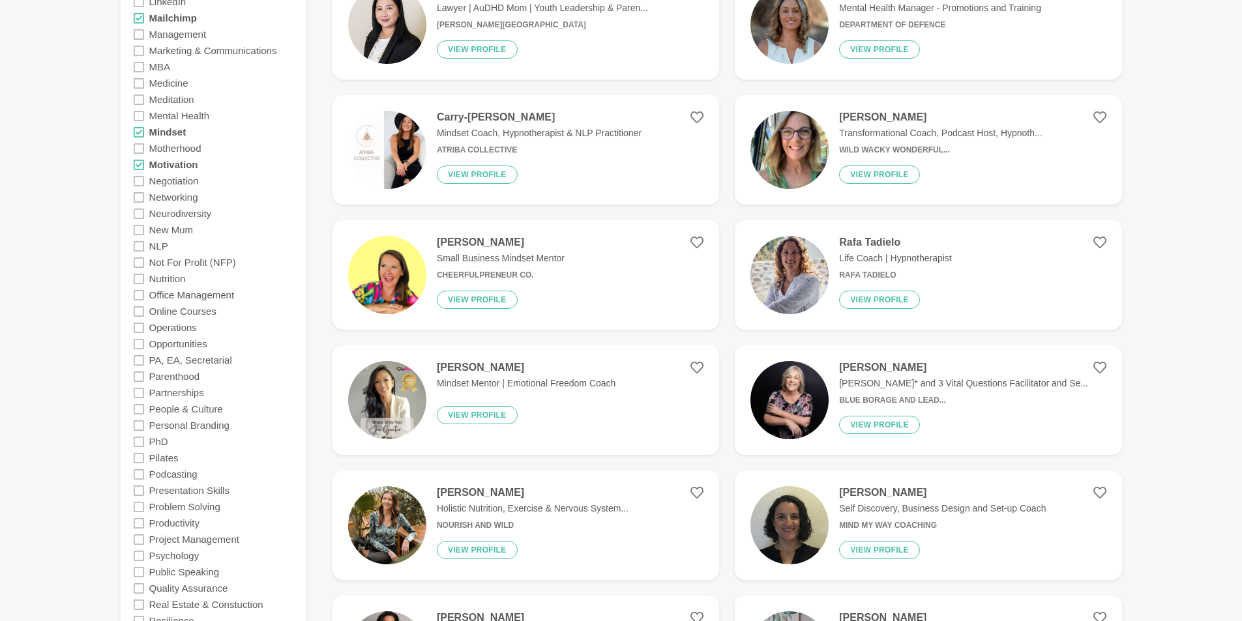
click at [139, 213] on icon at bounding box center [139, 214] width 10 height 10
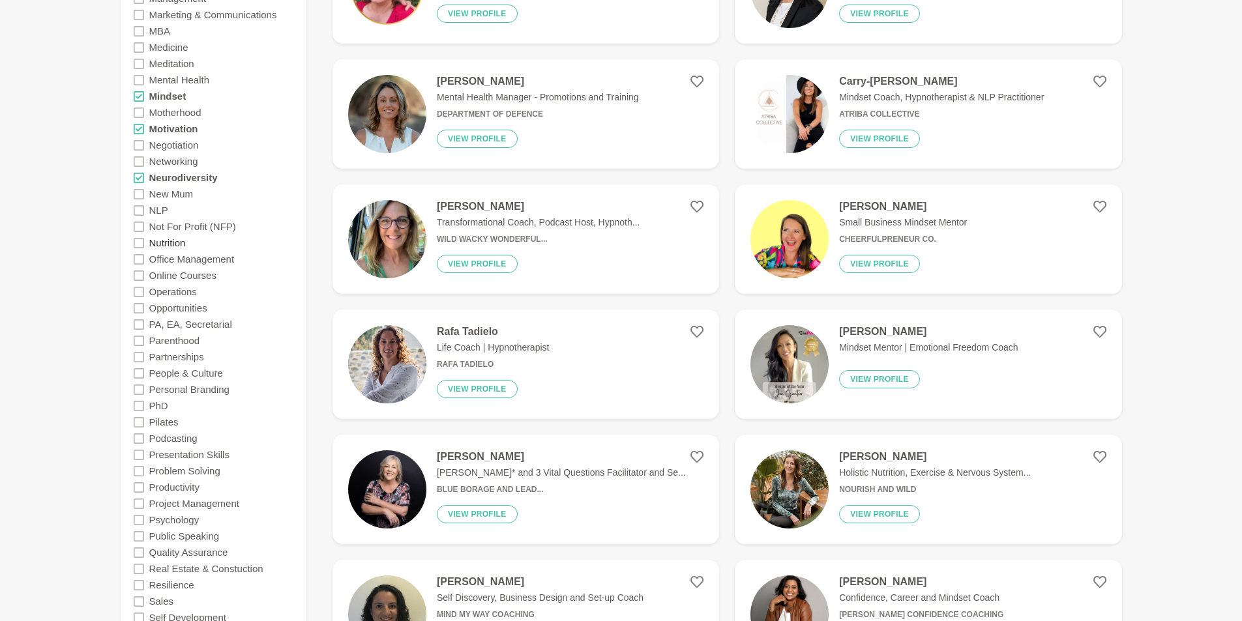
scroll to position [1434, 0]
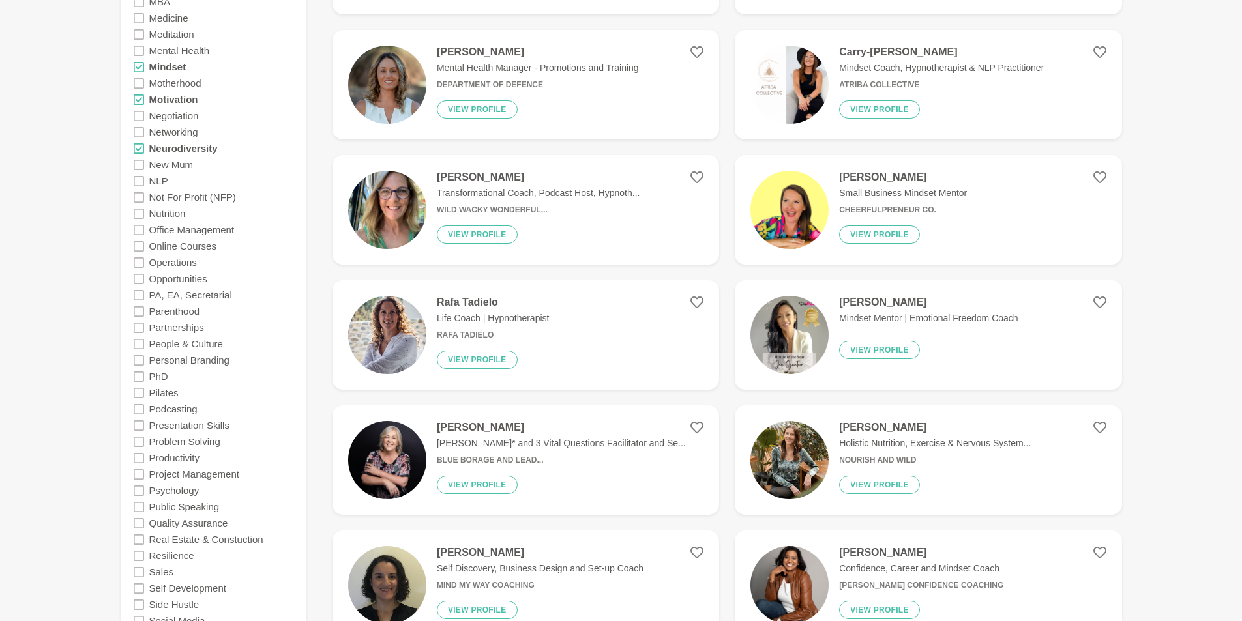
click at [137, 179] on icon at bounding box center [139, 181] width 10 height 10
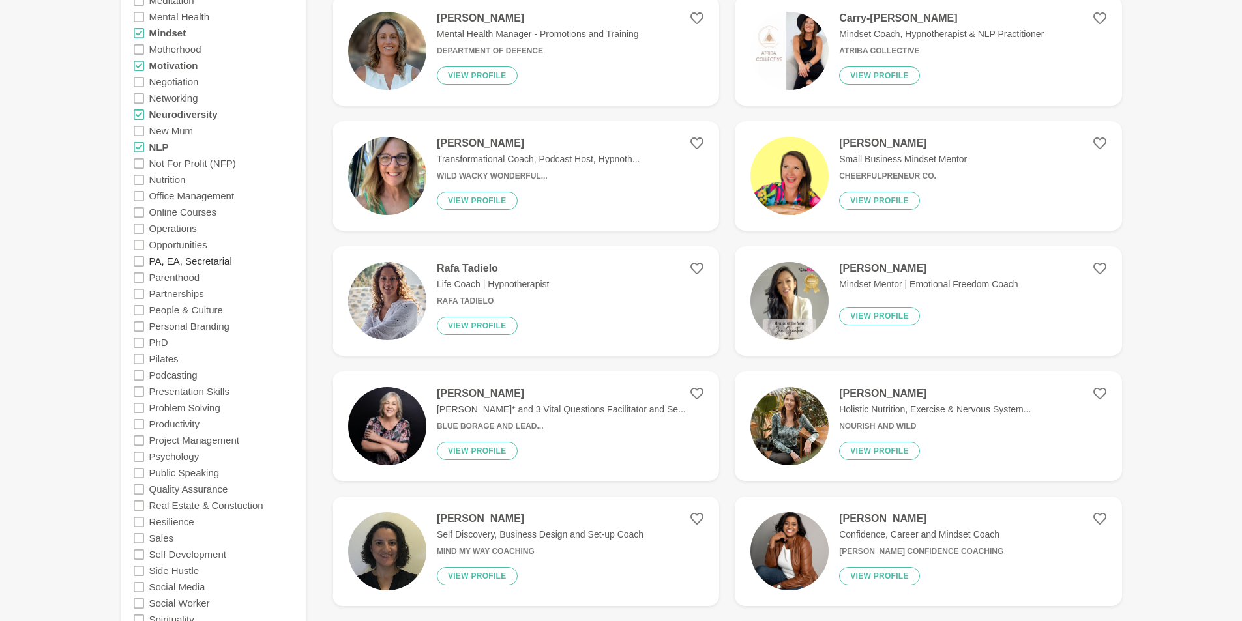
scroll to position [1499, 0]
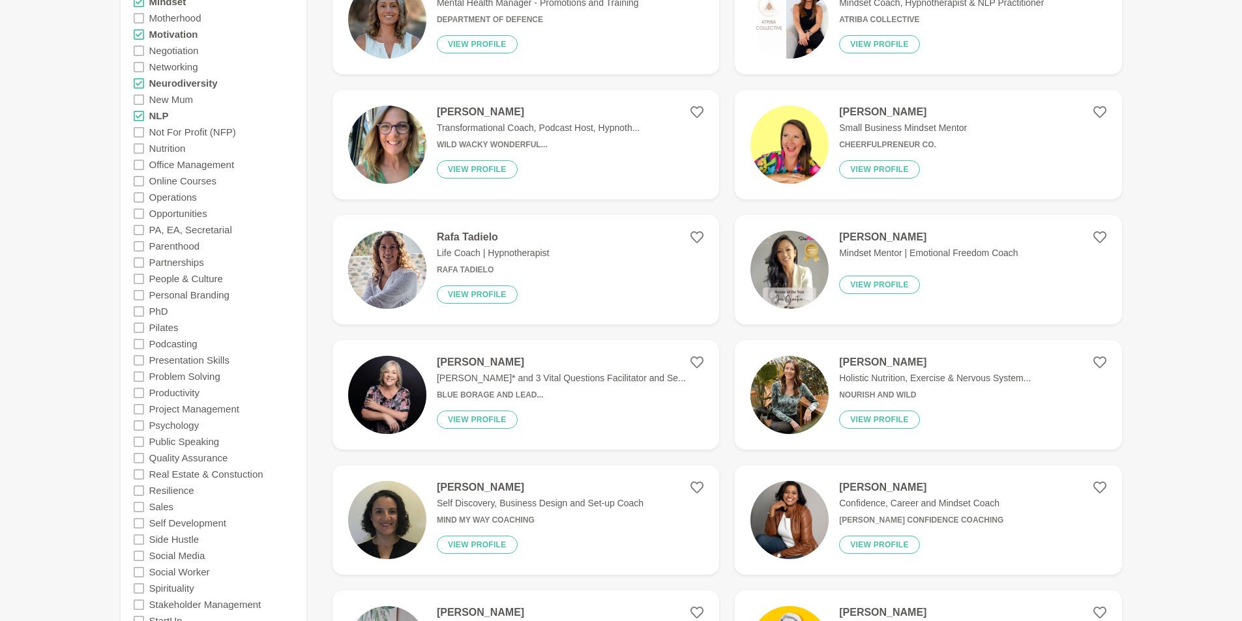
click at [139, 131] on icon at bounding box center [139, 132] width 10 height 10
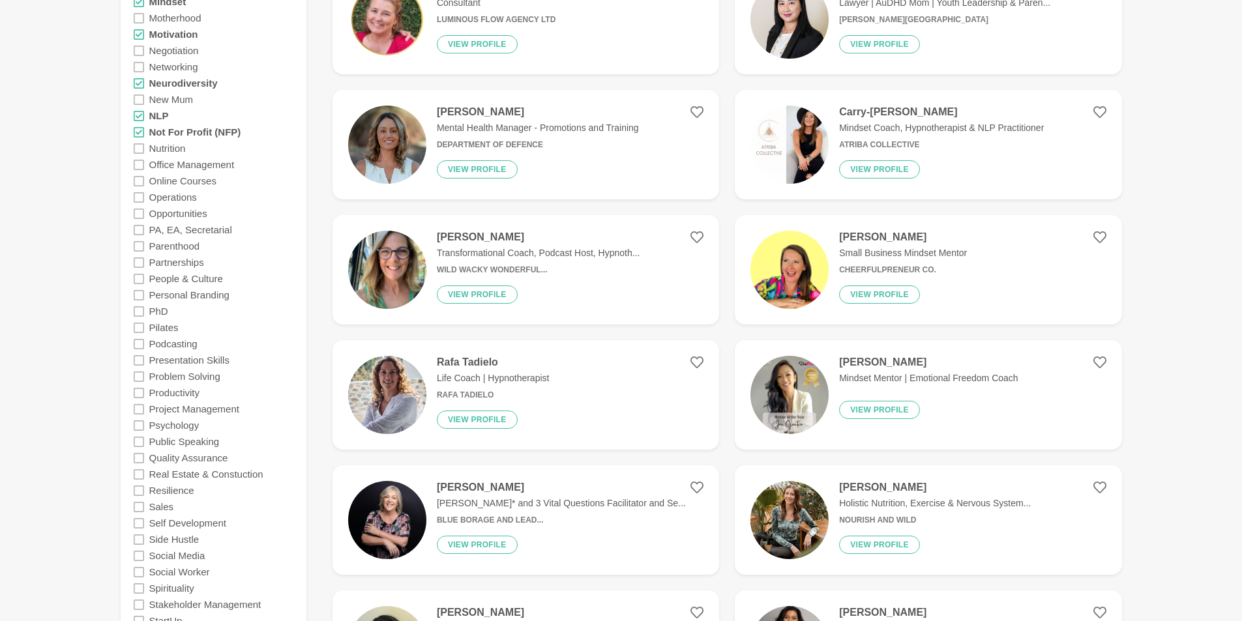
click at [139, 178] on icon at bounding box center [139, 181] width 10 height 10
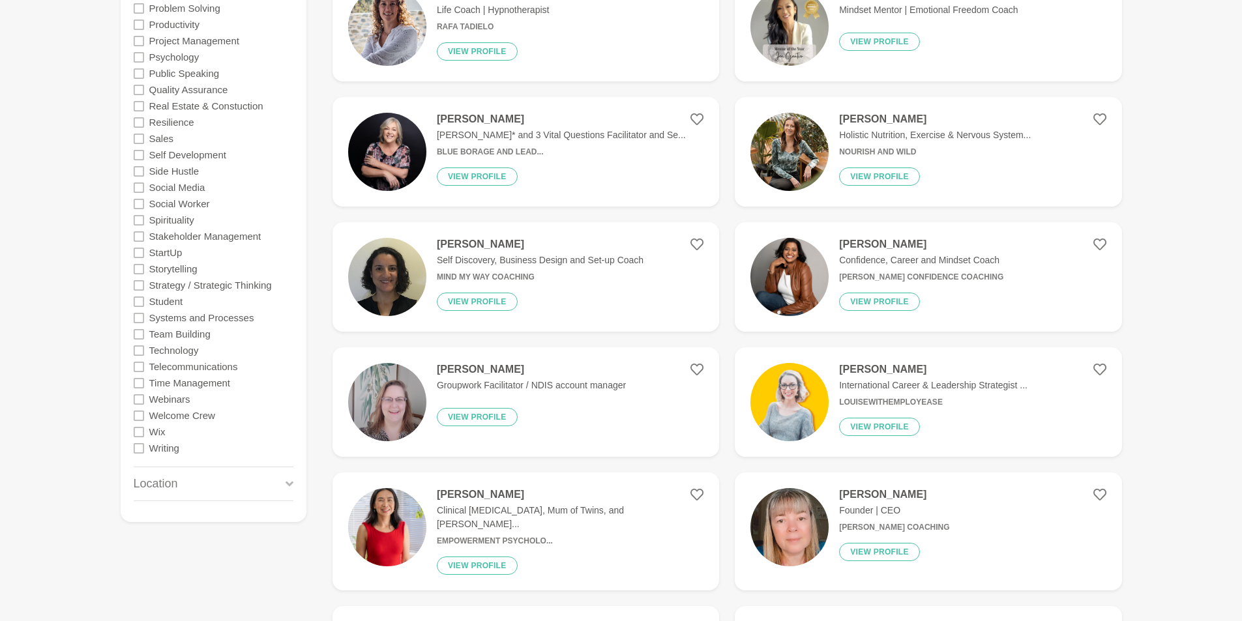
scroll to position [1890, 0]
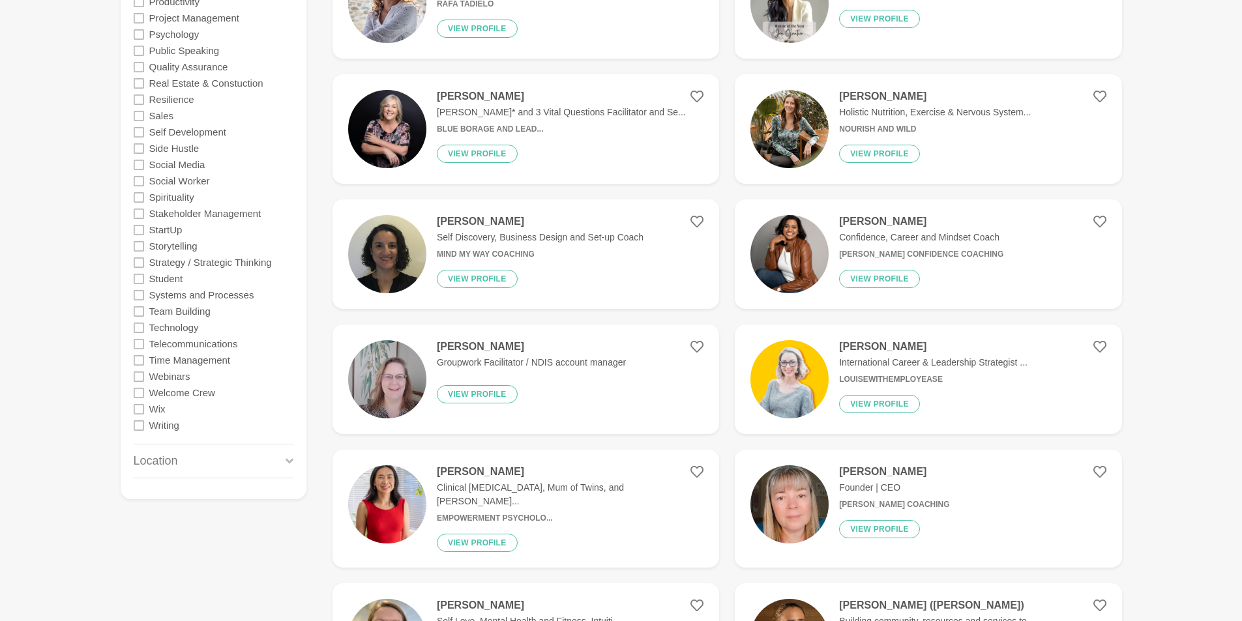
click at [138, 196] on icon at bounding box center [139, 197] width 10 height 10
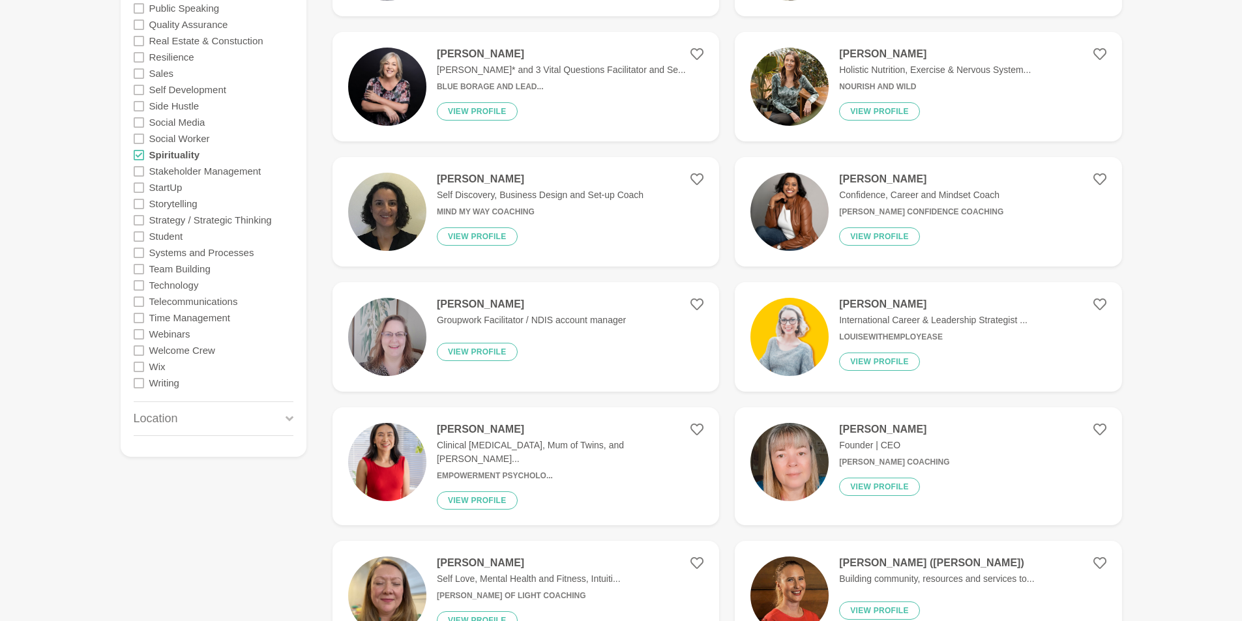
scroll to position [1955, 0]
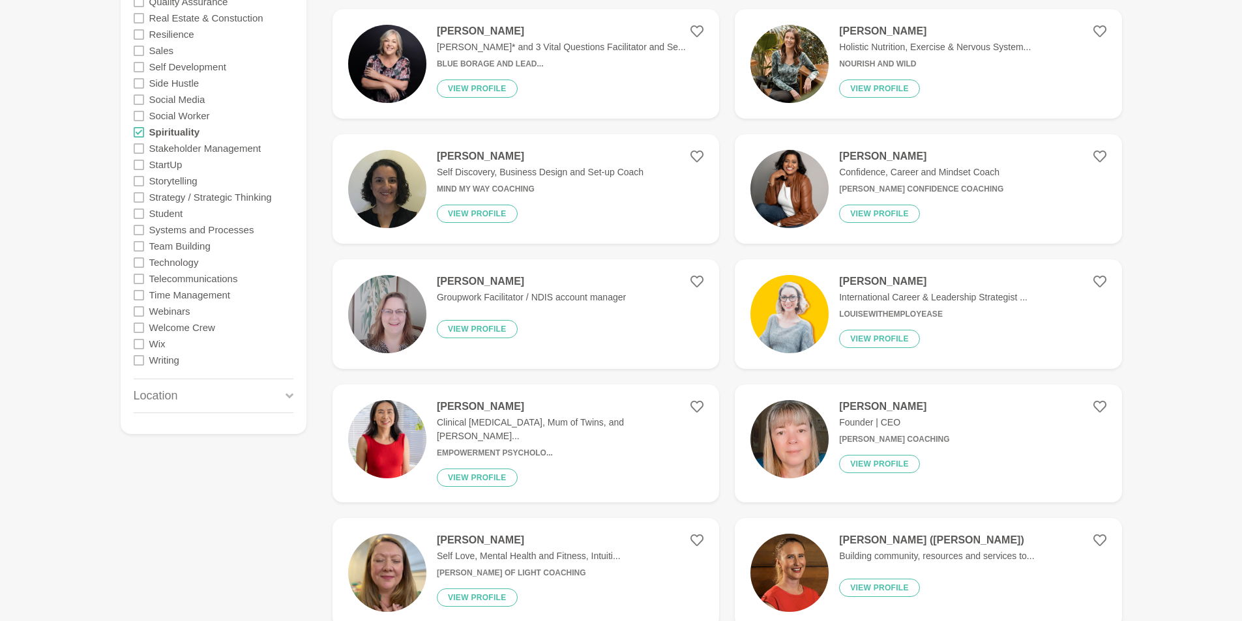
click at [139, 184] on icon at bounding box center [139, 181] width 10 height 10
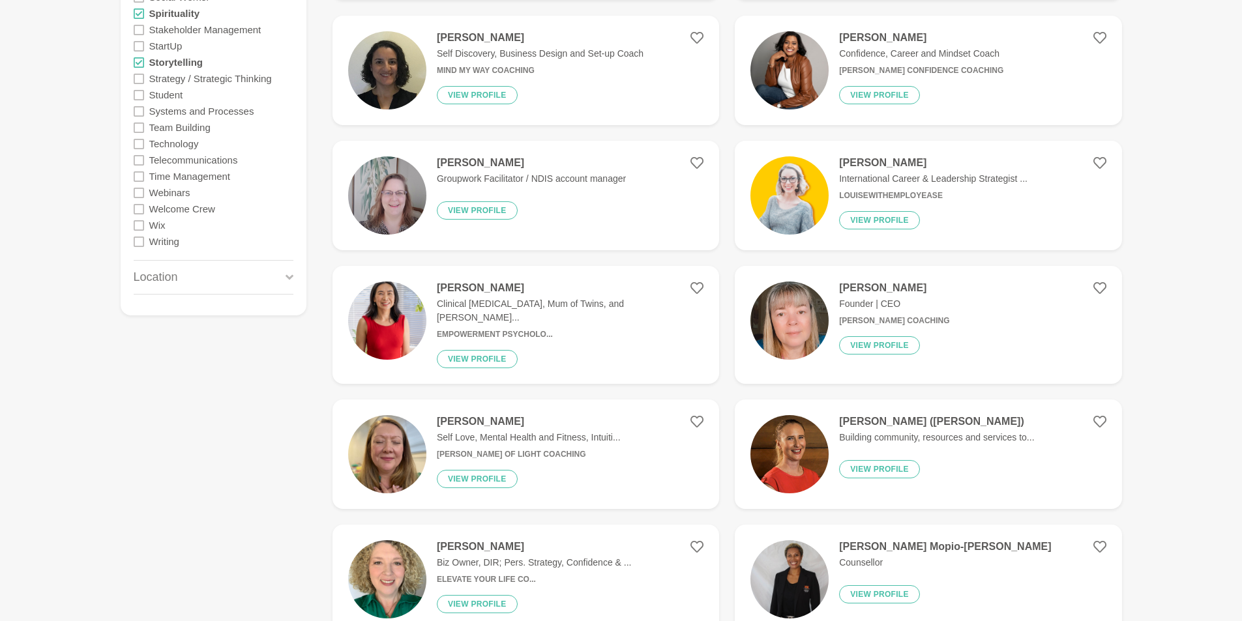
scroll to position [2086, 0]
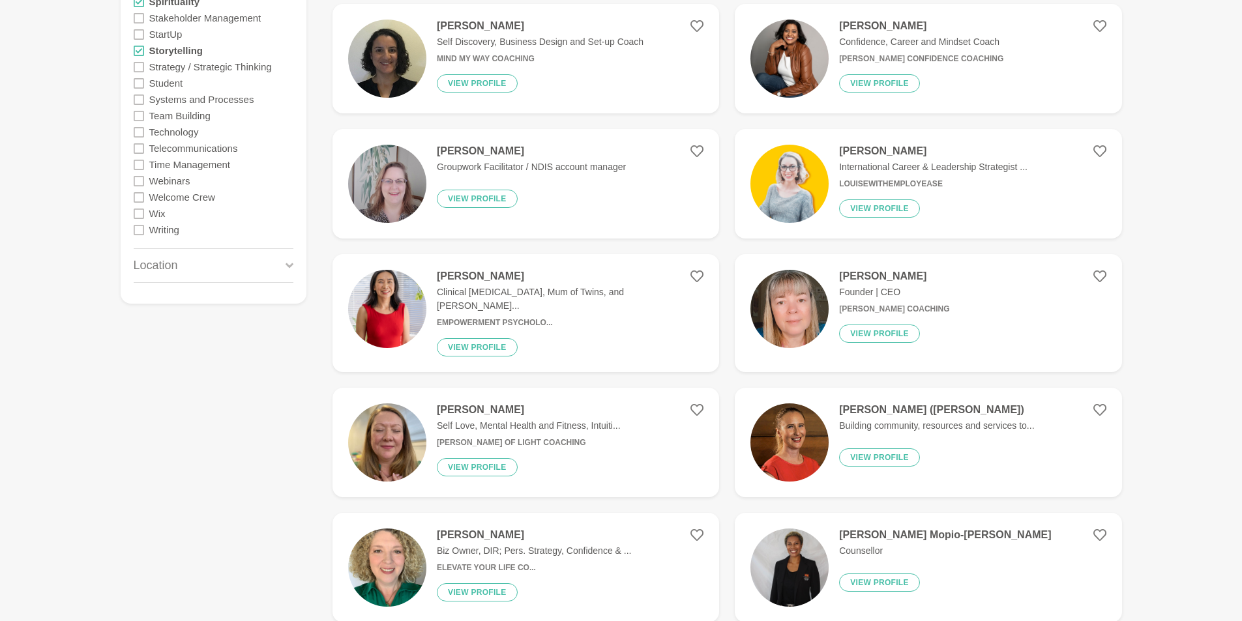
click at [138, 180] on icon at bounding box center [139, 181] width 10 height 10
click at [134, 232] on icon at bounding box center [139, 230] width 10 height 10
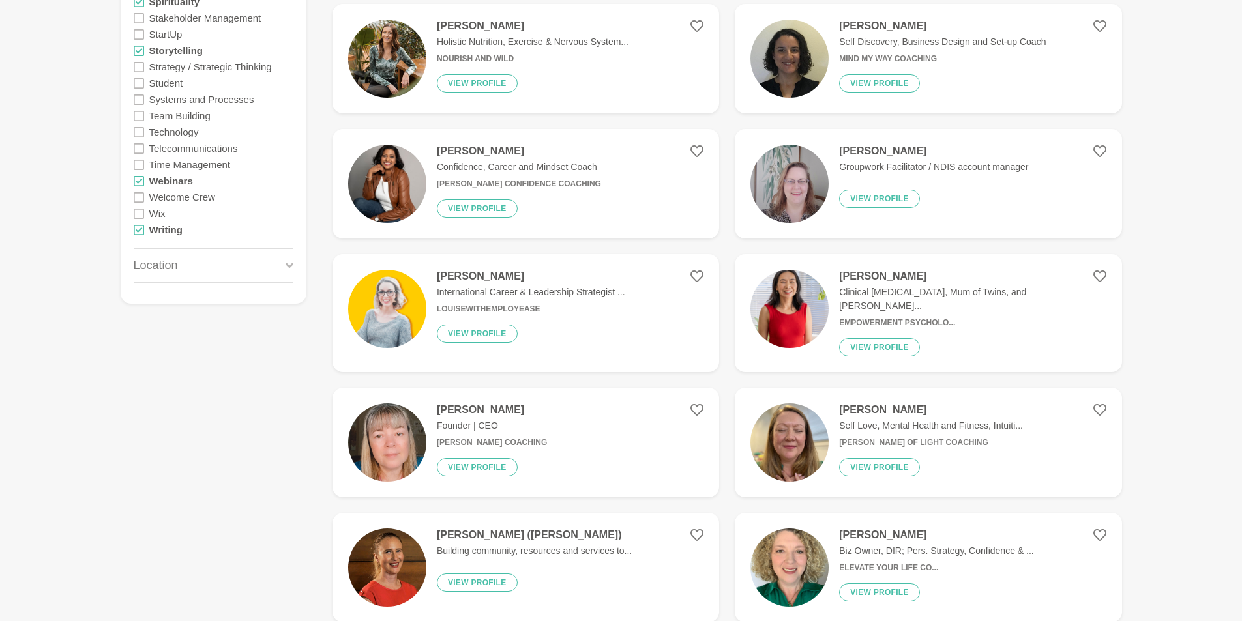
click at [228, 263] on div "Location" at bounding box center [214, 265] width 160 height 33
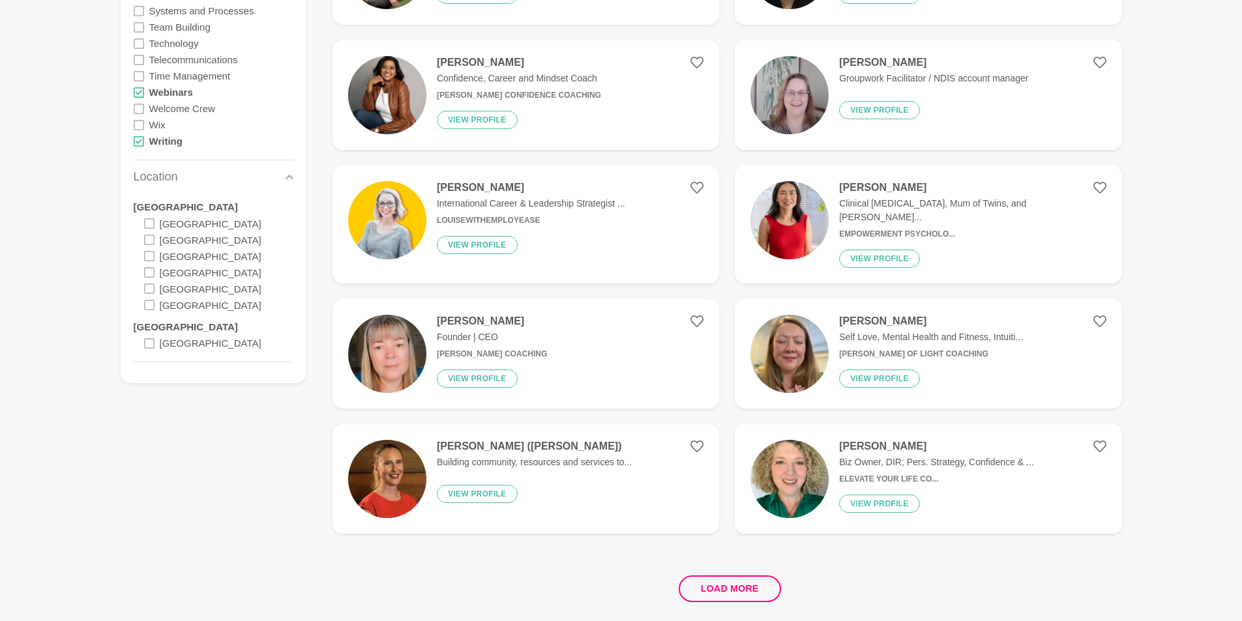
scroll to position [2216, 0]
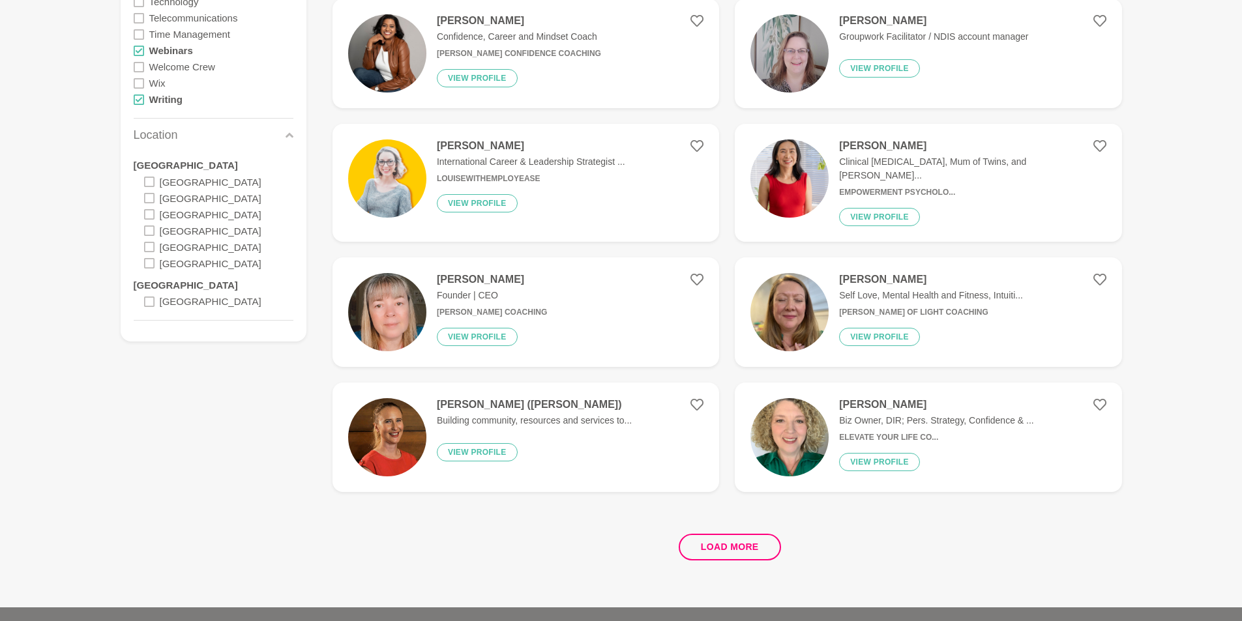
click at [150, 261] on icon at bounding box center [149, 263] width 10 height 10
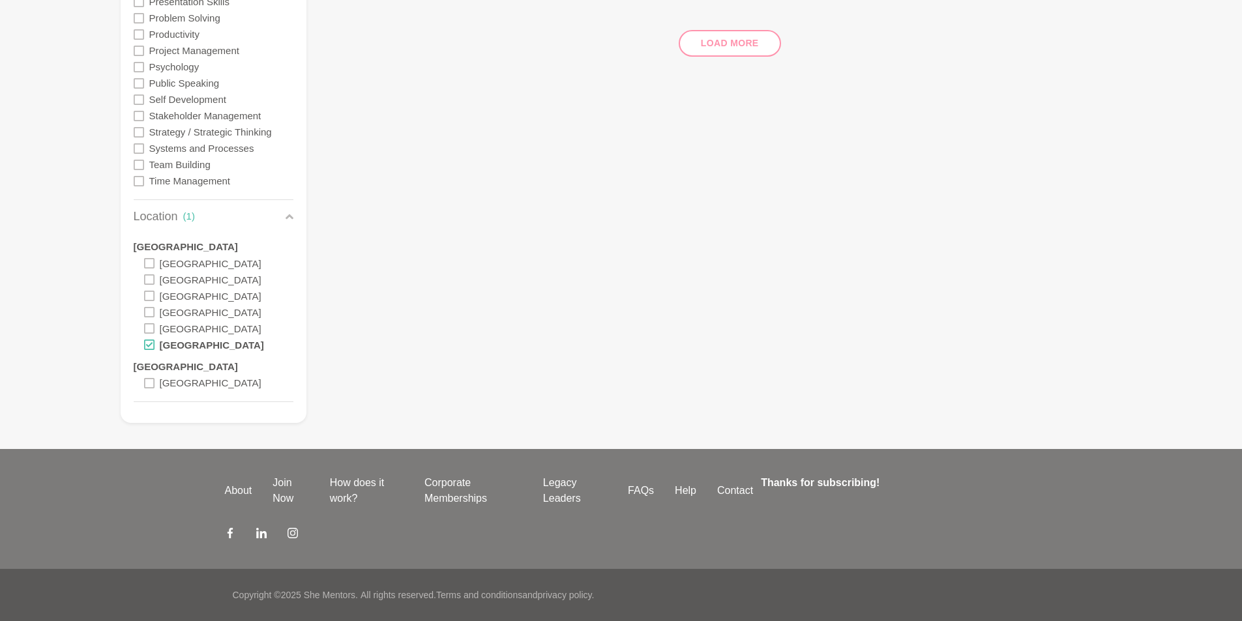
scroll to position [834, 0]
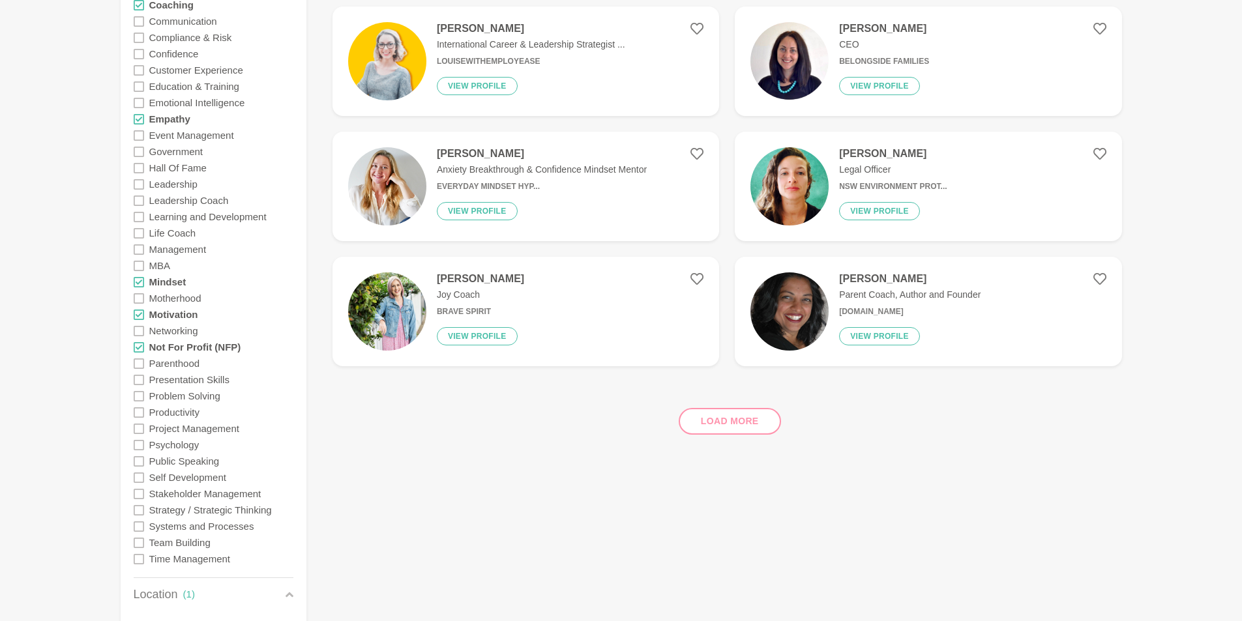
scroll to position [521, 0]
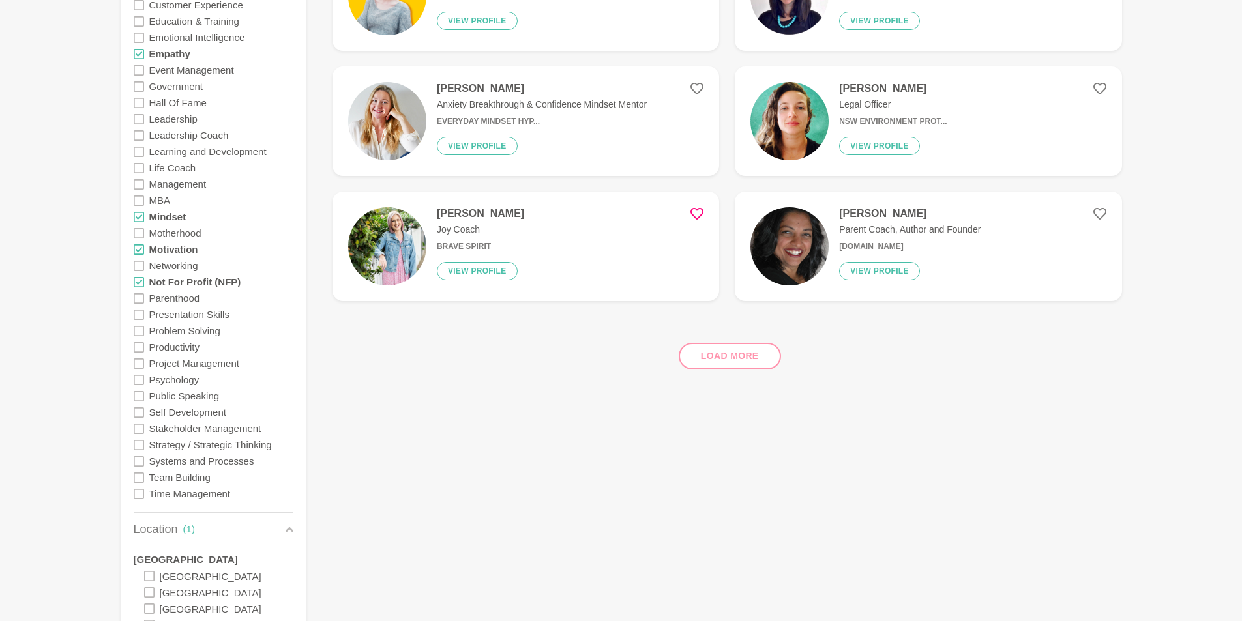
click at [700, 214] on icon at bounding box center [696, 213] width 13 height 13
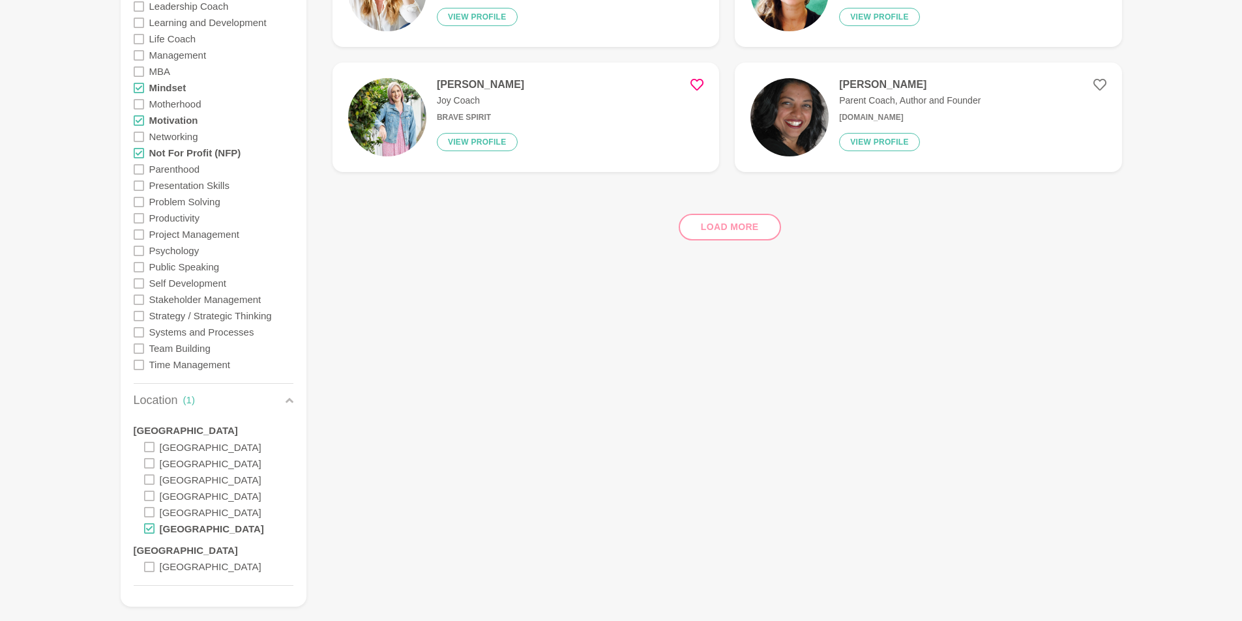
scroll to position [652, 0]
click at [751, 224] on div "Load more" at bounding box center [726, 220] width 789 height 79
click at [742, 226] on div "Load more" at bounding box center [726, 220] width 789 height 79
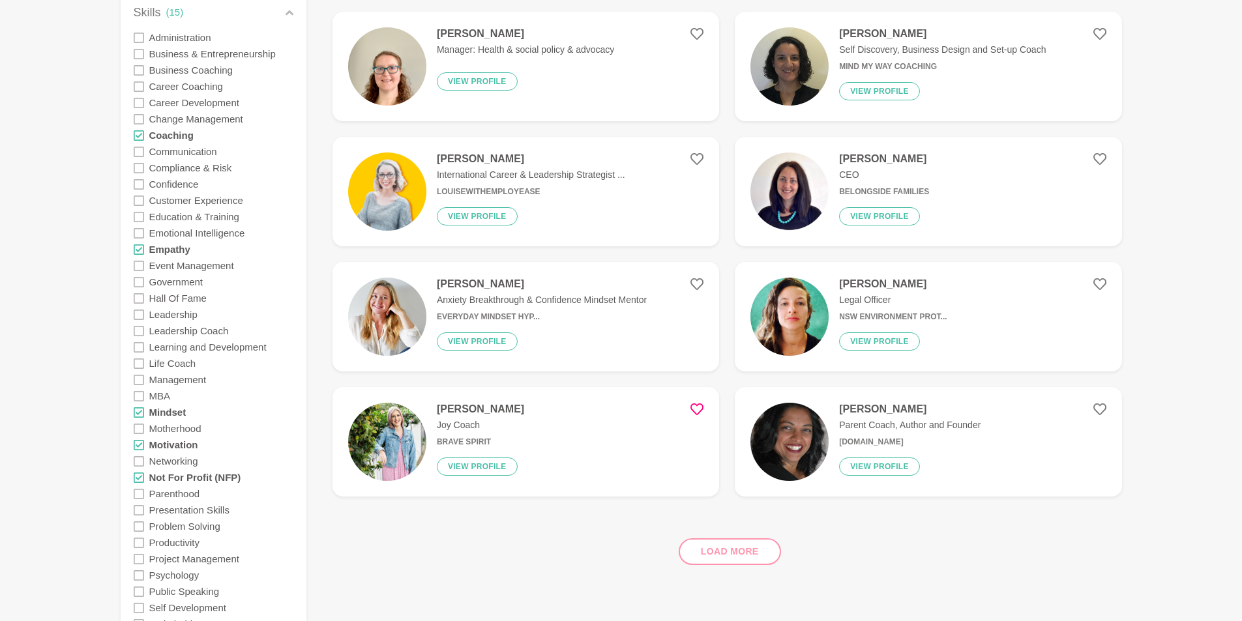
scroll to position [521, 0]
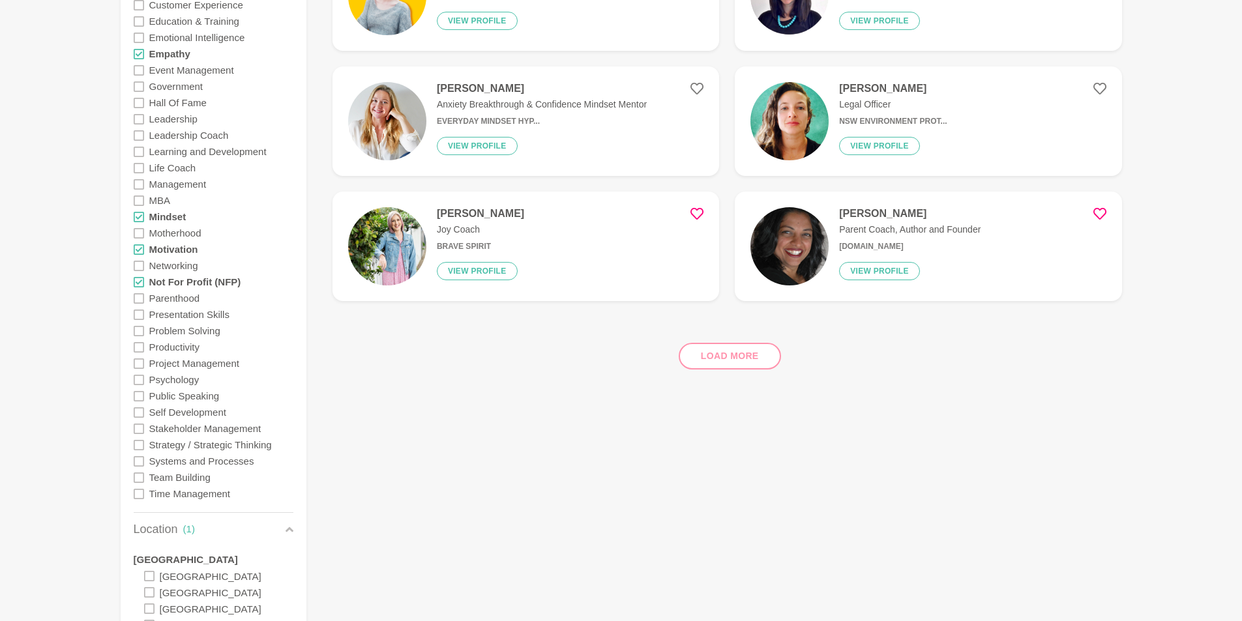
click at [1102, 212] on icon at bounding box center [1099, 213] width 13 height 13
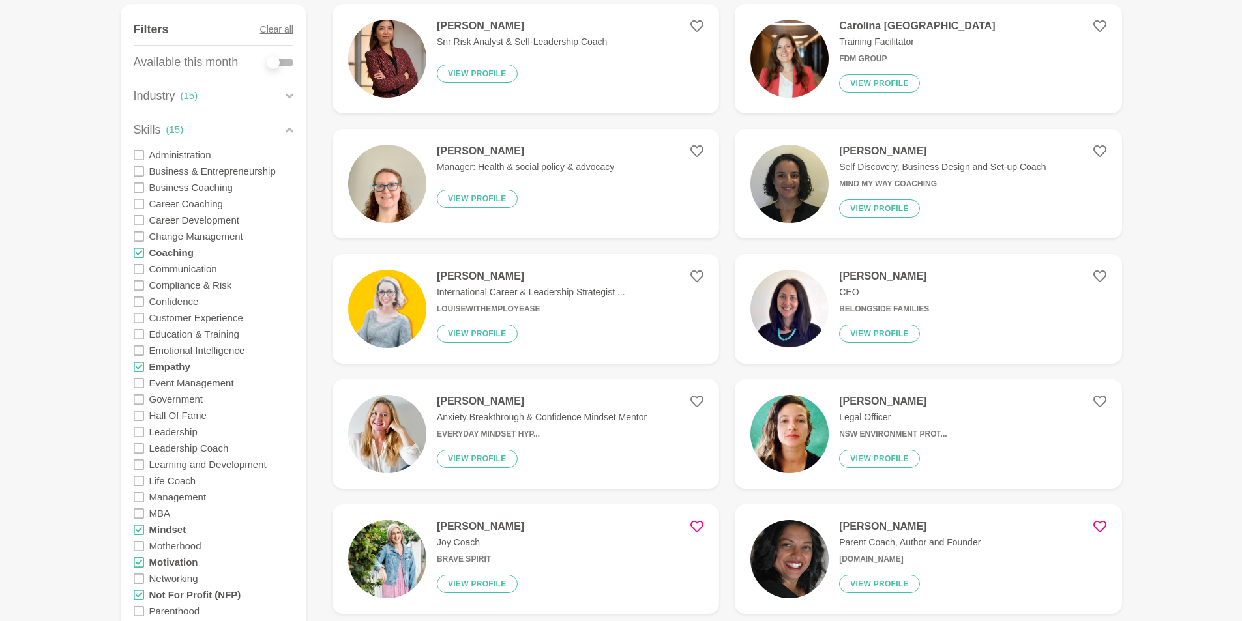
scroll to position [456, 0]
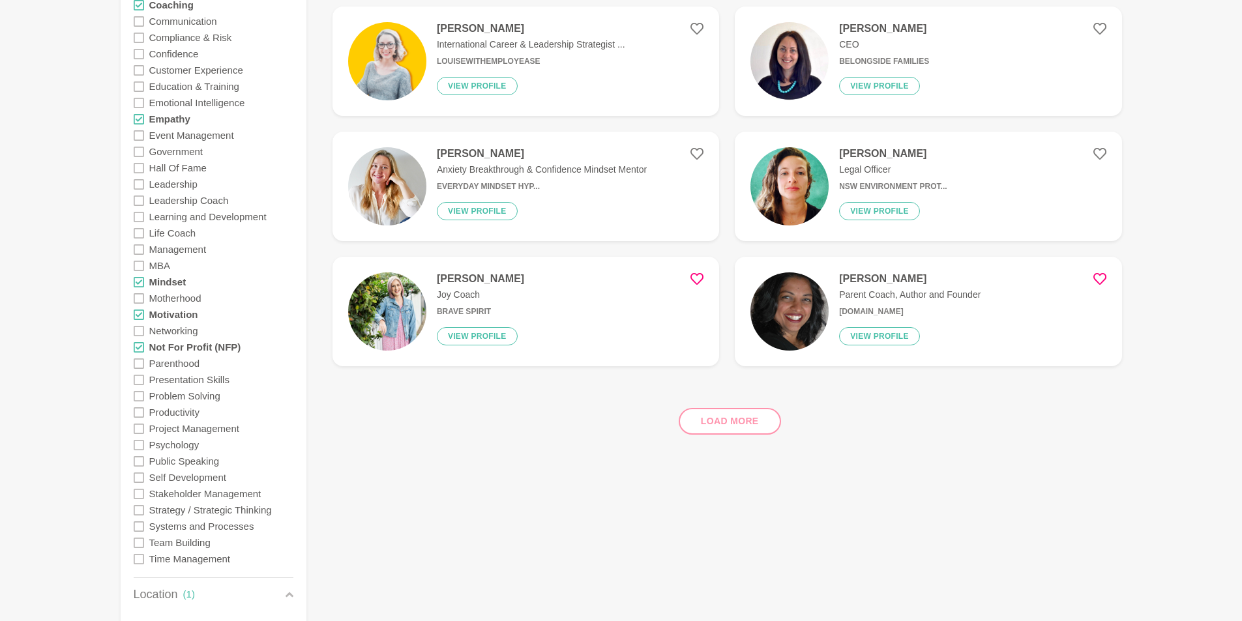
click at [734, 419] on div "Load more" at bounding box center [726, 416] width 789 height 79
click at [733, 419] on div "Load more" at bounding box center [726, 416] width 789 height 79
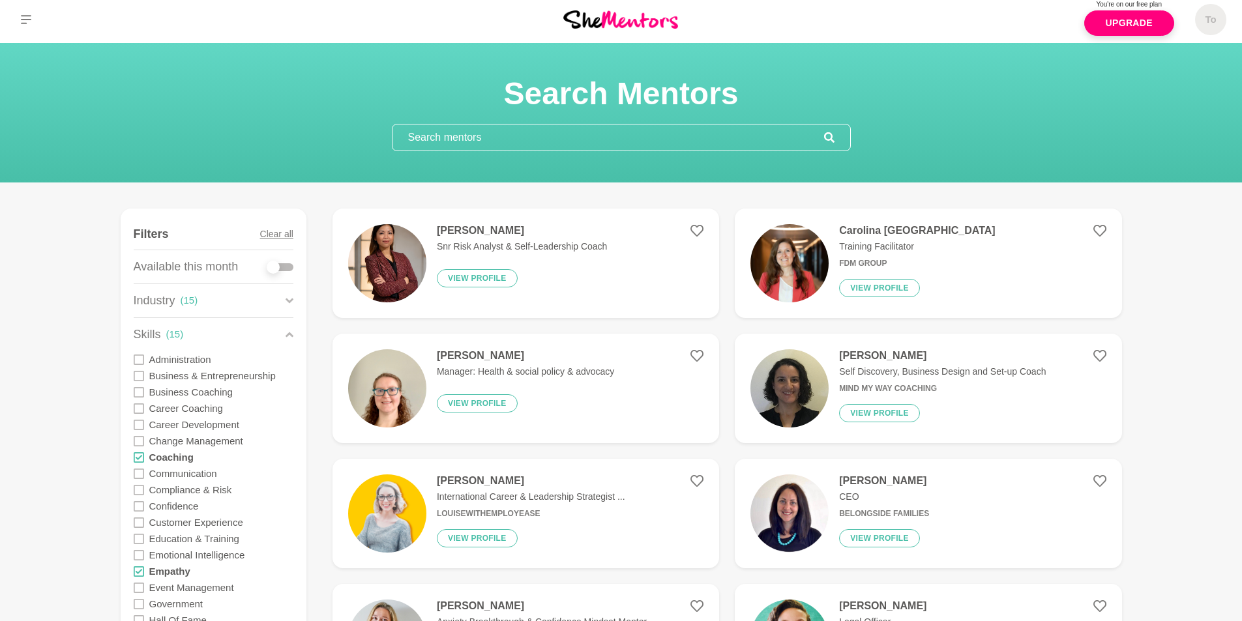
scroll to position [391, 0]
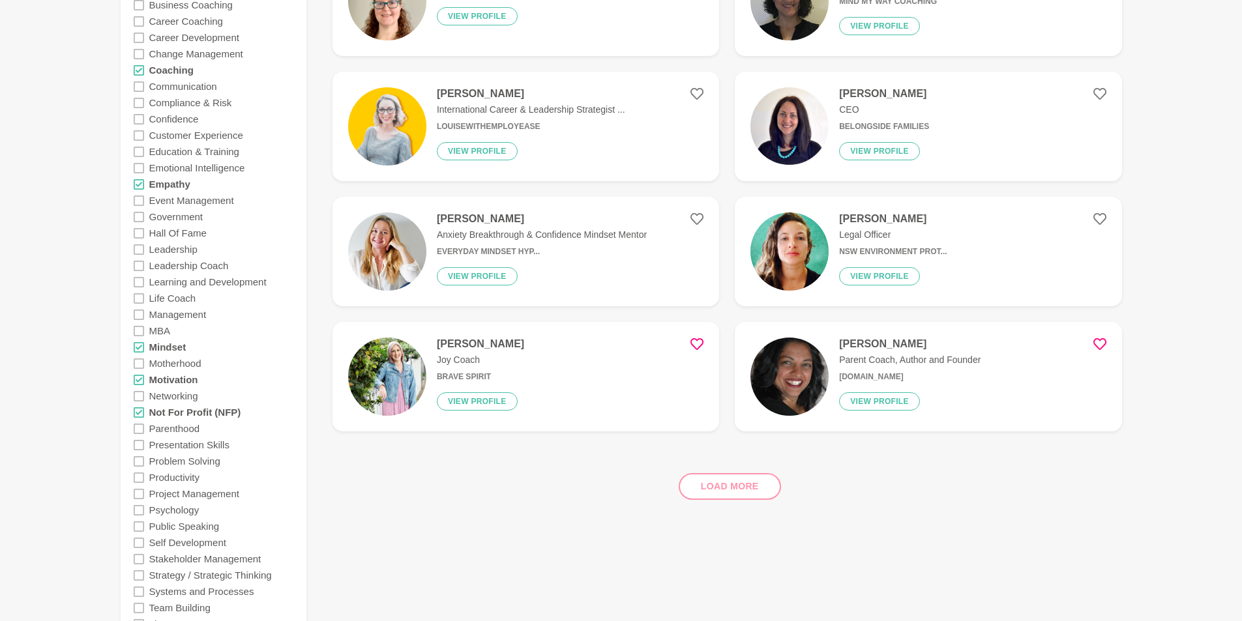
click at [741, 488] on div "Load more" at bounding box center [726, 481] width 789 height 79
click at [740, 488] on div "Load more" at bounding box center [726, 481] width 789 height 79
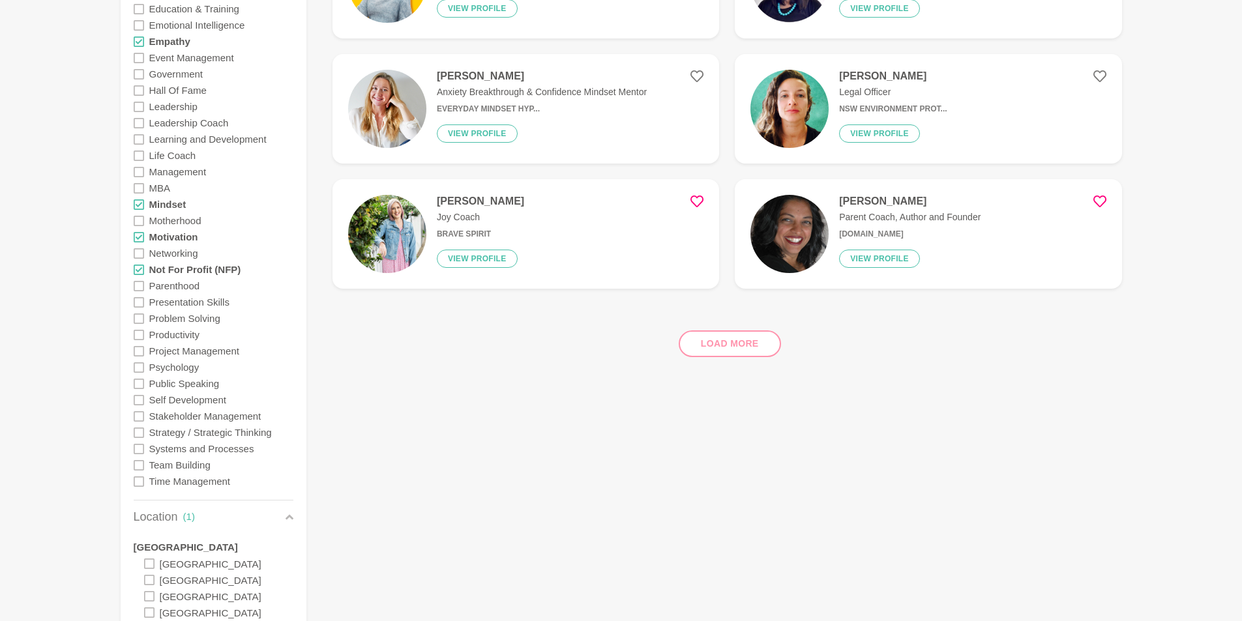
scroll to position [326, 0]
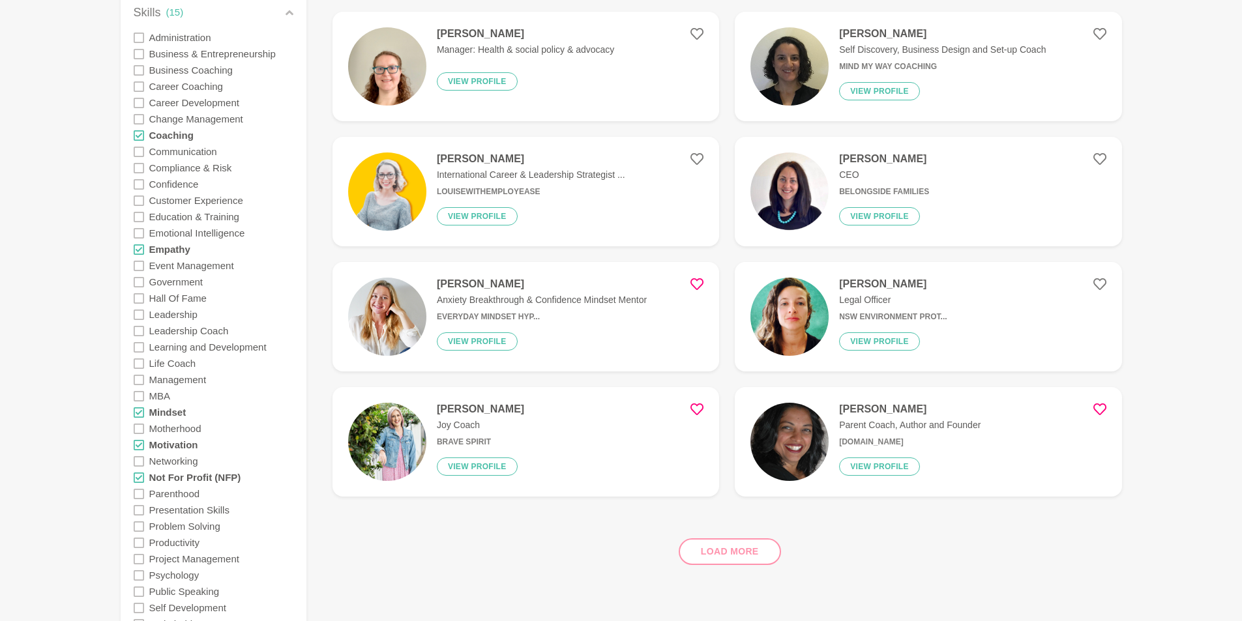
click at [699, 279] on icon at bounding box center [696, 284] width 13 height 13
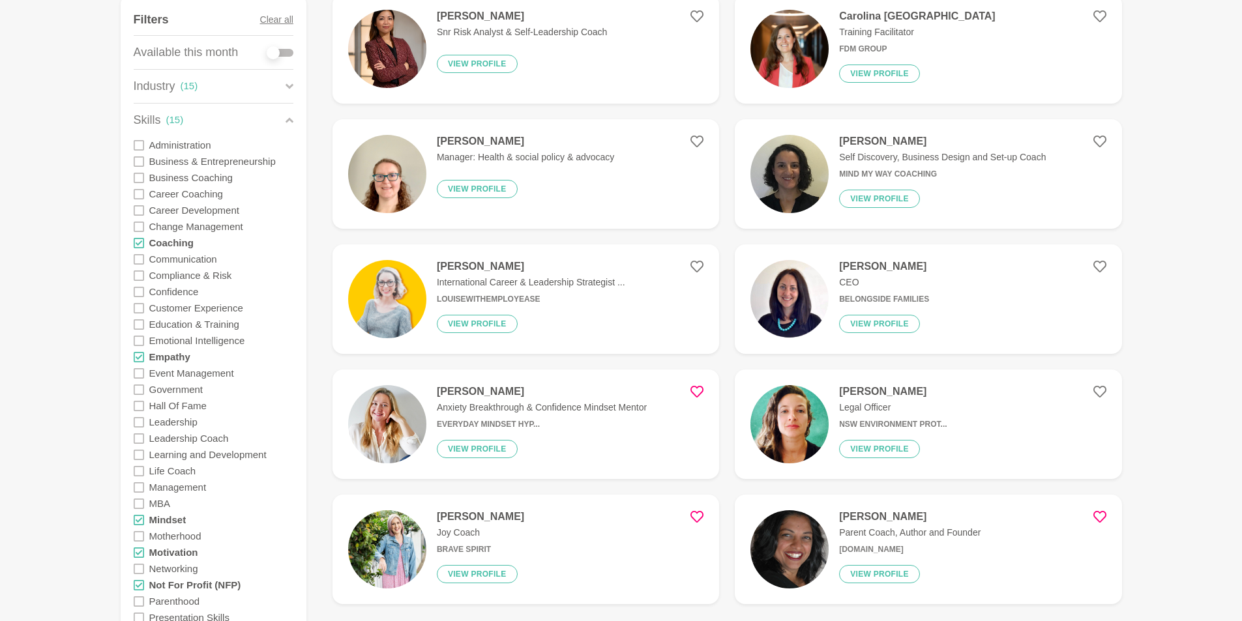
scroll to position [196, 0]
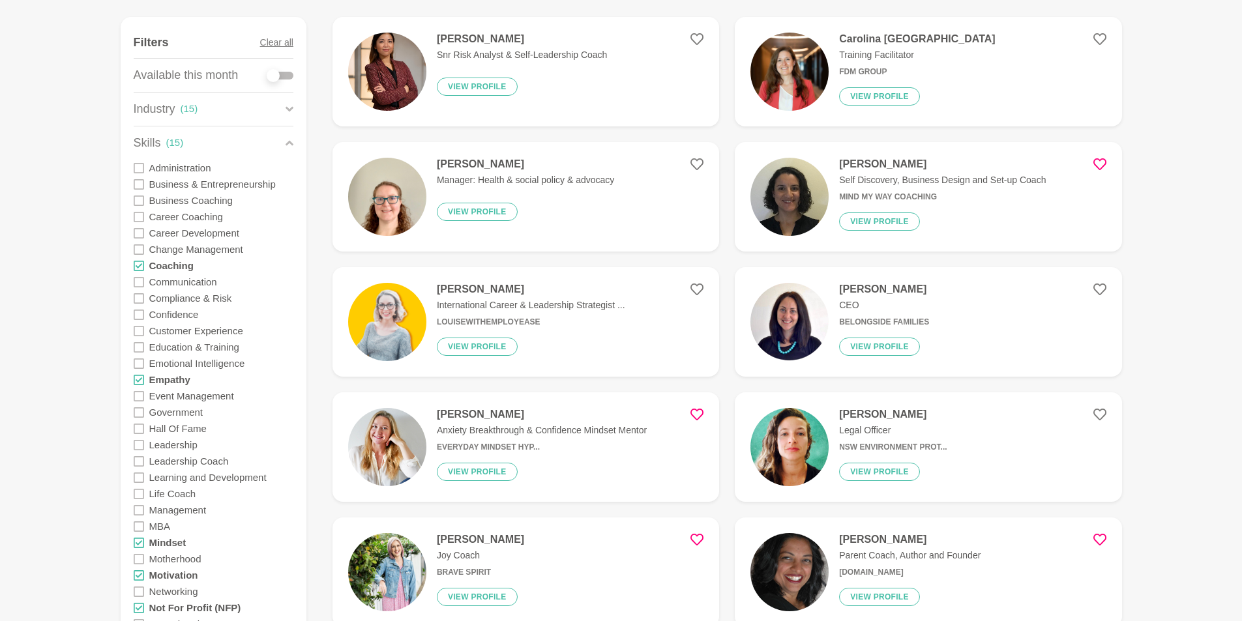
click at [1101, 160] on icon at bounding box center [1099, 164] width 13 height 13
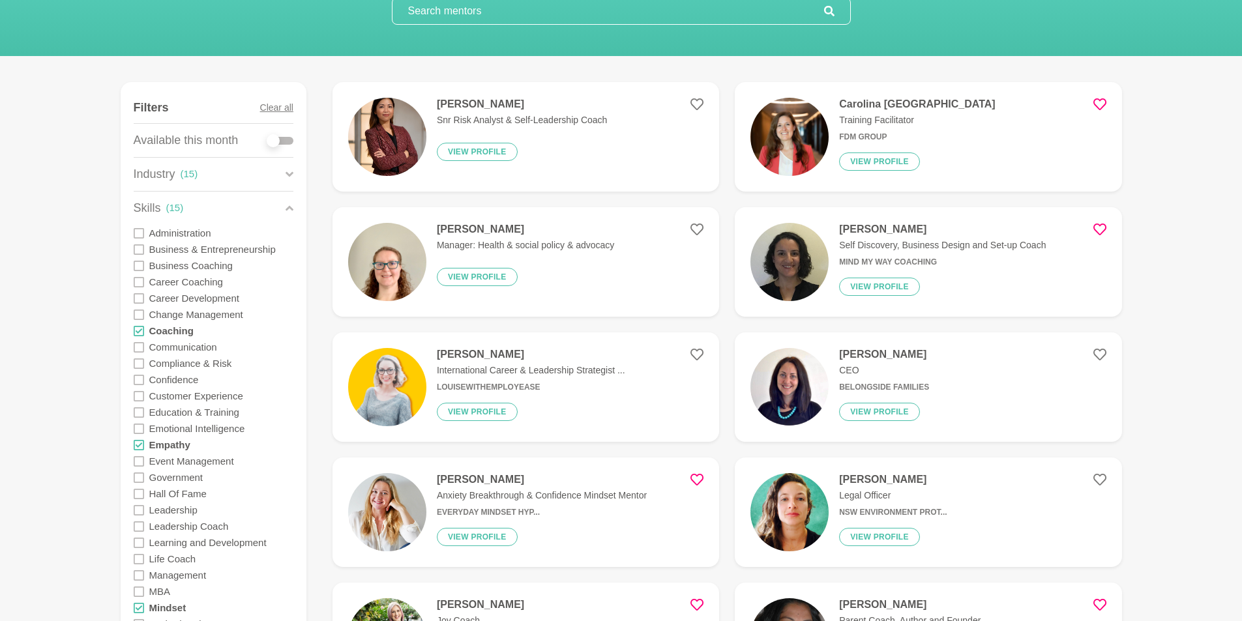
click at [1096, 106] on icon at bounding box center [1099, 104] width 13 height 12
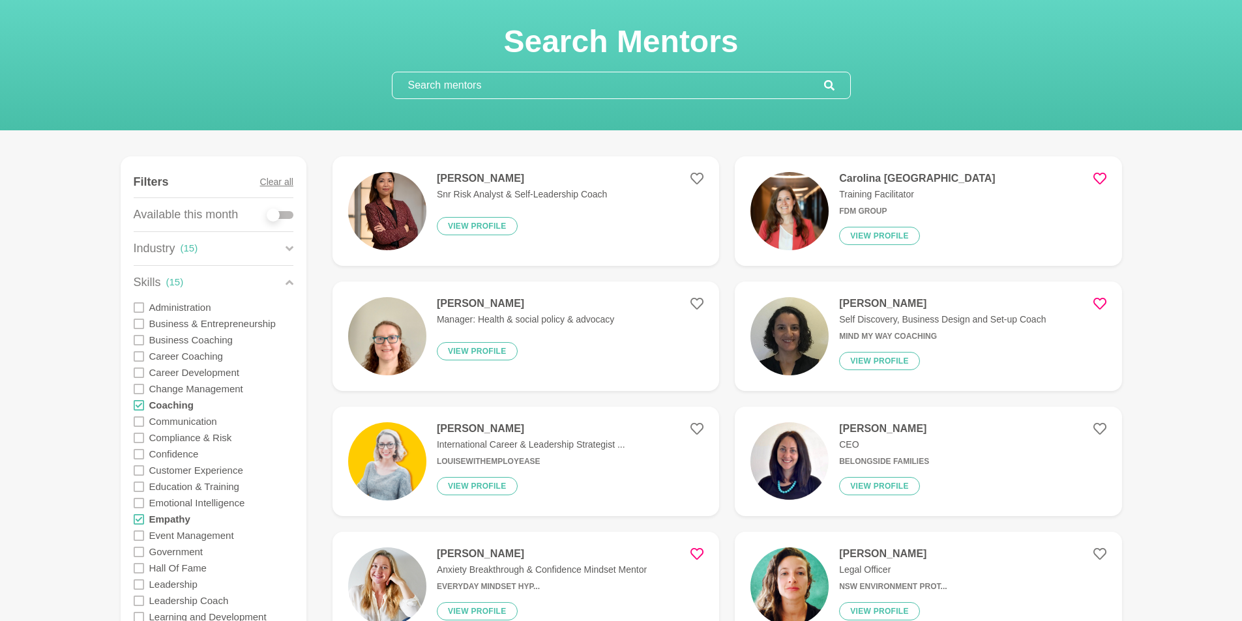
scroll to position [0, 0]
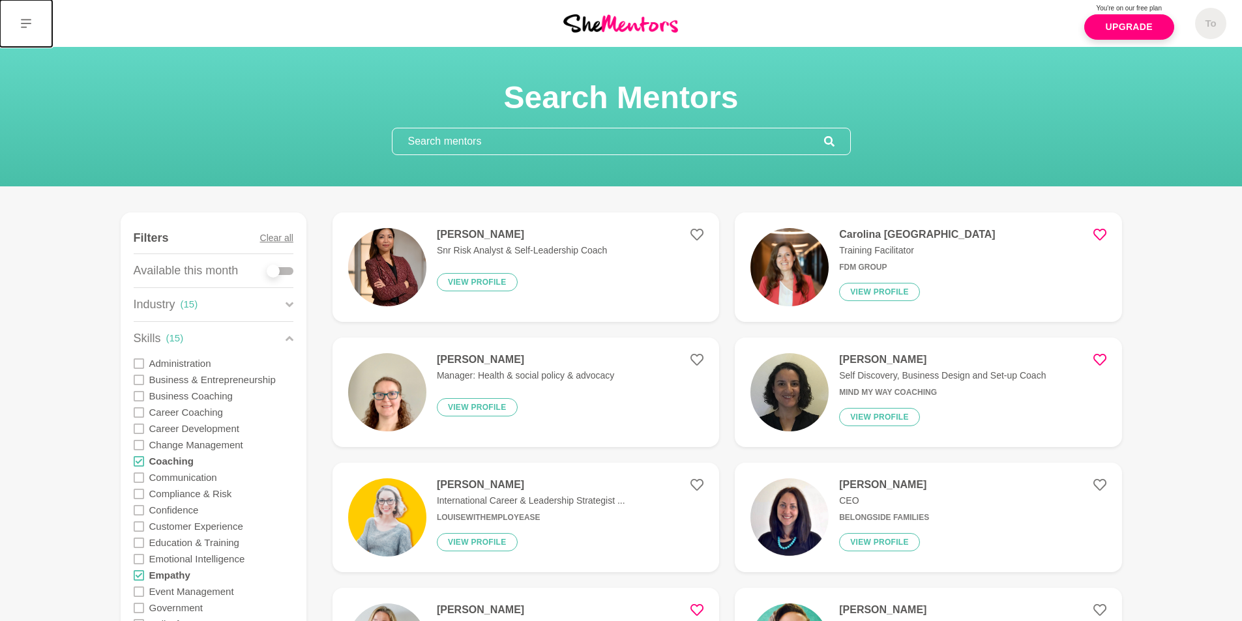
click at [26, 29] on button at bounding box center [26, 23] width 52 height 47
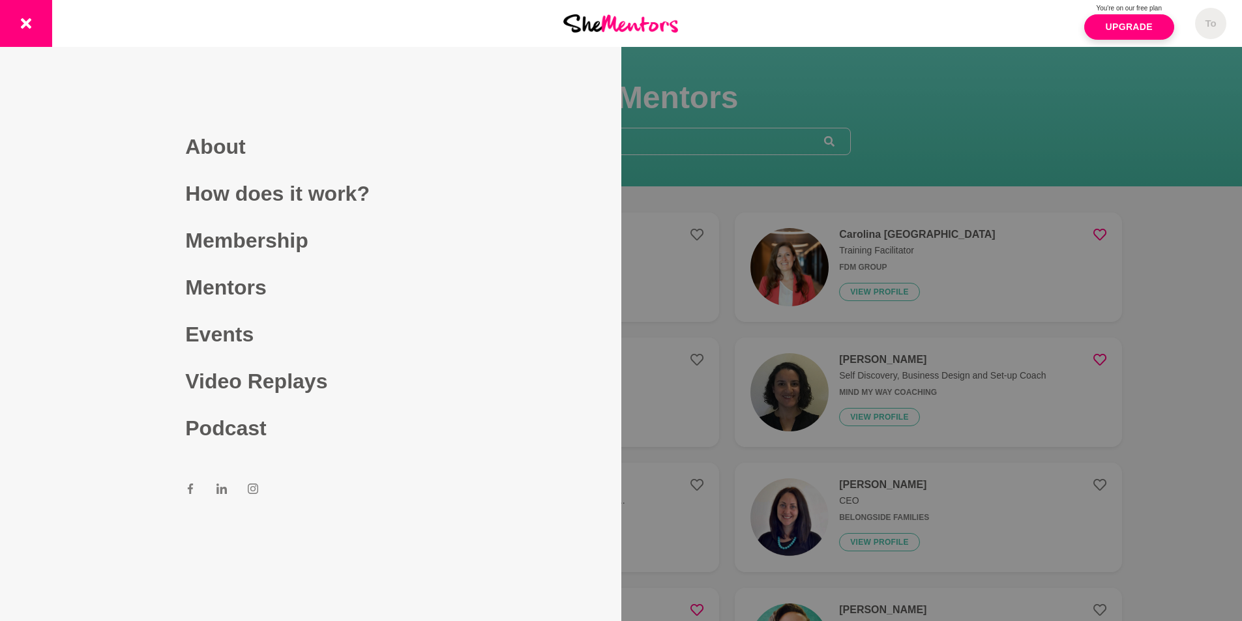
click at [693, 140] on div at bounding box center [621, 310] width 1242 height 621
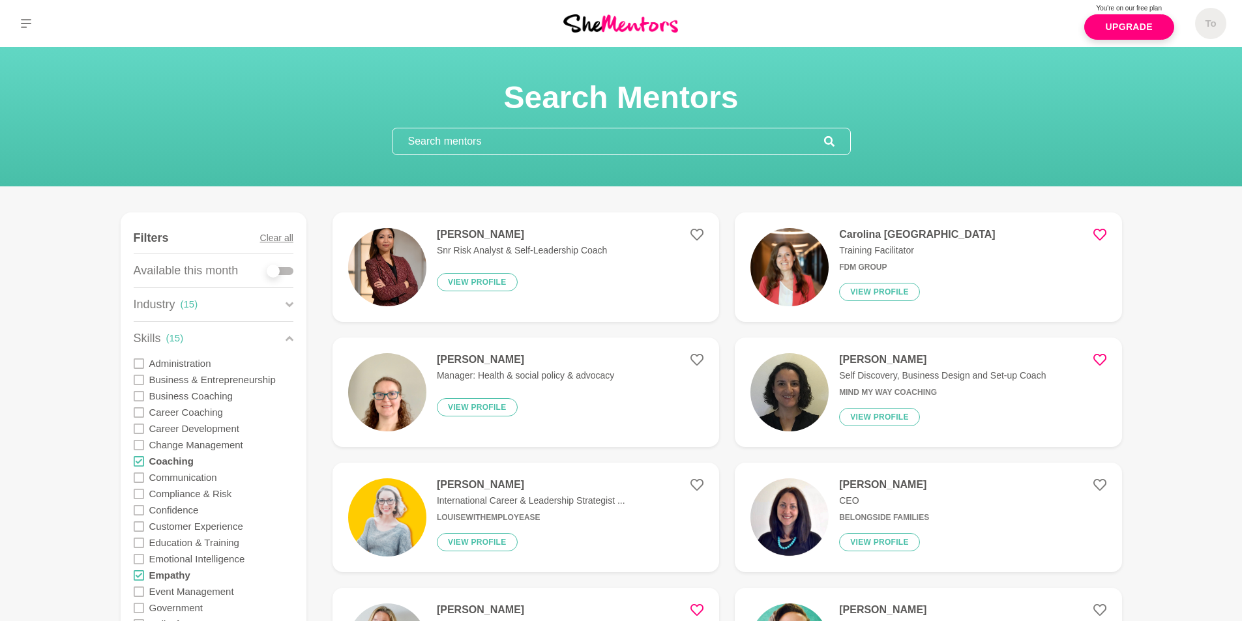
click at [660, 143] on input "text" at bounding box center [607, 141] width 431 height 26
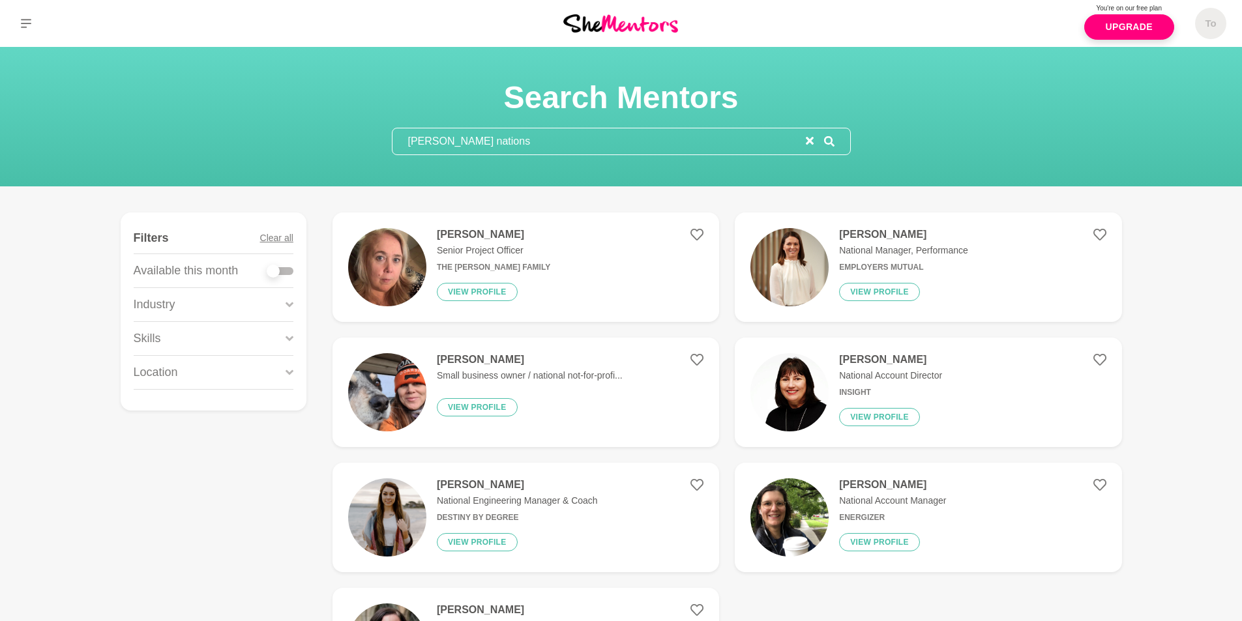
type input "frist nations"
click at [31, 26] on button at bounding box center [26, 23] width 52 height 47
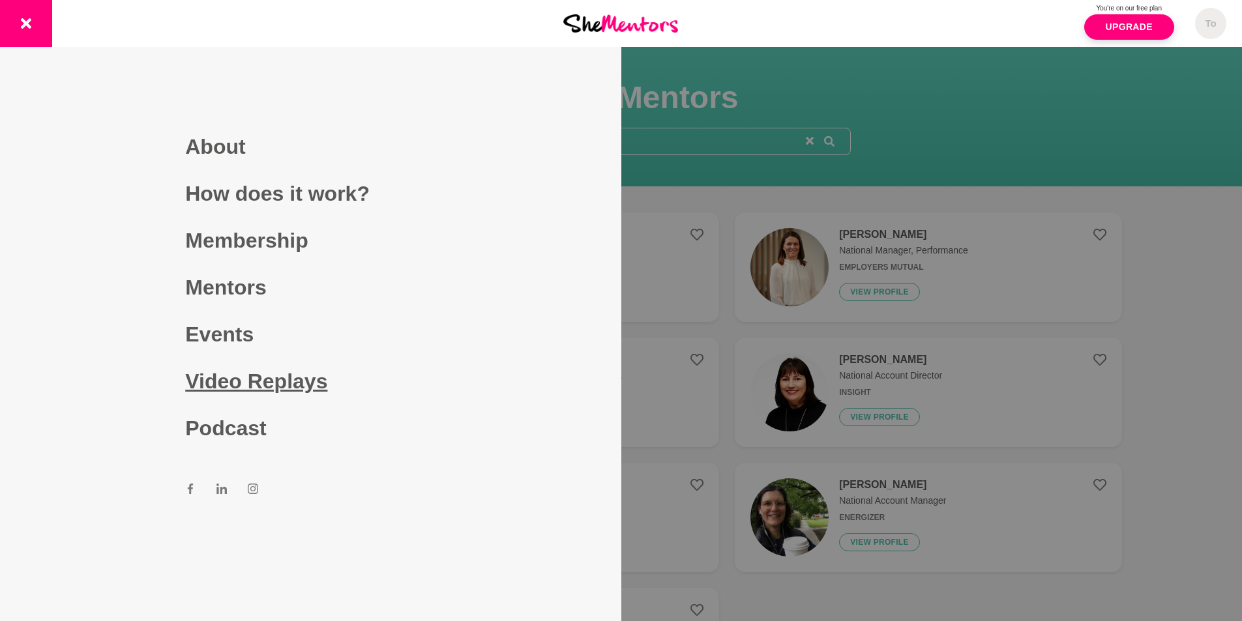
click at [265, 382] on link "Video Replays" at bounding box center [310, 381] width 250 height 47
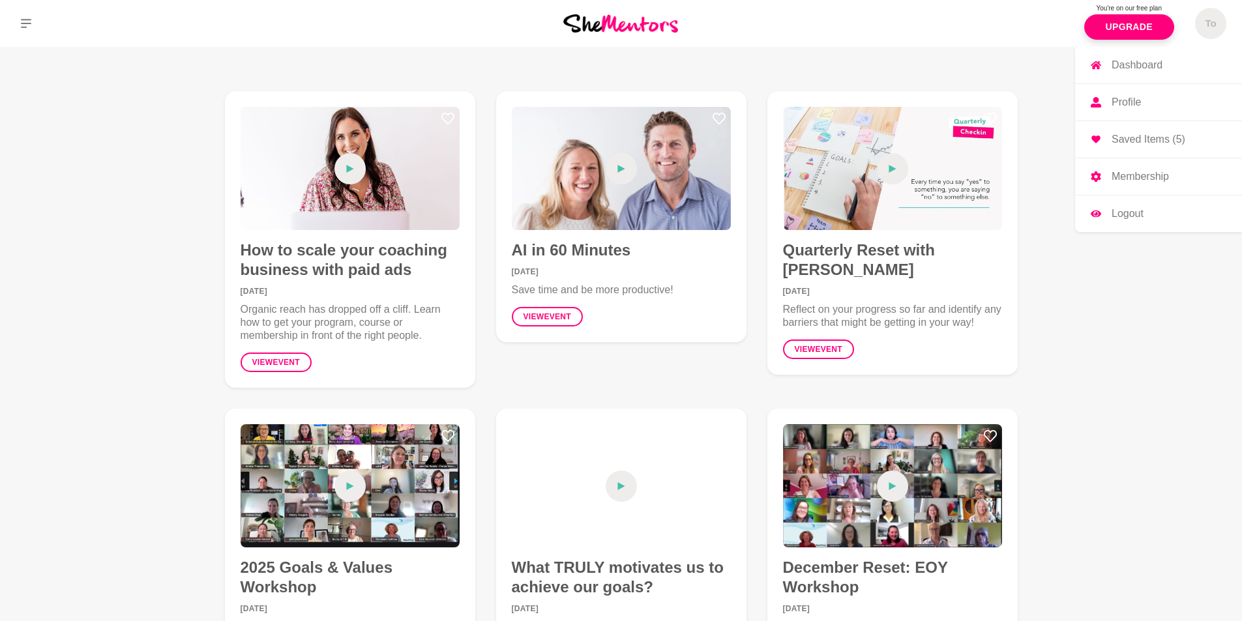
click at [1149, 106] on link "Profile" at bounding box center [1158, 102] width 167 height 36
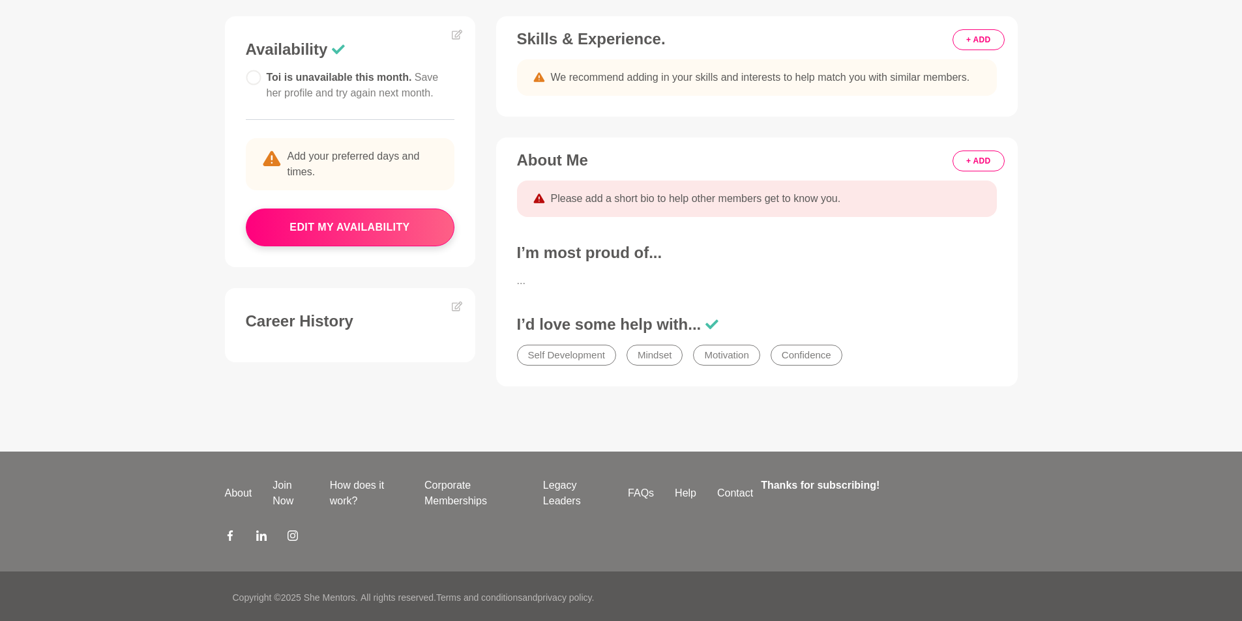
scroll to position [375, 0]
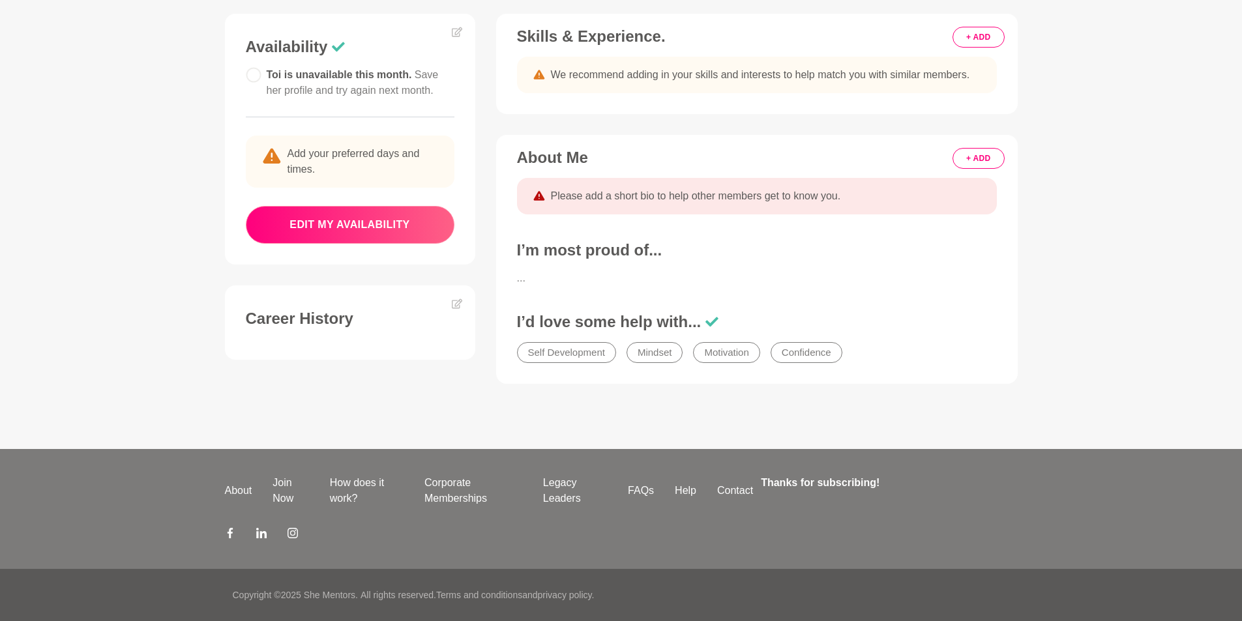
click at [362, 222] on button "edit my availability" at bounding box center [350, 225] width 209 height 38
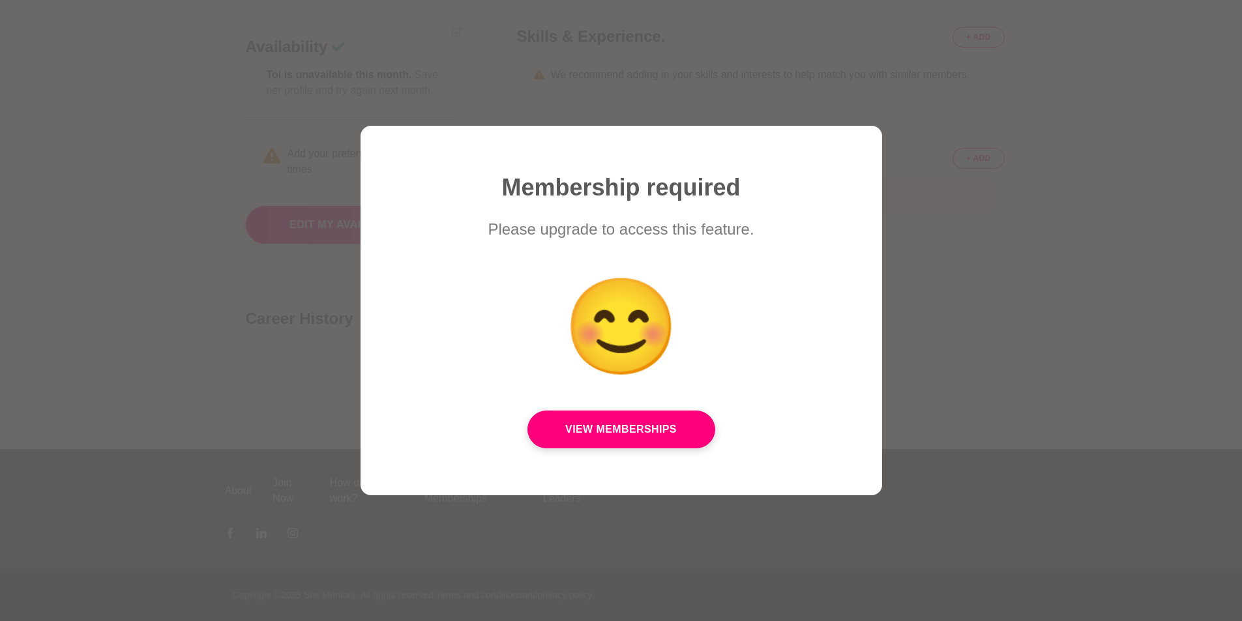
click at [698, 98] on div at bounding box center [621, 310] width 1242 height 621
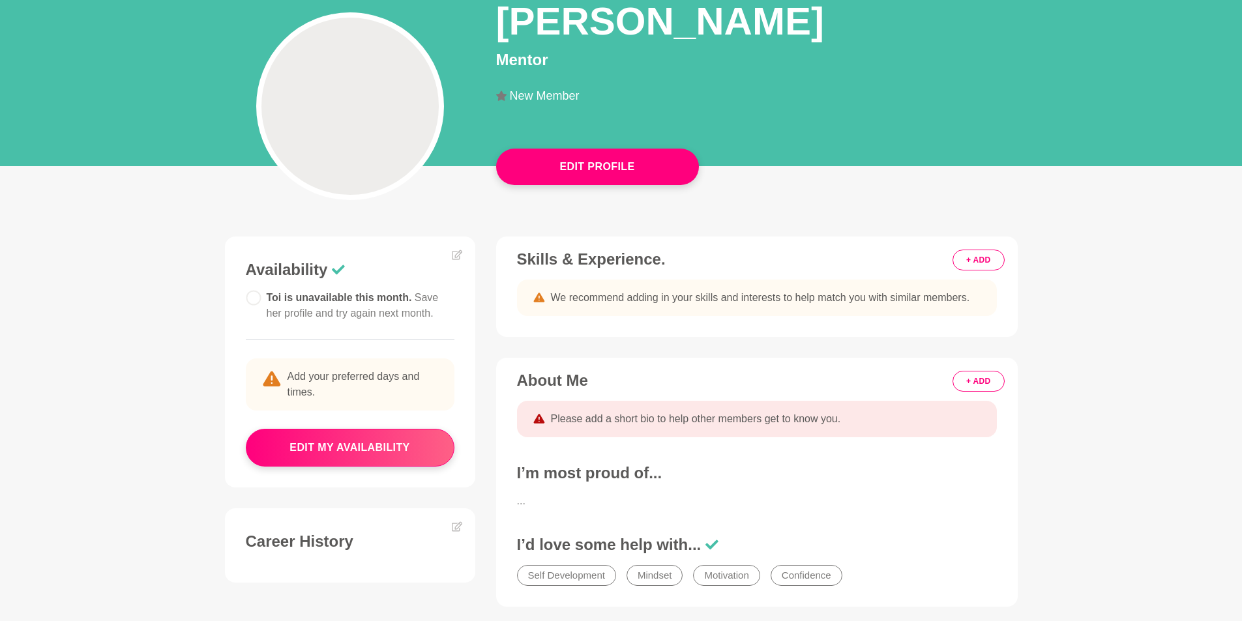
scroll to position [0, 0]
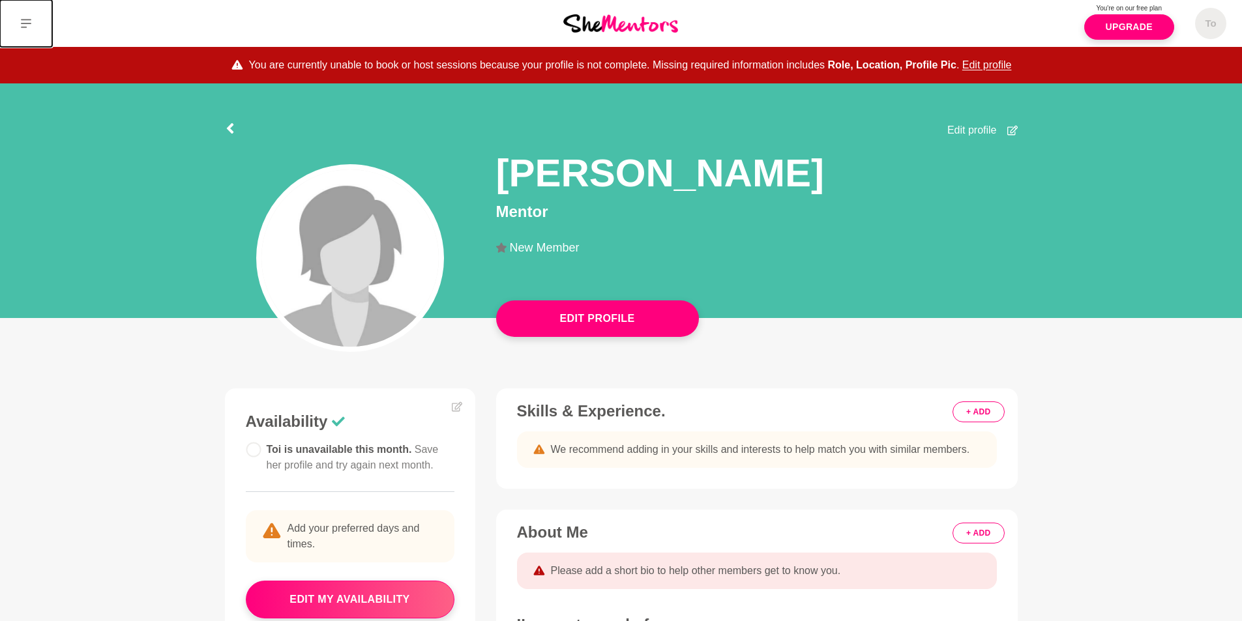
click at [16, 20] on button at bounding box center [26, 23] width 52 height 47
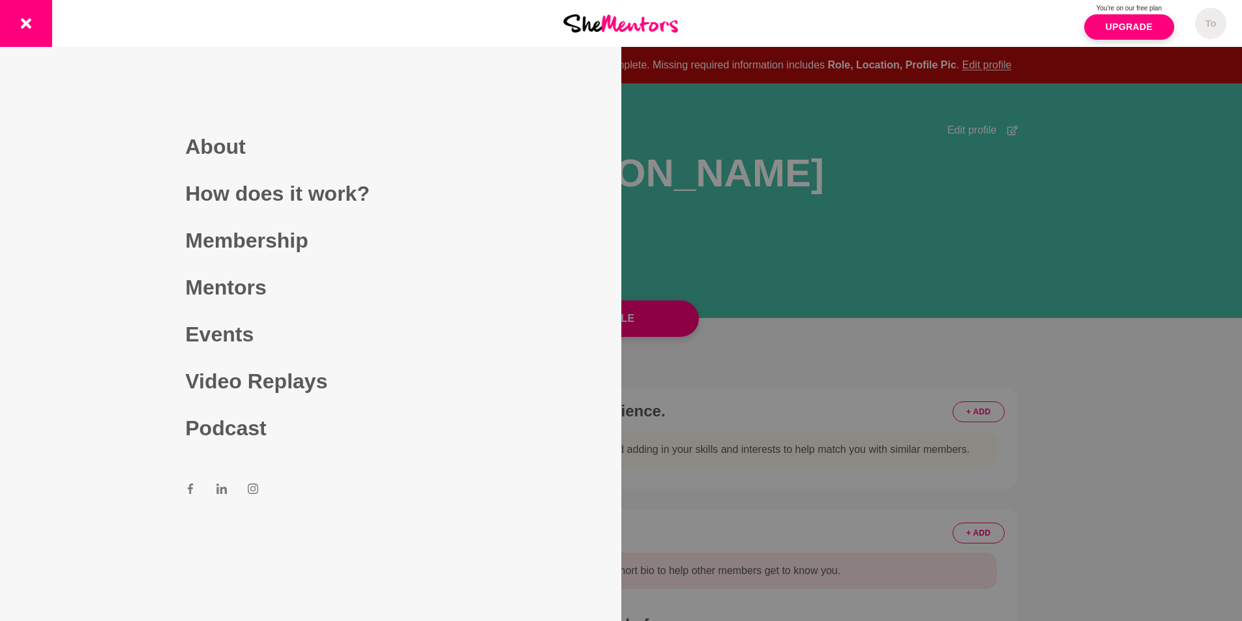
click at [210, 153] on link "About" at bounding box center [310, 146] width 250 height 47
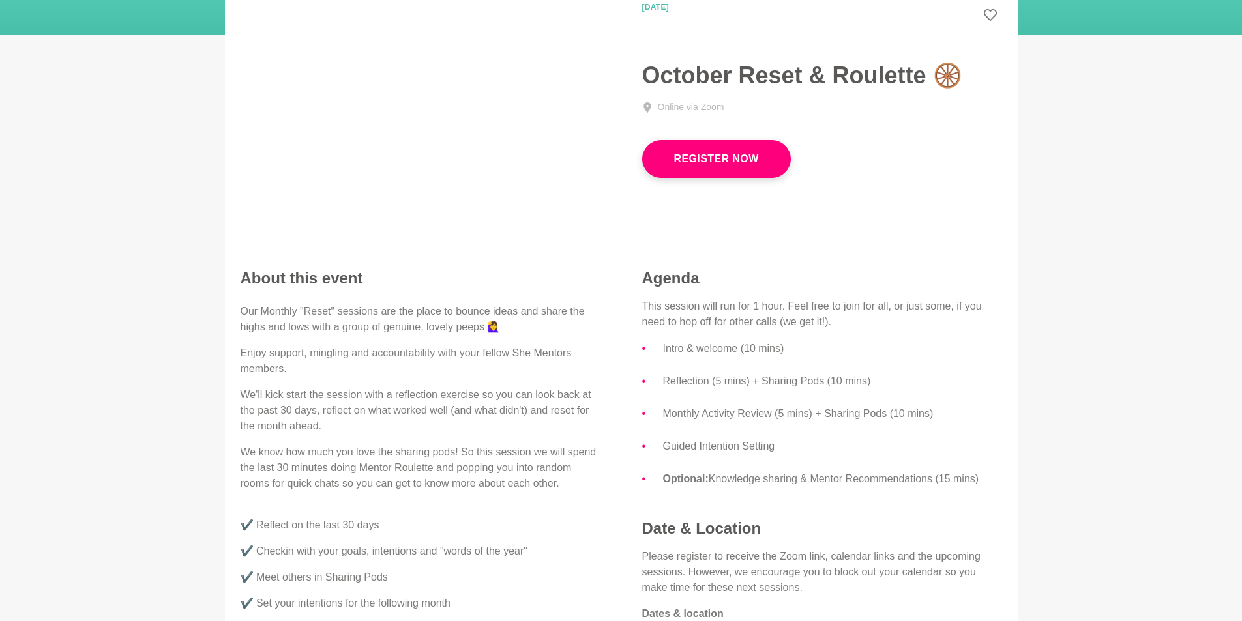
scroll to position [63, 0]
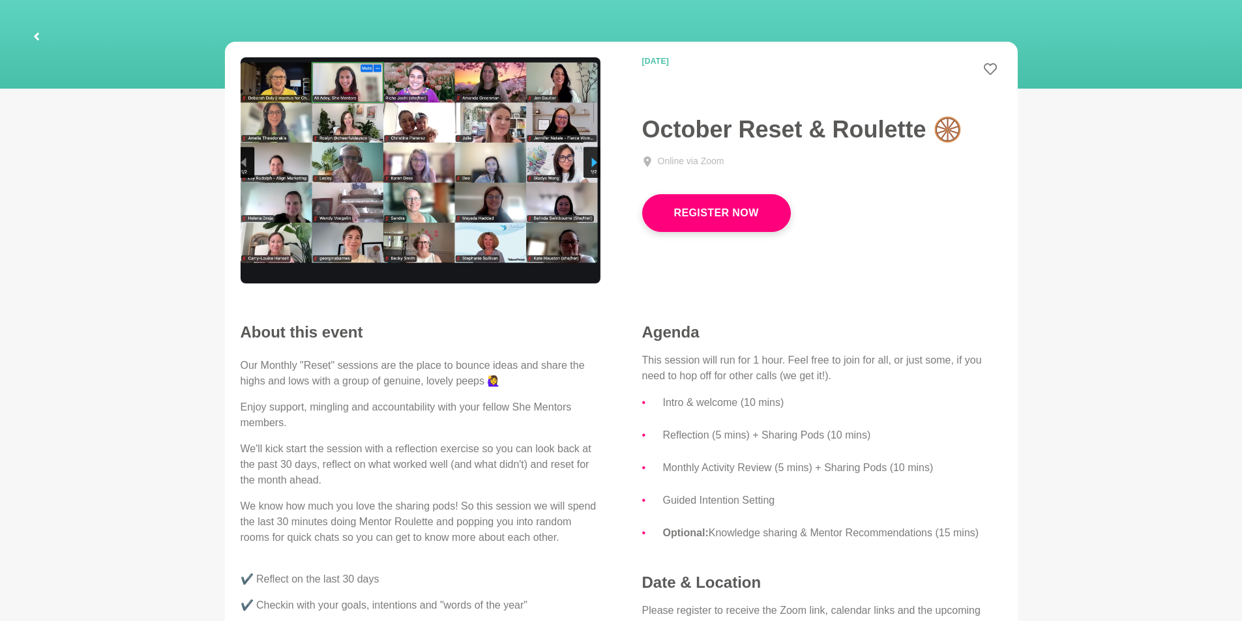
click at [726, 207] on button "Register Now" at bounding box center [716, 213] width 149 height 38
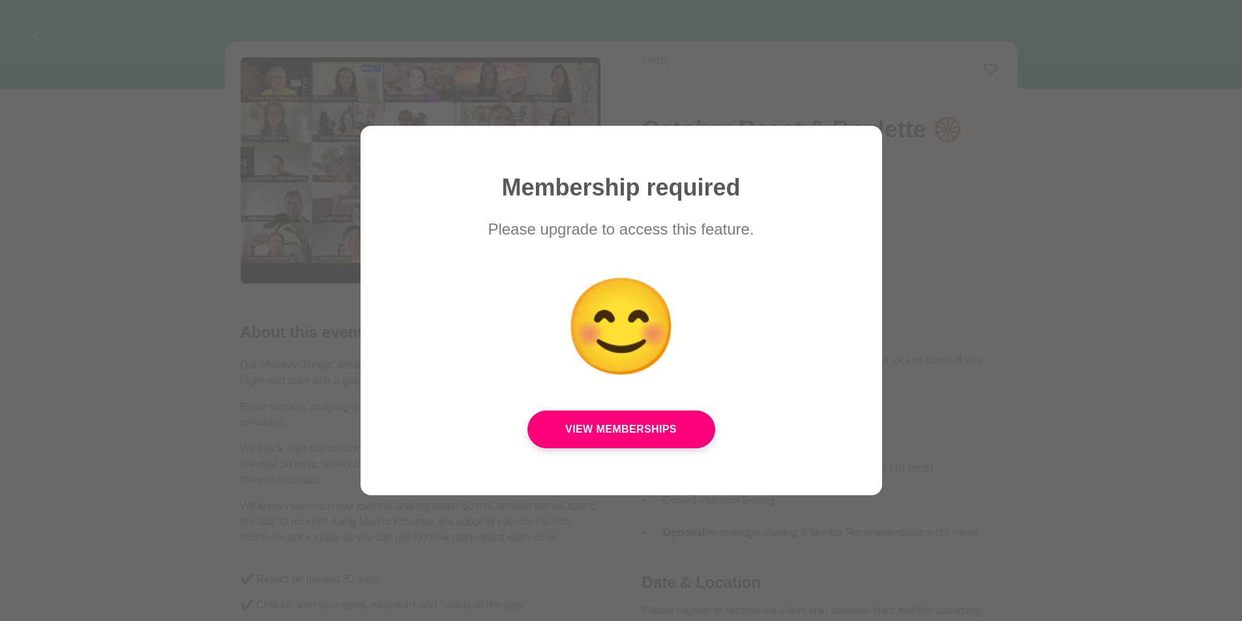
click at [980, 121] on div at bounding box center [621, 310] width 1242 height 621
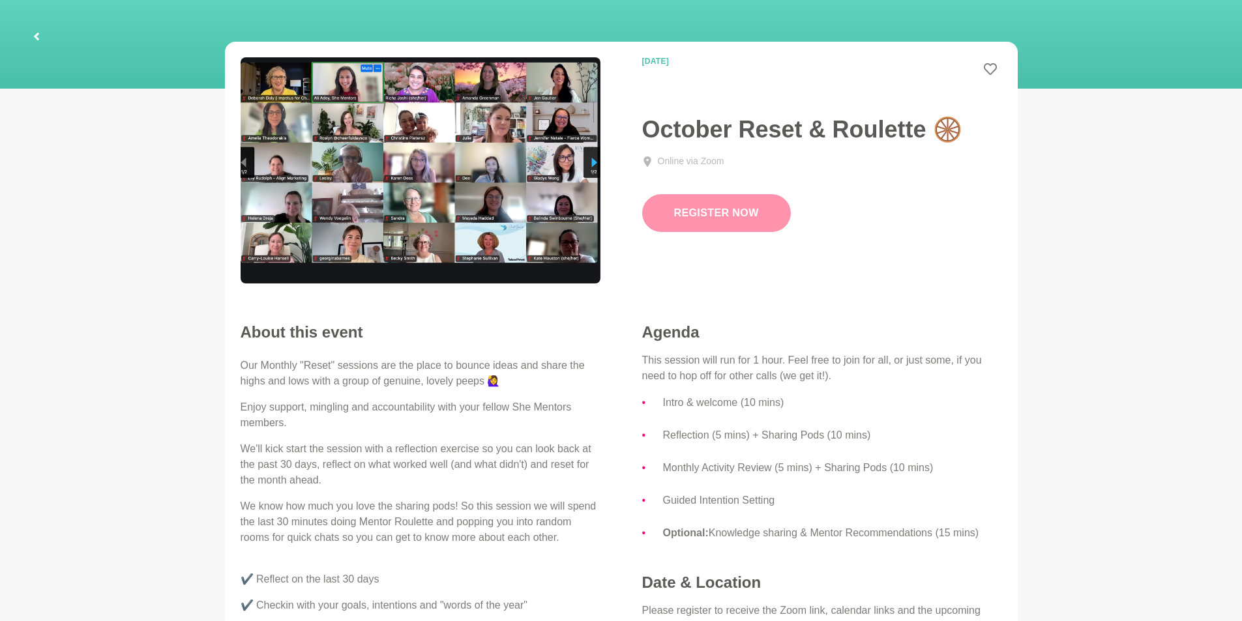
click at [721, 212] on button "Register Now" at bounding box center [716, 213] width 149 height 38
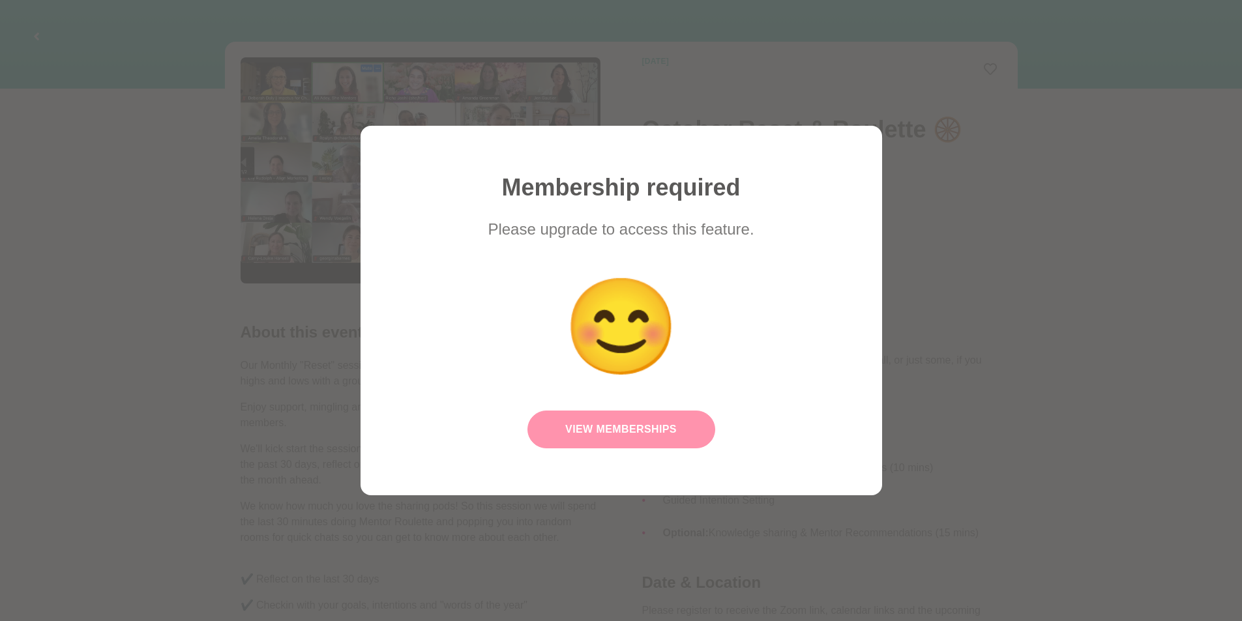
click at [605, 428] on link "View Memberships" at bounding box center [621, 430] width 188 height 38
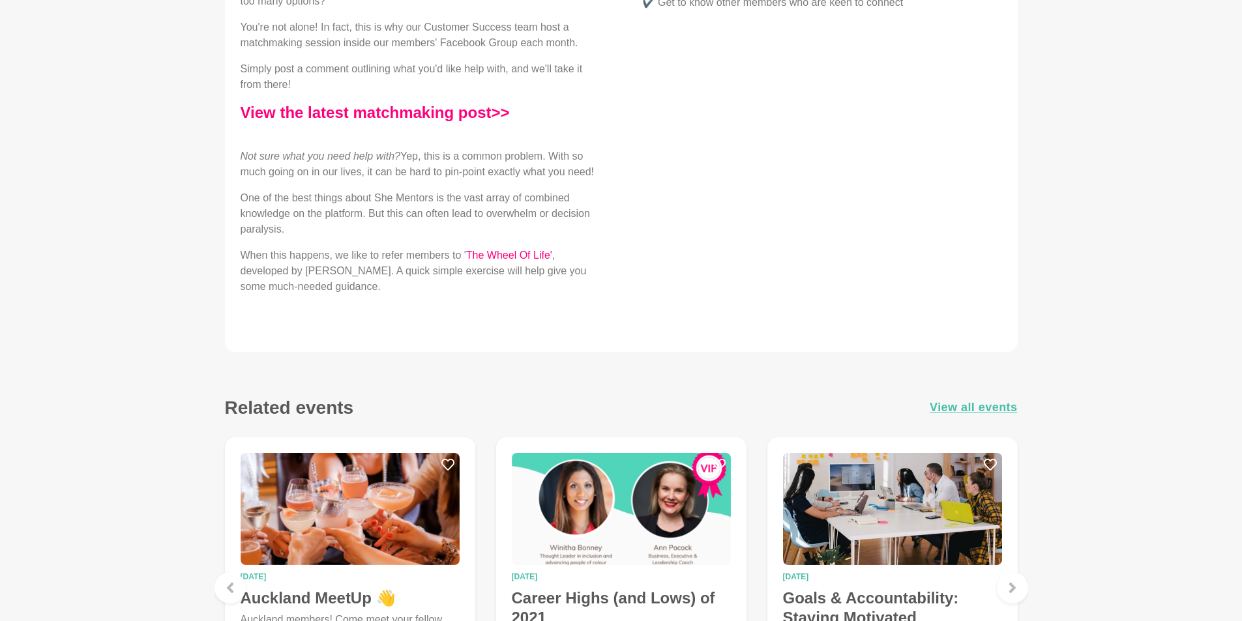
scroll to position [789, 0]
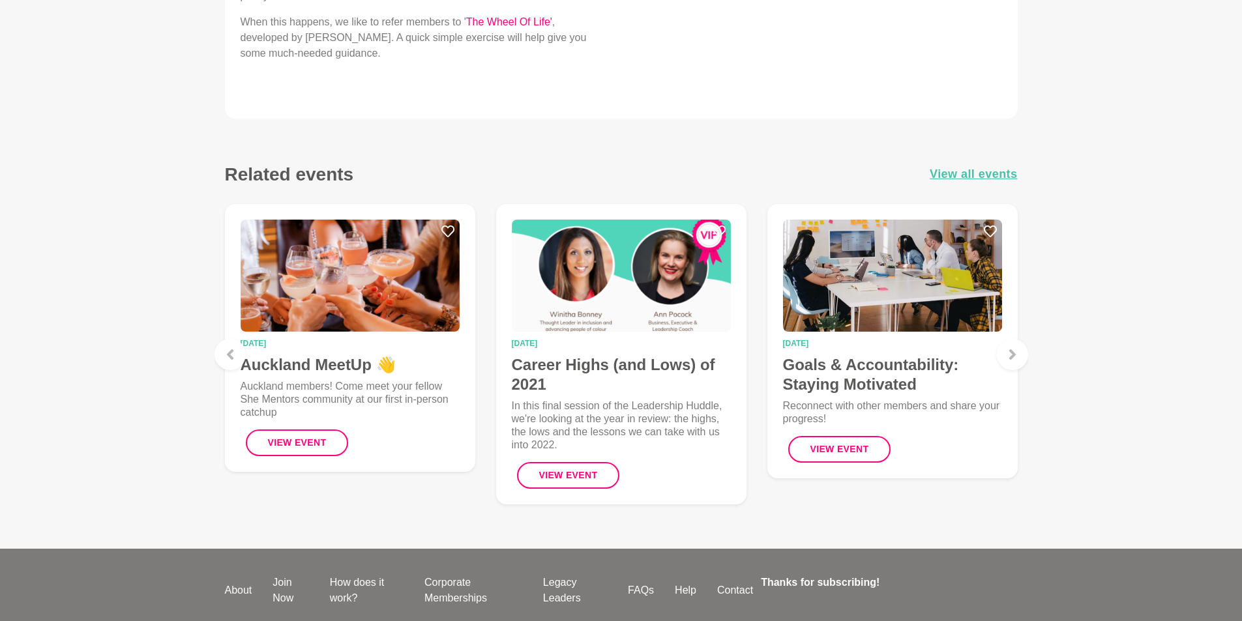
drag, startPoint x: 690, startPoint y: 260, endPoint x: 718, endPoint y: 193, distance: 73.0
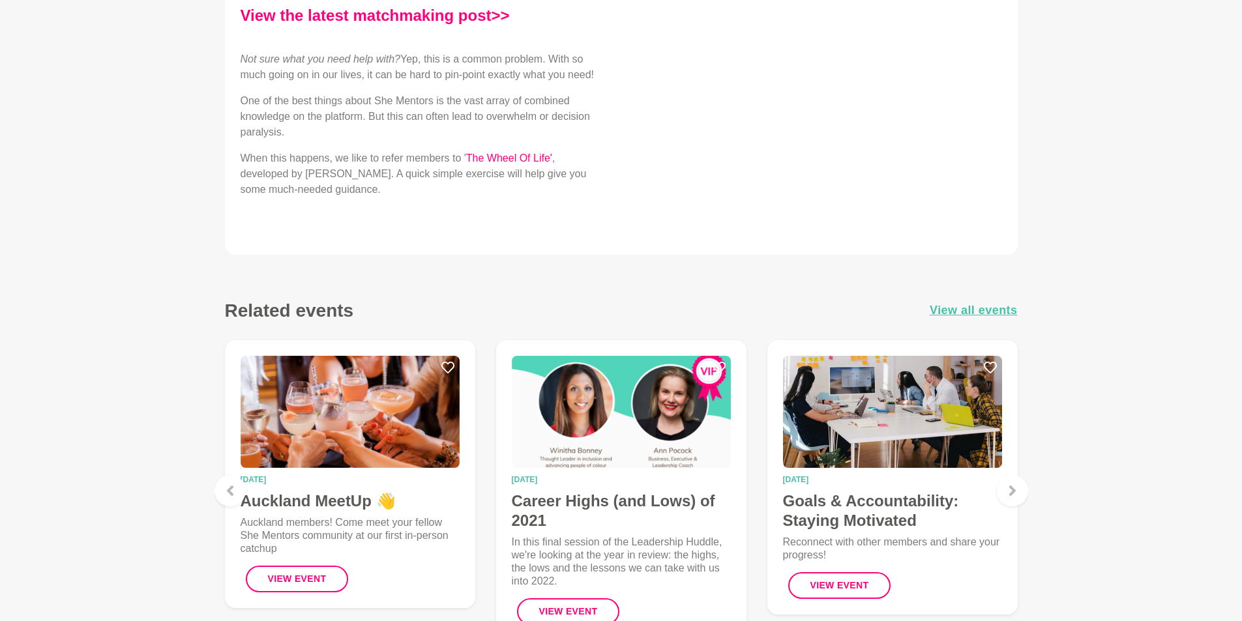
scroll to position [333, 0]
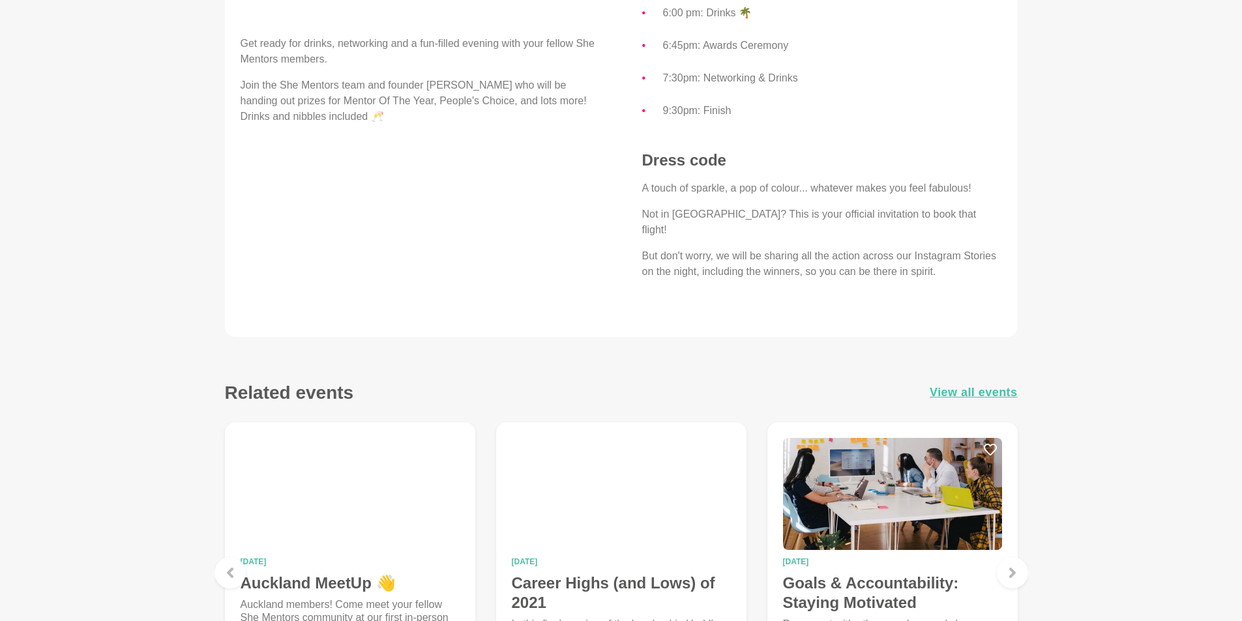
scroll to position [391, 0]
